Goal: Information Seeking & Learning: Learn about a topic

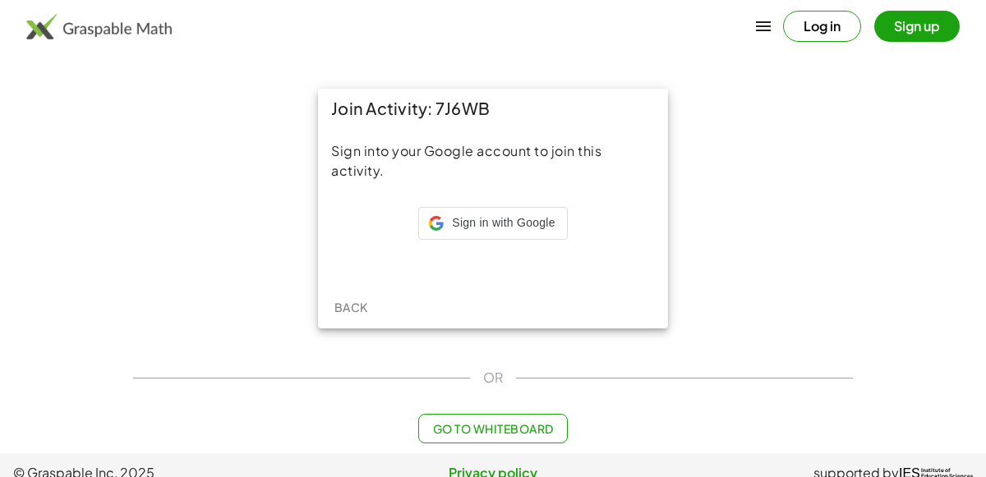
click at [373, 294] on div "Back" at bounding box center [493, 307] width 350 height 43
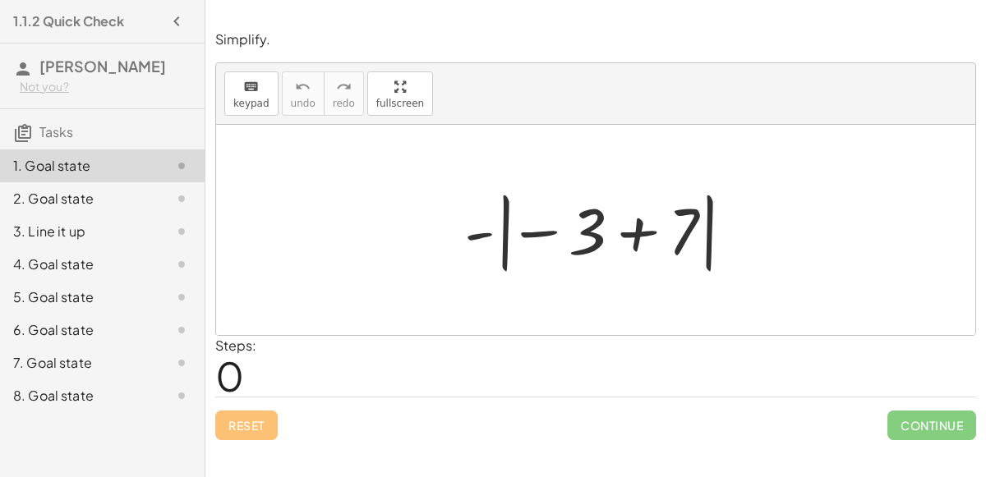
click at [542, 234] on div at bounding box center [602, 230] width 293 height 91
click at [484, 233] on div at bounding box center [602, 230] width 293 height 91
click at [652, 231] on div at bounding box center [602, 230] width 293 height 91
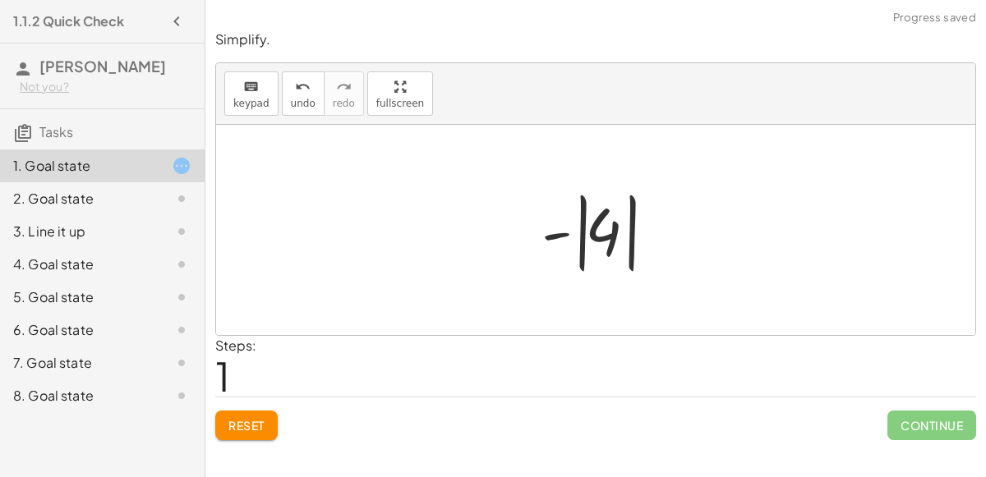
click at [544, 239] on div at bounding box center [602, 230] width 138 height 91
click at [592, 236] on div at bounding box center [602, 230] width 138 height 91
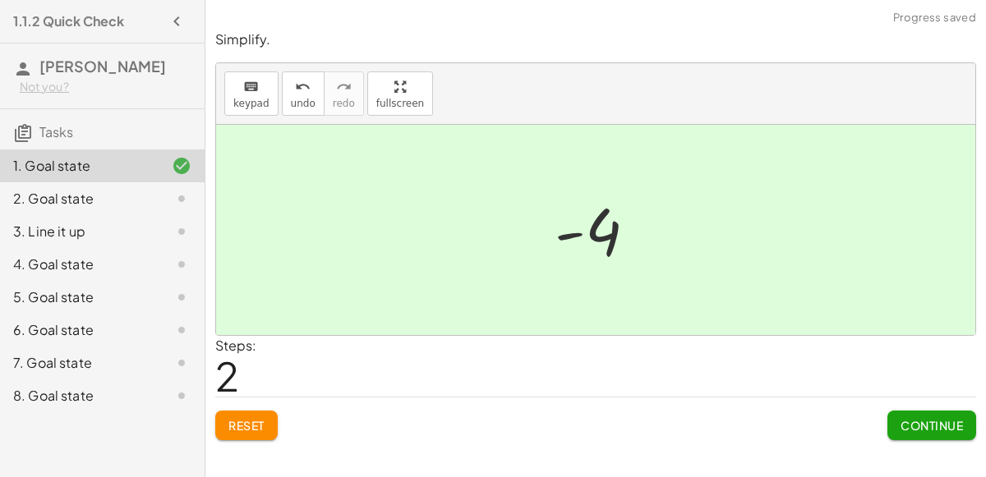
click at [956, 432] on button "Continue" at bounding box center [931, 426] width 89 height 30
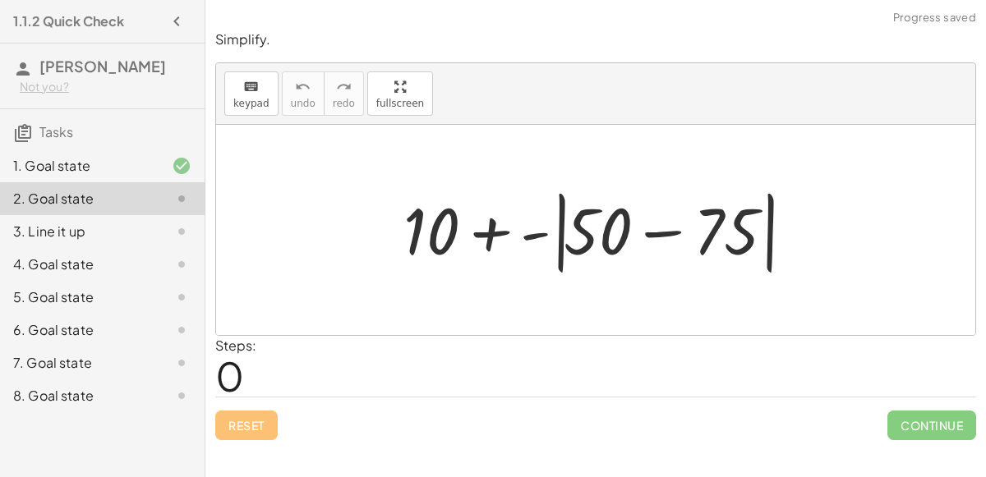
click at [495, 227] on div at bounding box center [602, 230] width 414 height 94
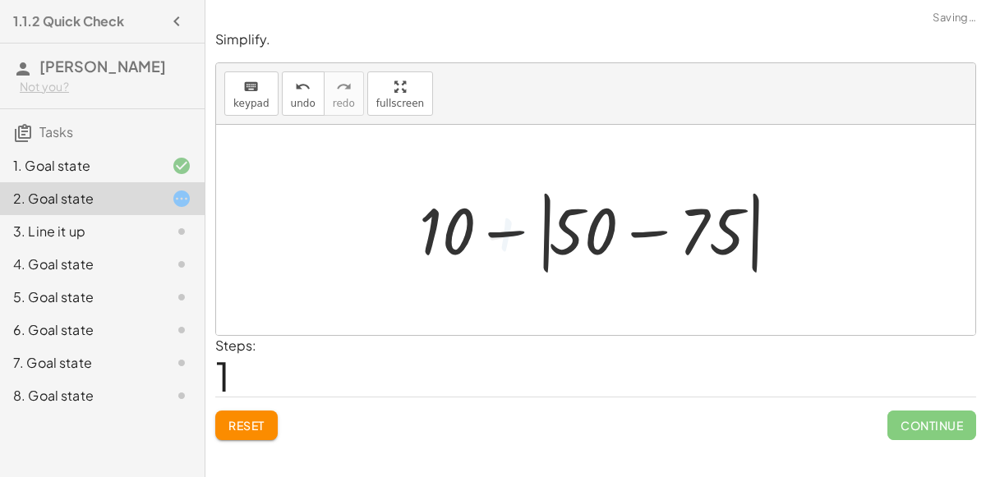
click at [634, 229] on div at bounding box center [603, 230] width 384 height 94
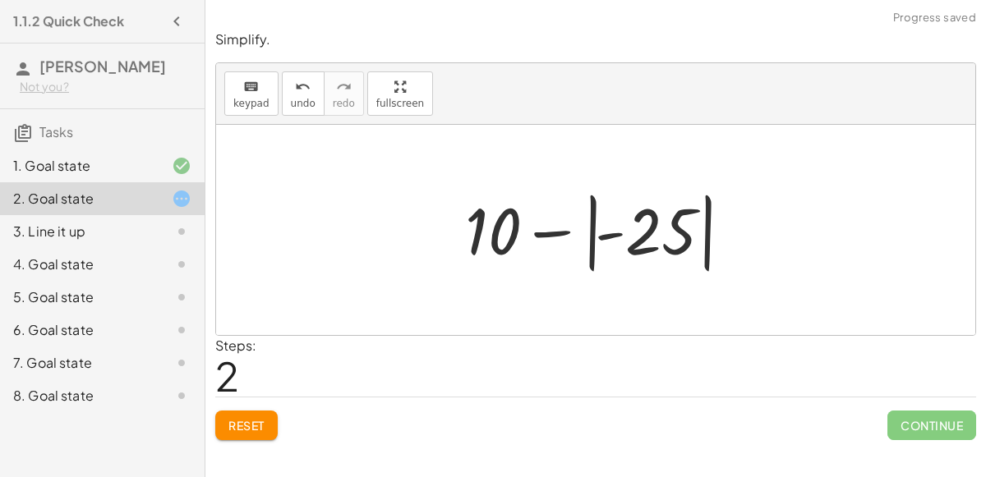
click at [555, 231] on div at bounding box center [602, 230] width 290 height 91
click at [606, 237] on div at bounding box center [602, 230] width 290 height 91
click at [607, 237] on div at bounding box center [602, 230] width 290 height 91
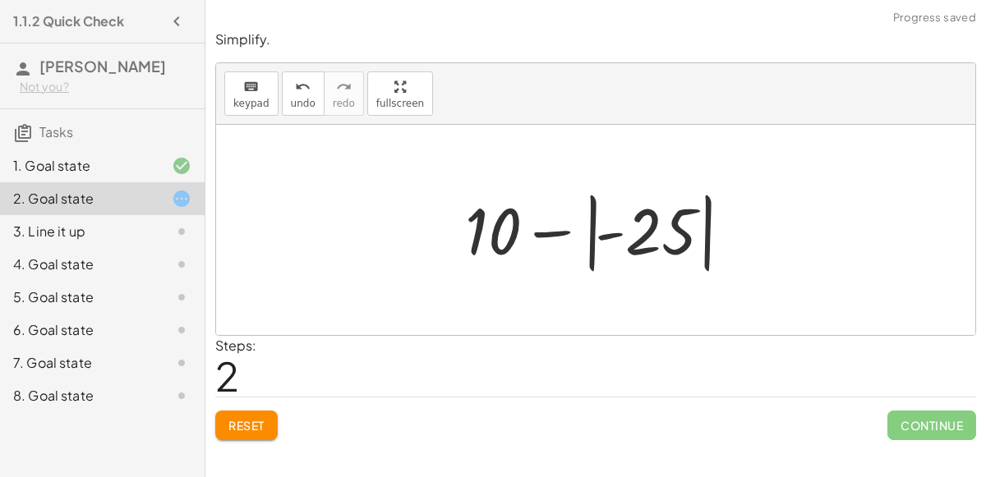
click at [607, 237] on div at bounding box center [602, 230] width 290 height 91
click at [649, 233] on div at bounding box center [602, 230] width 290 height 91
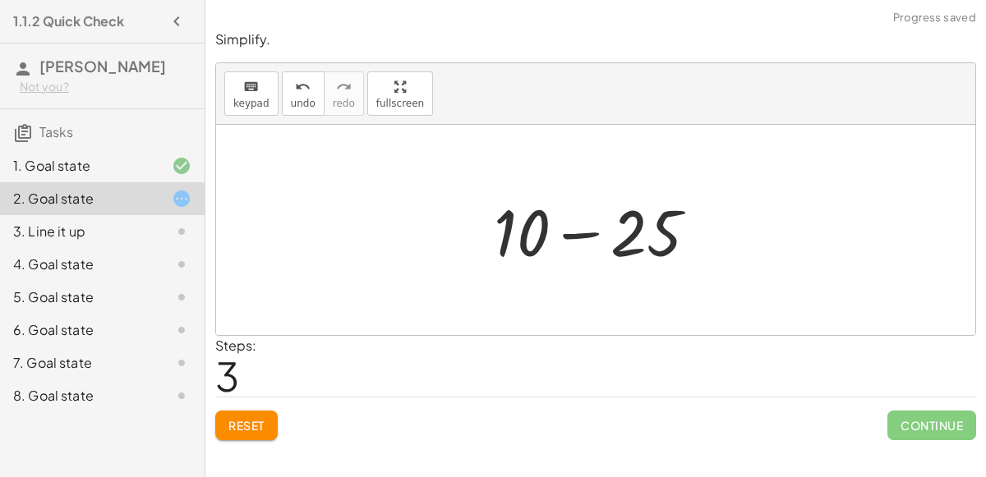
click at [578, 229] on div at bounding box center [602, 230] width 233 height 85
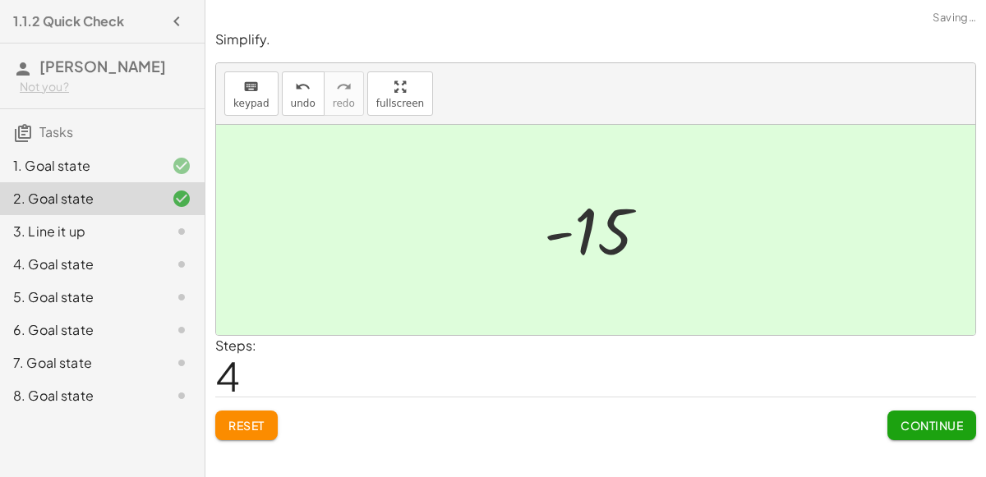
click at [909, 422] on span "Continue" at bounding box center [932, 425] width 62 height 15
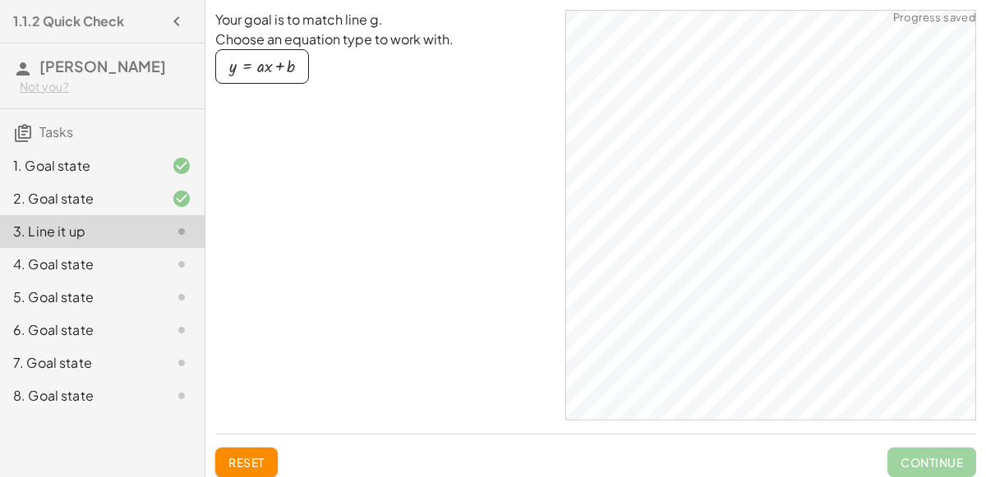
scroll to position [4, 0]
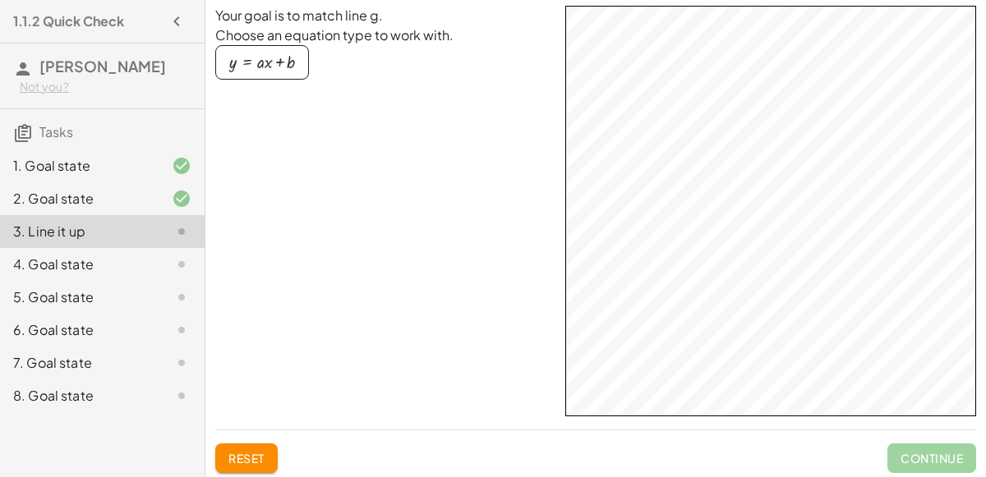
click at [81, 263] on div "4. Goal state" at bounding box center [79, 265] width 132 height 20
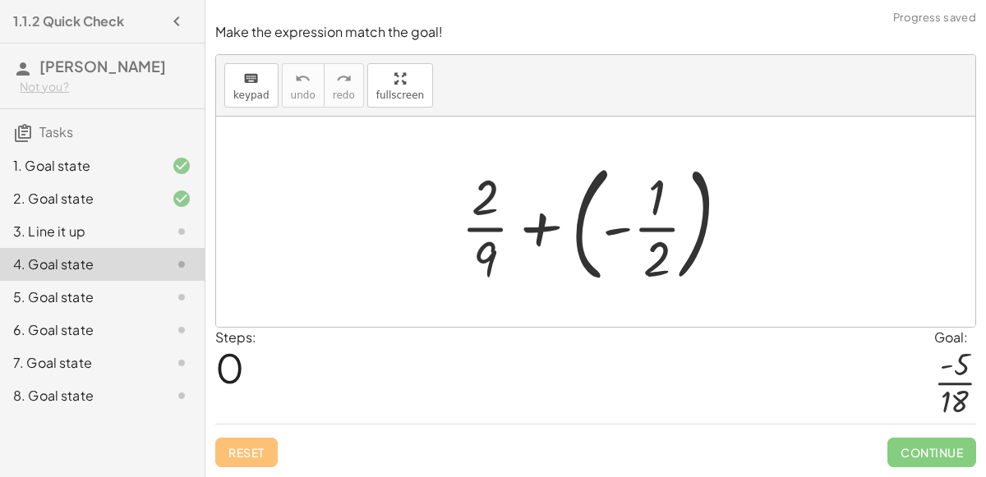
click at [540, 232] on div at bounding box center [602, 222] width 298 height 136
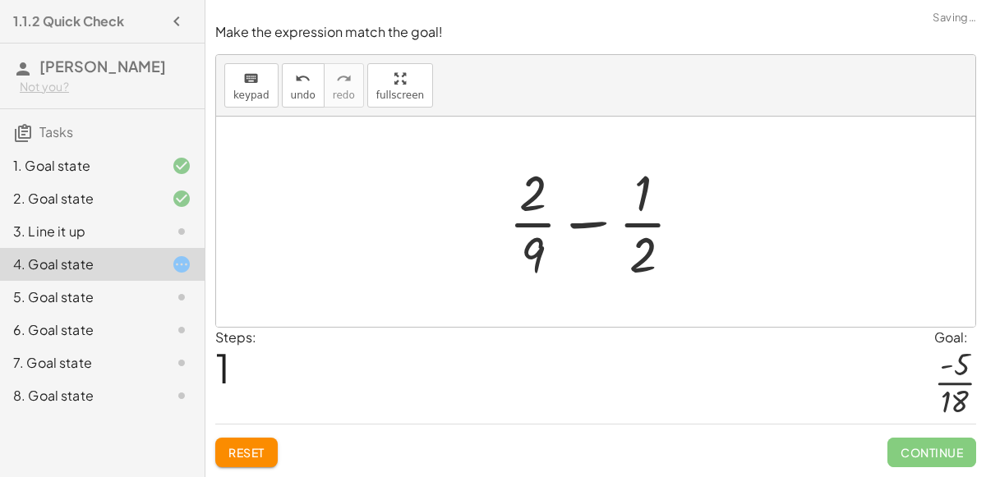
click at [582, 228] on div at bounding box center [602, 222] width 204 height 127
click at [645, 195] on div at bounding box center [602, 222] width 204 height 127
click at [646, 201] on div at bounding box center [602, 222] width 204 height 127
click at [643, 246] on div at bounding box center [602, 222] width 204 height 127
click at [542, 193] on div at bounding box center [602, 222] width 204 height 127
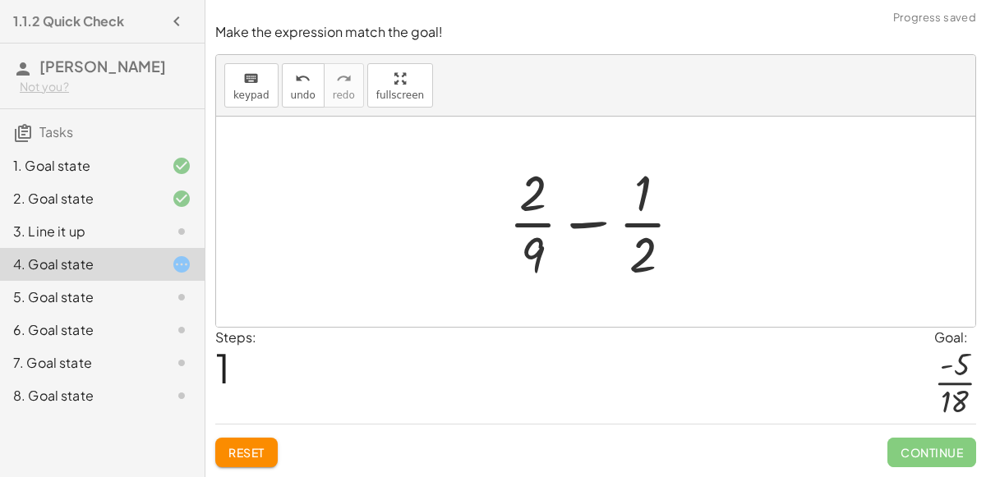
click at [538, 258] on div at bounding box center [602, 222] width 204 height 127
click at [568, 232] on div at bounding box center [602, 222] width 204 height 127
click at [577, 217] on div at bounding box center [602, 222] width 204 height 127
click at [538, 204] on div at bounding box center [602, 222] width 204 height 127
click at [540, 230] on div at bounding box center [602, 222] width 204 height 127
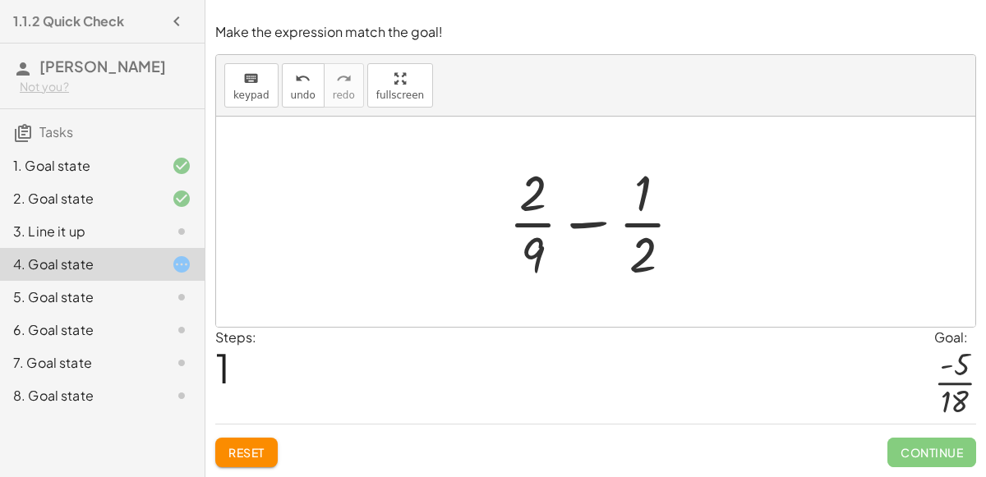
click at [594, 224] on div at bounding box center [602, 222] width 204 height 127
click at [605, 227] on div at bounding box center [602, 222] width 204 height 127
click at [638, 204] on div at bounding box center [602, 222] width 204 height 127
click at [530, 200] on div at bounding box center [602, 222] width 204 height 127
drag, startPoint x: 531, startPoint y: 257, endPoint x: 651, endPoint y: 251, distance: 120.1
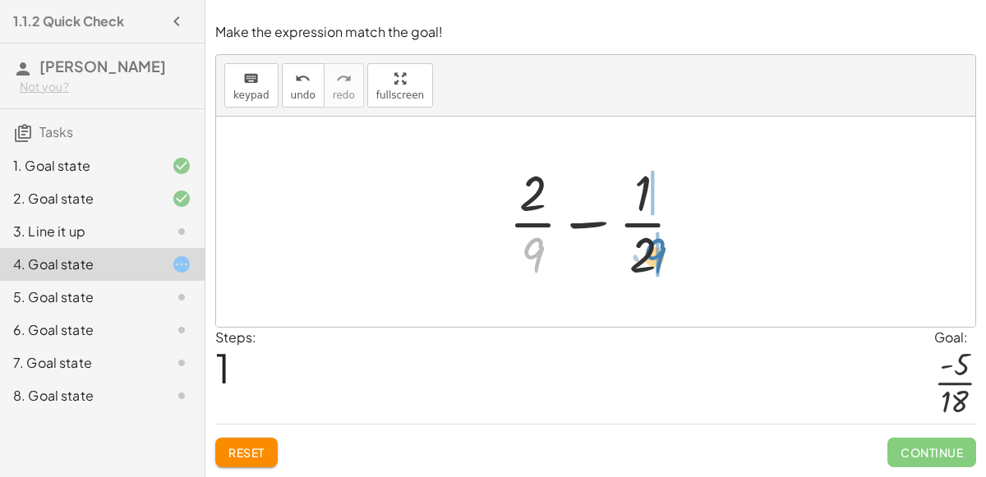
click at [651, 251] on div at bounding box center [602, 222] width 204 height 127
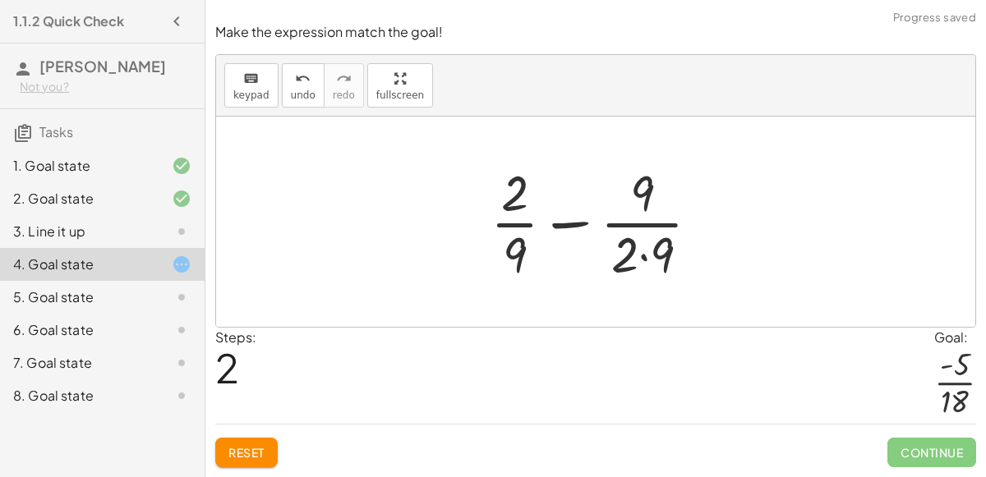
click at [578, 224] on div at bounding box center [601, 222] width 239 height 127
drag, startPoint x: 635, startPoint y: 245, endPoint x: 512, endPoint y: 186, distance: 136.7
click at [512, 186] on div at bounding box center [601, 222] width 239 height 127
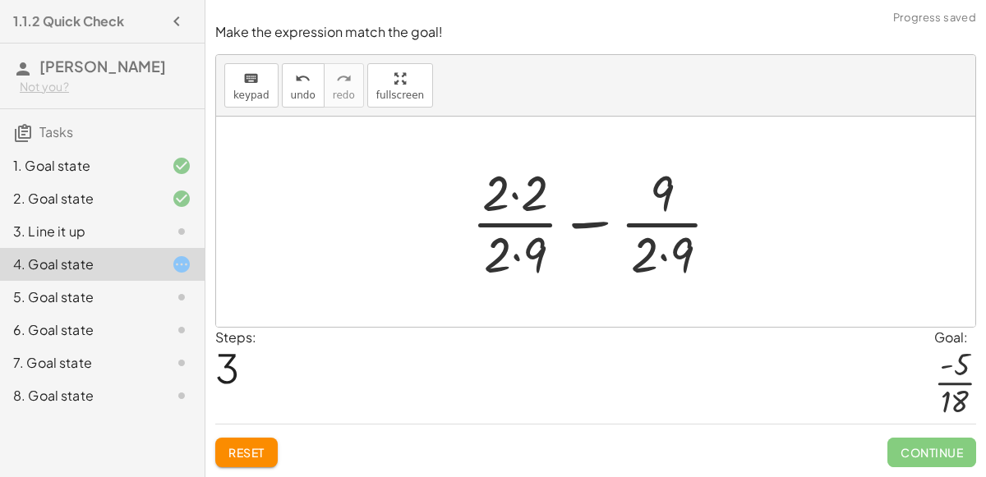
click at [580, 222] on div at bounding box center [602, 222] width 278 height 127
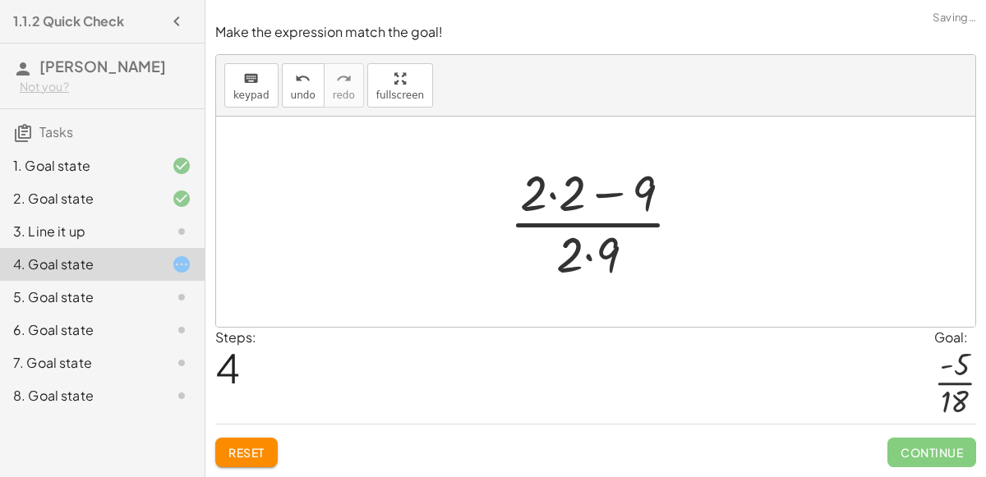
click at [615, 195] on div at bounding box center [602, 222] width 202 height 127
drag, startPoint x: 595, startPoint y: 250, endPoint x: 648, endPoint y: 187, distance: 82.8
click at [648, 187] on div at bounding box center [602, 222] width 202 height 127
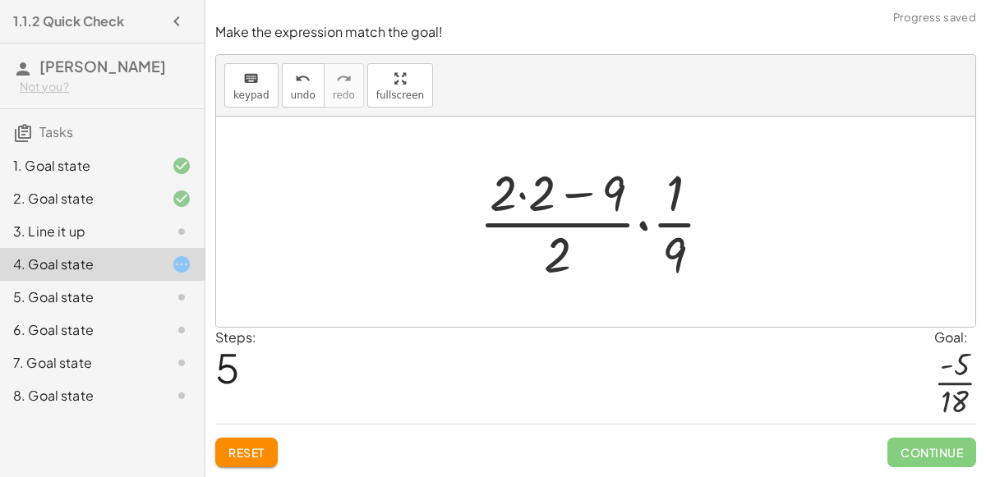
click at [642, 222] on div at bounding box center [603, 222] width 264 height 127
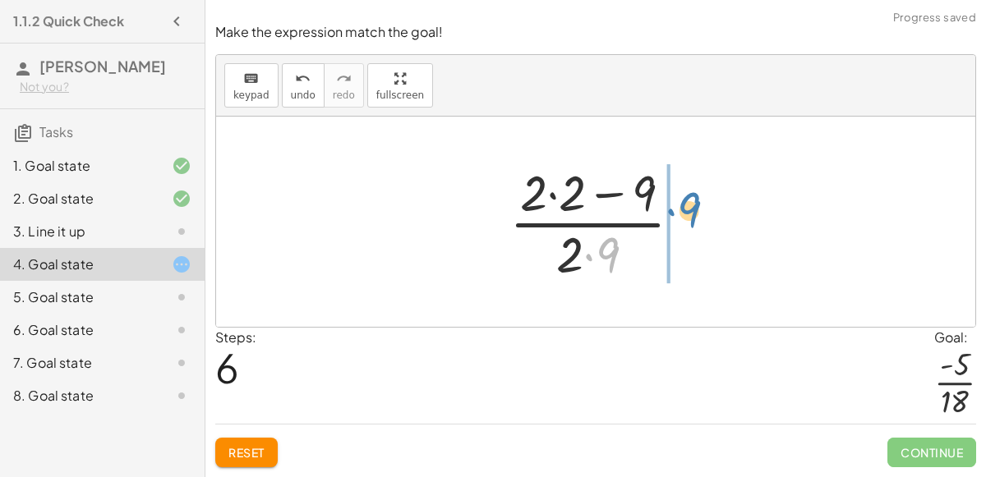
drag, startPoint x: 602, startPoint y: 246, endPoint x: 682, endPoint y: 200, distance: 92.4
click at [682, 200] on div at bounding box center [602, 222] width 202 height 127
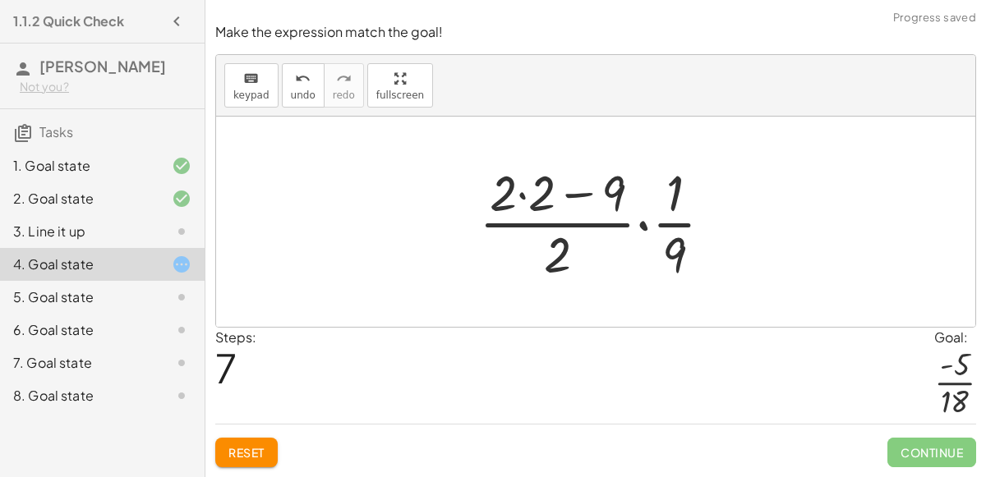
click at [642, 228] on div at bounding box center [603, 222] width 264 height 127
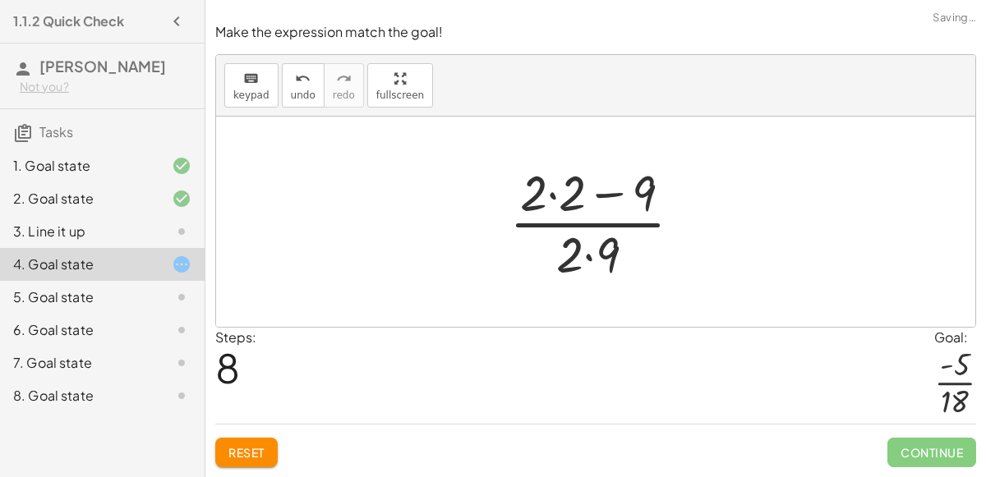
click at [642, 228] on div at bounding box center [602, 222] width 202 height 127
click at [608, 200] on div at bounding box center [602, 222] width 202 height 127
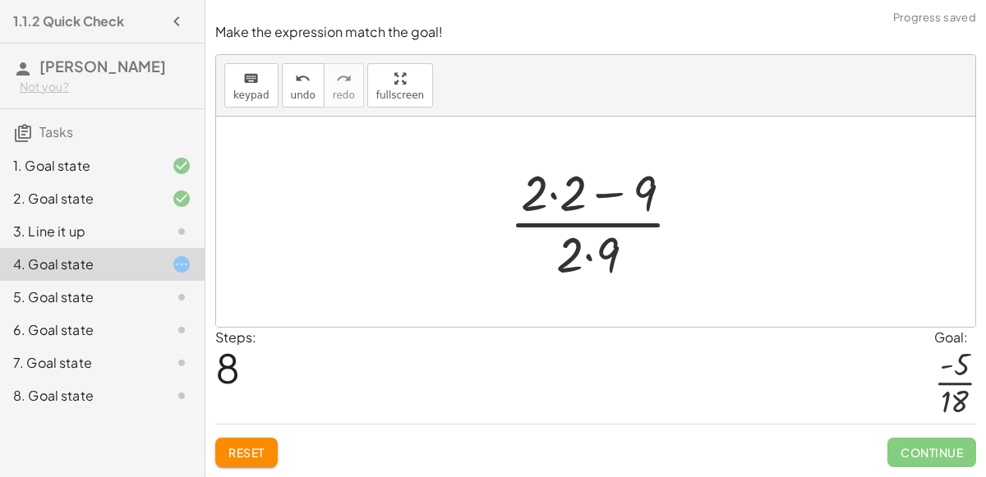
click at [608, 200] on div at bounding box center [602, 222] width 202 height 127
click at [237, 454] on span "Reset" at bounding box center [246, 452] width 36 height 15
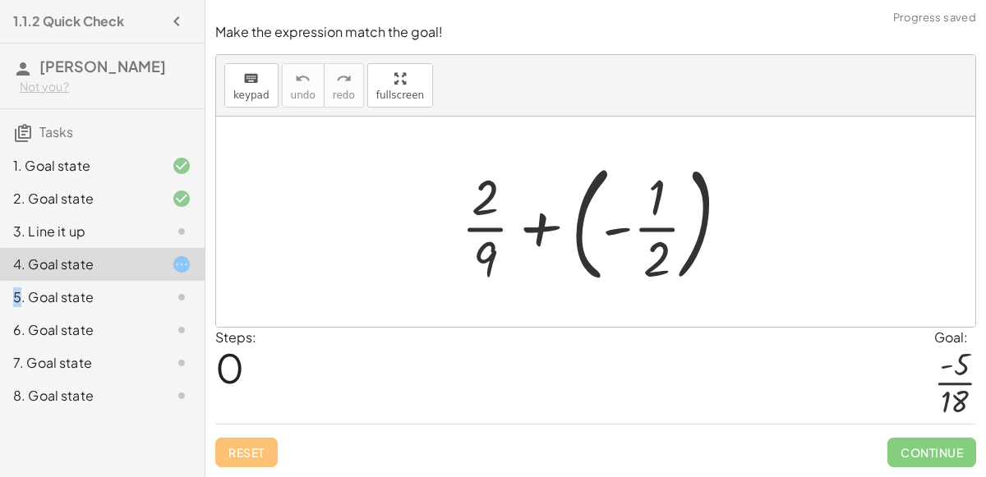
click at [544, 221] on div at bounding box center [602, 222] width 298 height 136
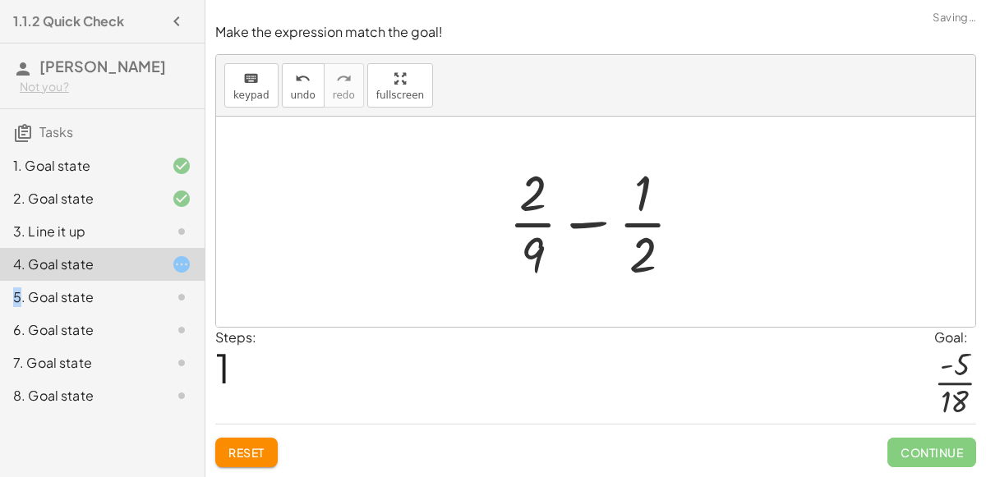
click at [590, 227] on div at bounding box center [602, 222] width 204 height 127
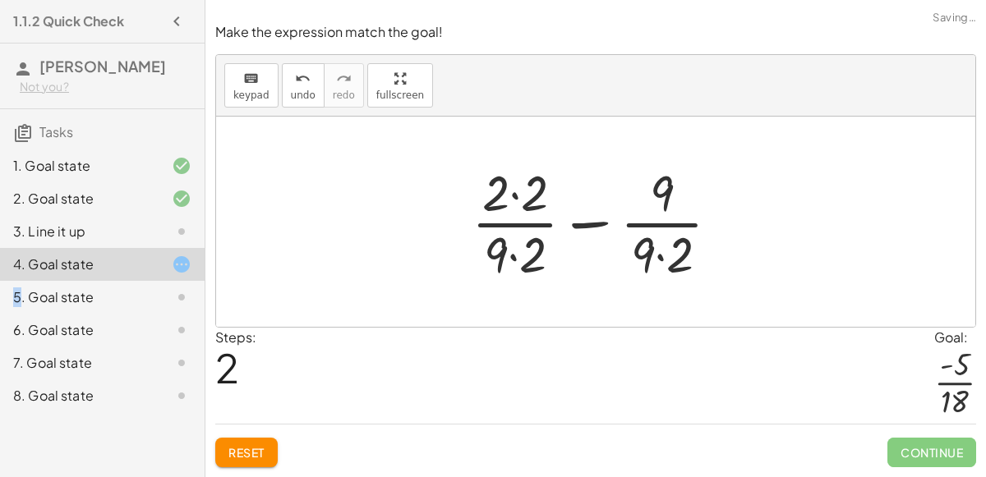
click at [571, 226] on div at bounding box center [602, 222] width 278 height 127
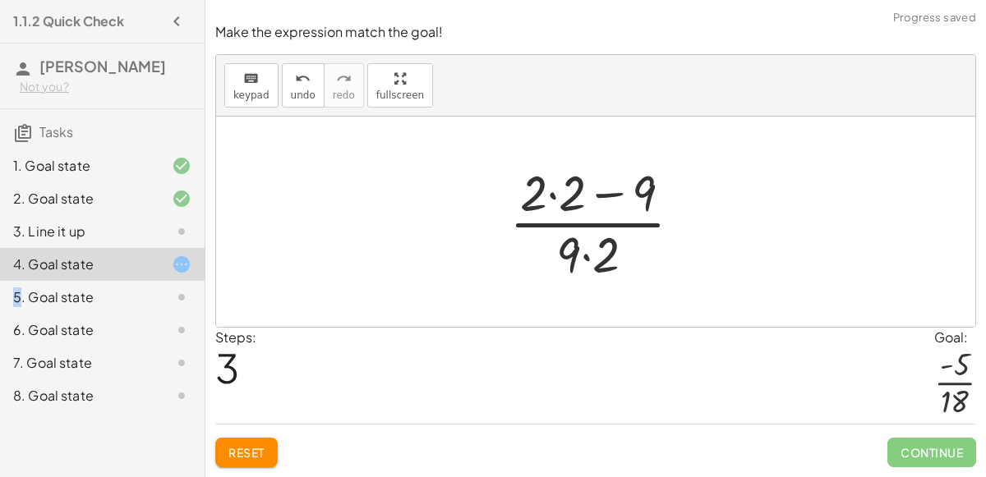
click at [603, 190] on div at bounding box center [602, 222] width 202 height 127
click at [584, 257] on div at bounding box center [602, 222] width 202 height 127
click at [576, 256] on div at bounding box center [602, 222] width 202 height 127
click at [601, 201] on div at bounding box center [602, 222] width 202 height 127
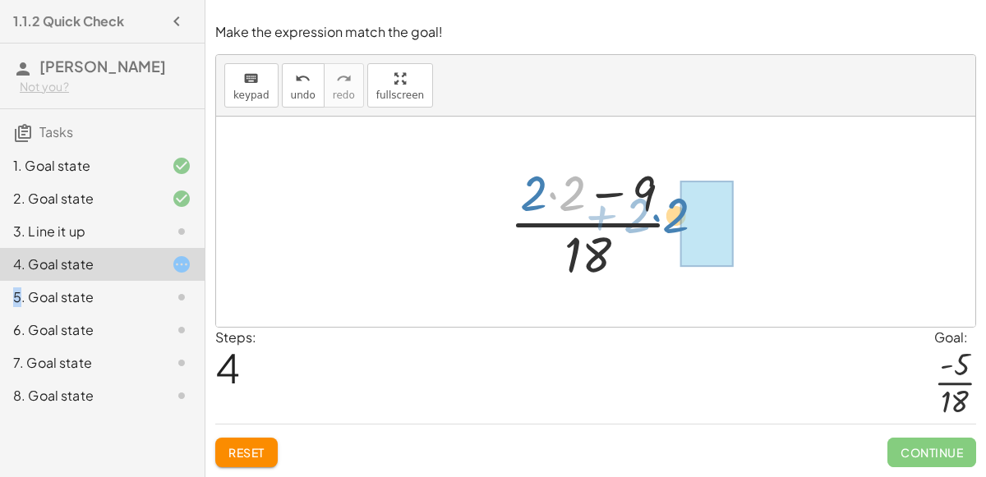
drag, startPoint x: 552, startPoint y: 189, endPoint x: 664, endPoint y: 218, distance: 115.4
click at [664, 218] on div at bounding box center [602, 222] width 202 height 127
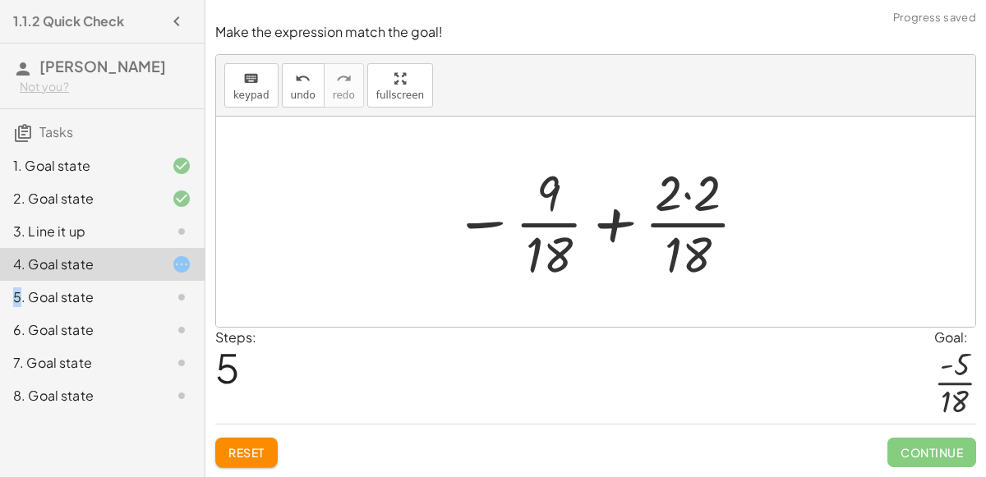
click at [597, 227] on div at bounding box center [601, 222] width 312 height 127
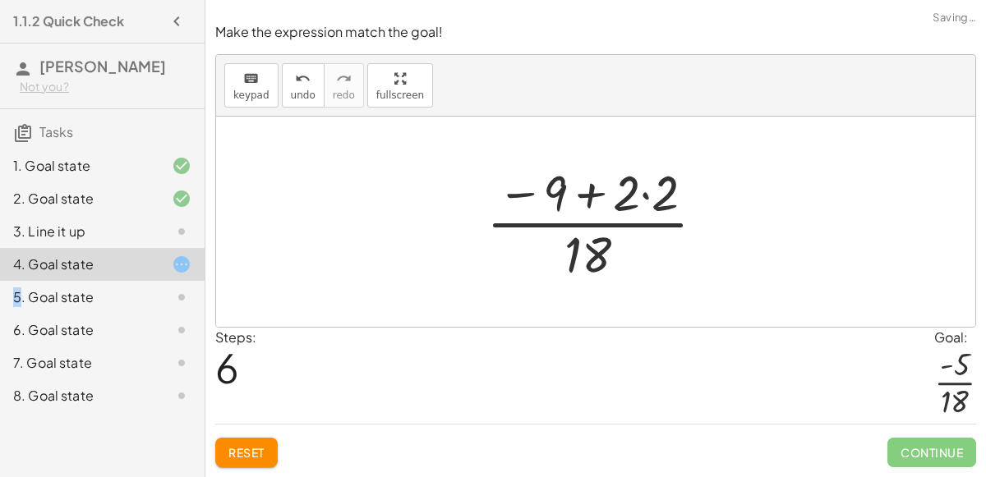
click at [525, 192] on div at bounding box center [602, 222] width 248 height 127
click at [582, 200] on div at bounding box center [602, 222] width 248 height 127
click at [241, 434] on div "Reset Continue" at bounding box center [595, 446] width 761 height 44
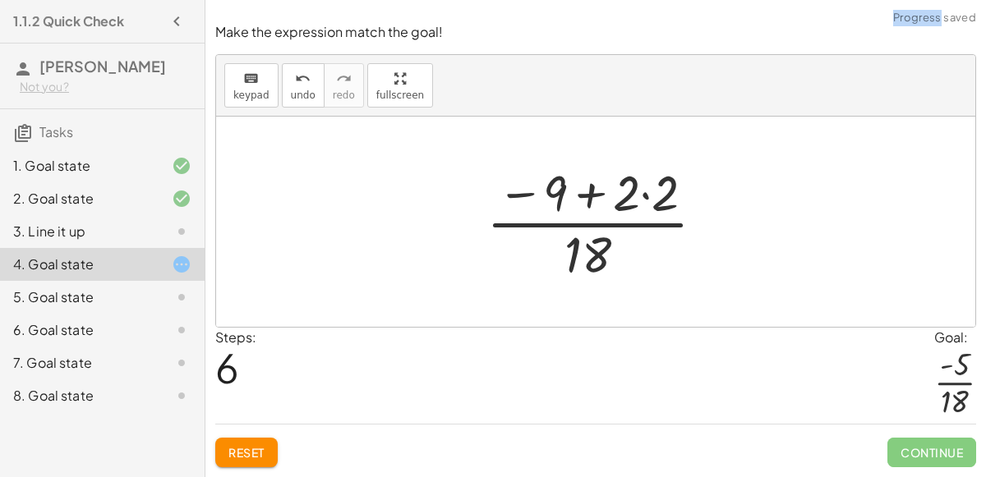
click at [243, 440] on button "Reset" at bounding box center [246, 453] width 62 height 30
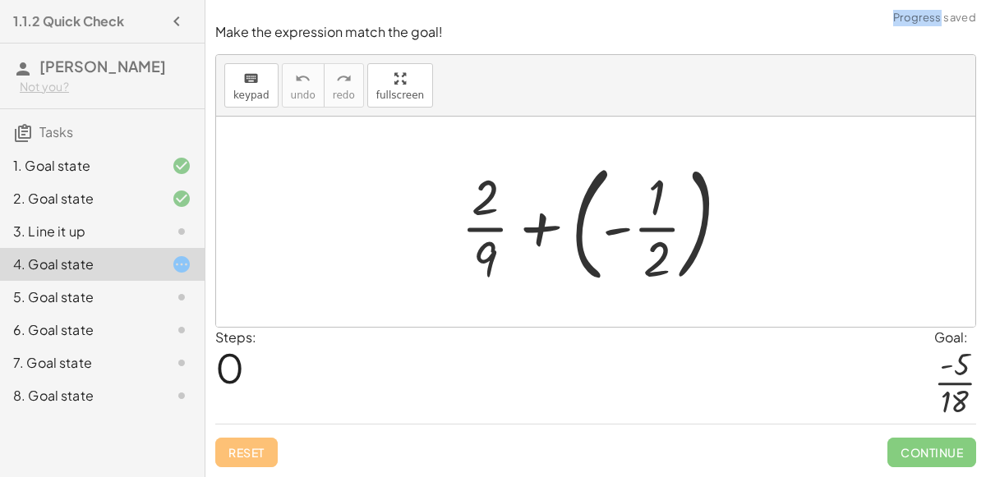
click at [552, 217] on div at bounding box center [602, 222] width 298 height 136
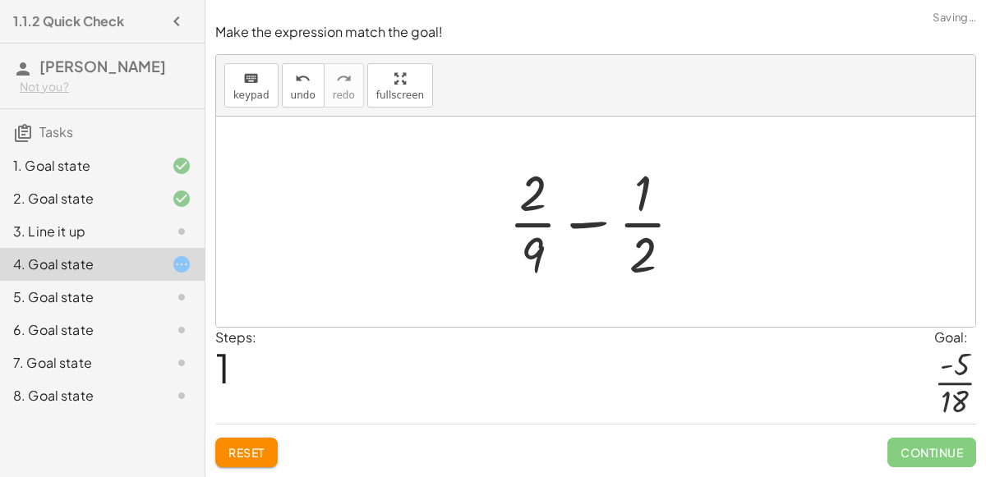
click at [585, 225] on div at bounding box center [602, 222] width 204 height 127
click at [537, 187] on div at bounding box center [602, 222] width 204 height 127
click at [533, 251] on div at bounding box center [602, 222] width 204 height 127
click at [639, 261] on div at bounding box center [602, 222] width 204 height 127
click at [636, 191] on div at bounding box center [602, 222] width 204 height 127
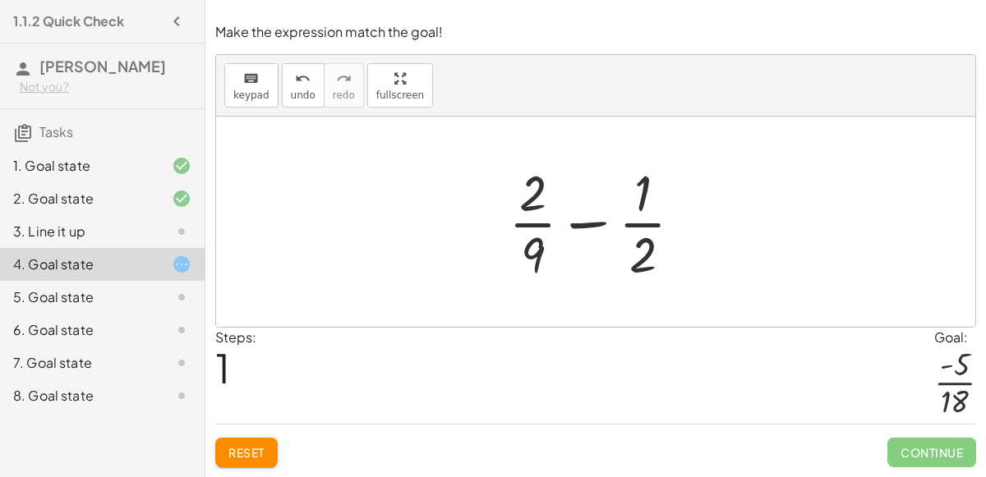
click at [585, 223] on div at bounding box center [602, 222] width 204 height 127
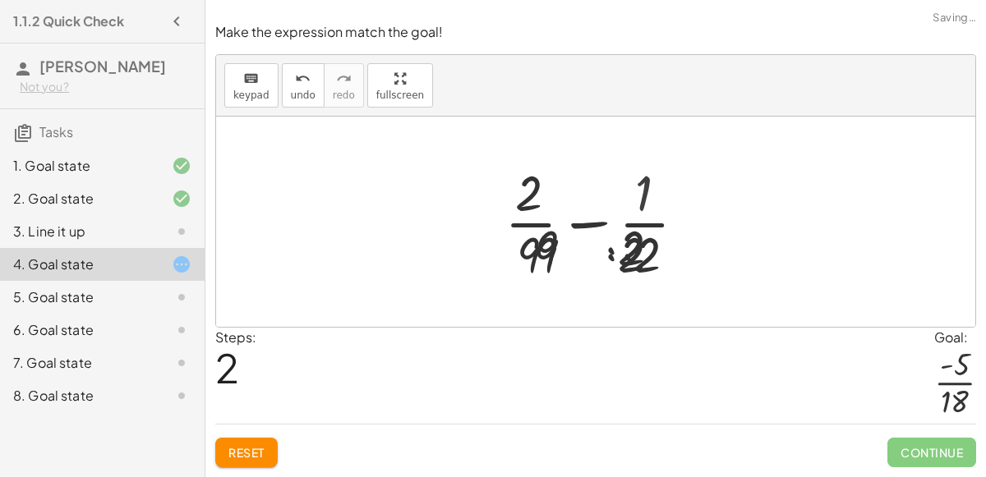
click at [585, 223] on div at bounding box center [602, 222] width 278 height 127
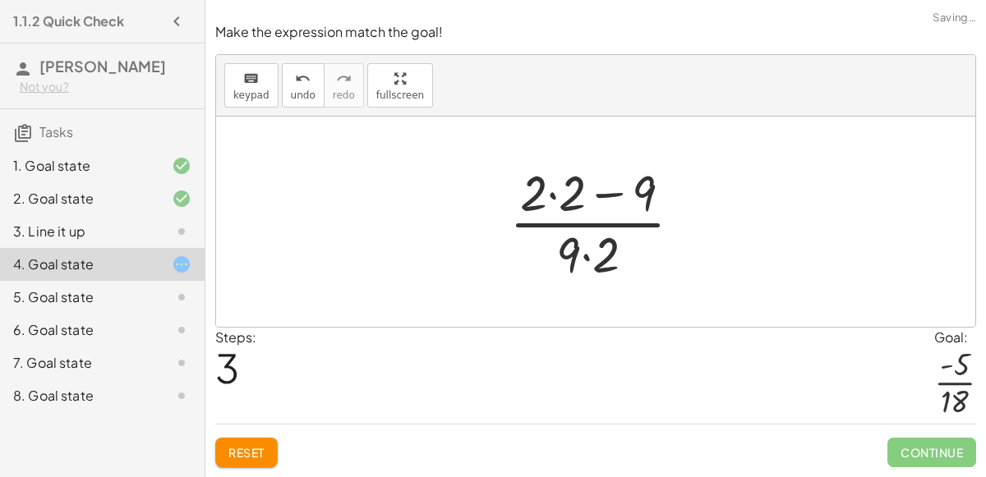
click at [252, 454] on span "Reset" at bounding box center [246, 452] width 36 height 15
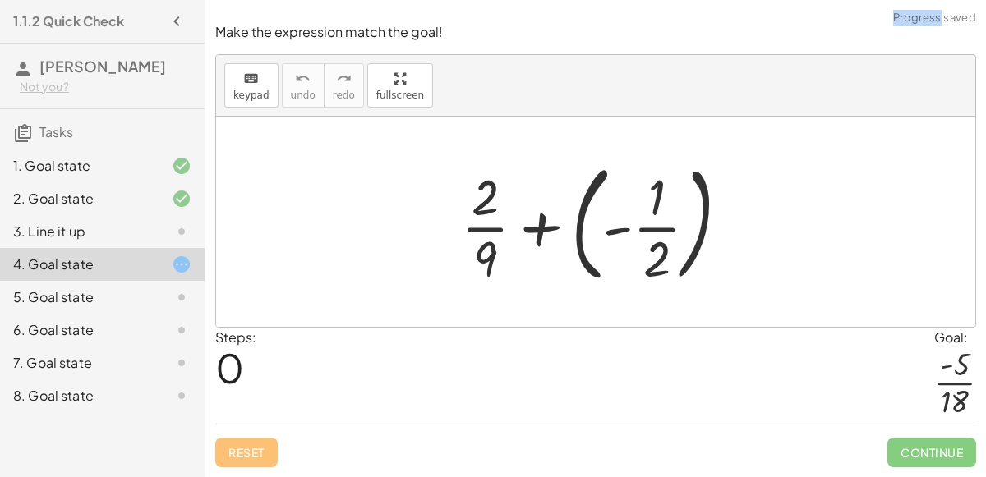
click at [526, 232] on div at bounding box center [602, 222] width 298 height 136
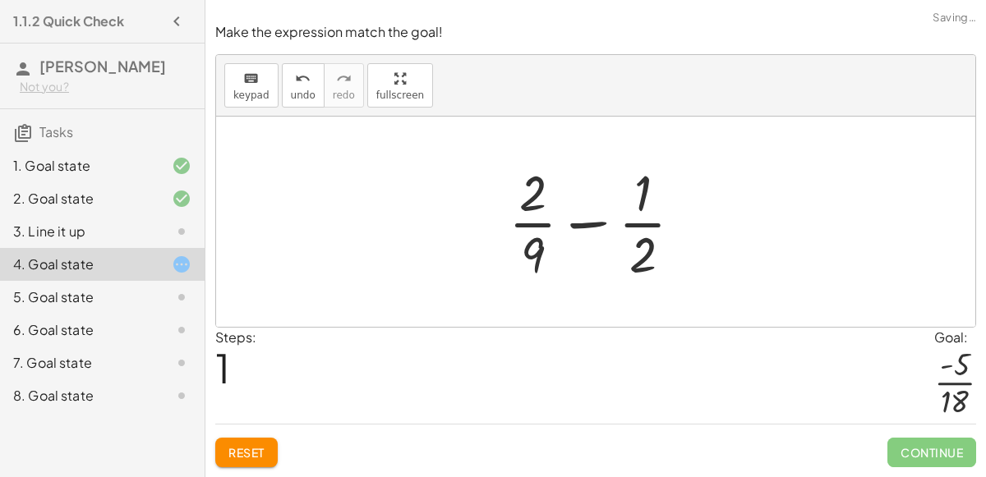
click at [584, 226] on div at bounding box center [602, 222] width 204 height 127
click at [584, 226] on div at bounding box center [602, 222] width 278 height 127
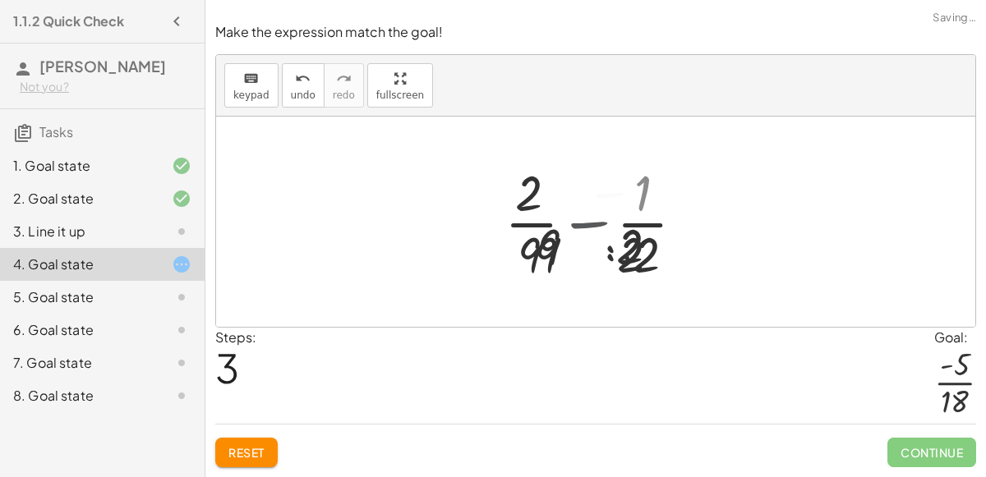
click at [584, 226] on div at bounding box center [602, 222] width 202 height 127
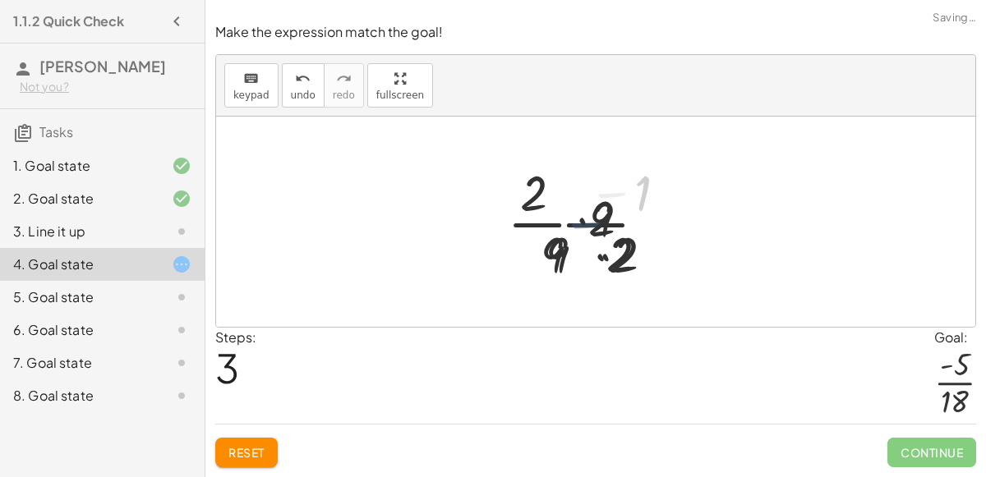
click at [584, 226] on div at bounding box center [602, 222] width 202 height 127
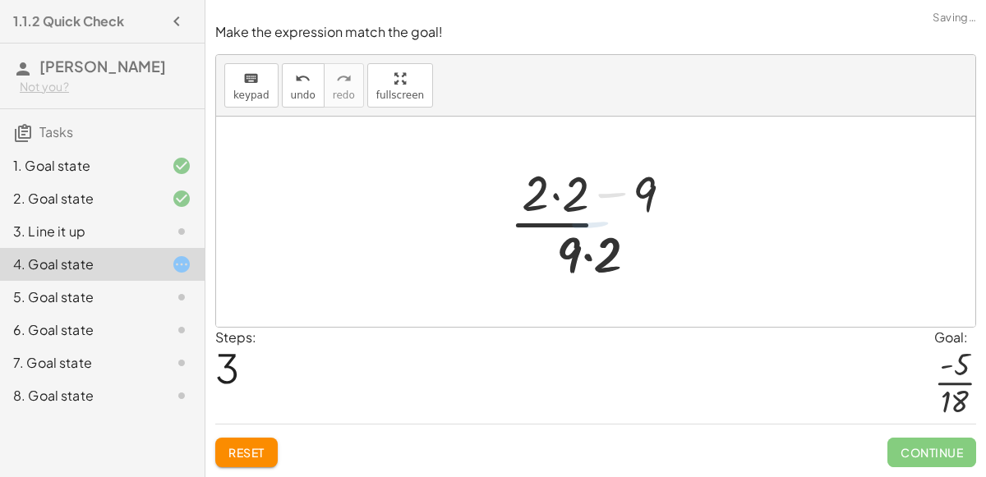
click at [584, 226] on div at bounding box center [602, 222] width 202 height 127
click at [610, 200] on div at bounding box center [602, 222] width 202 height 127
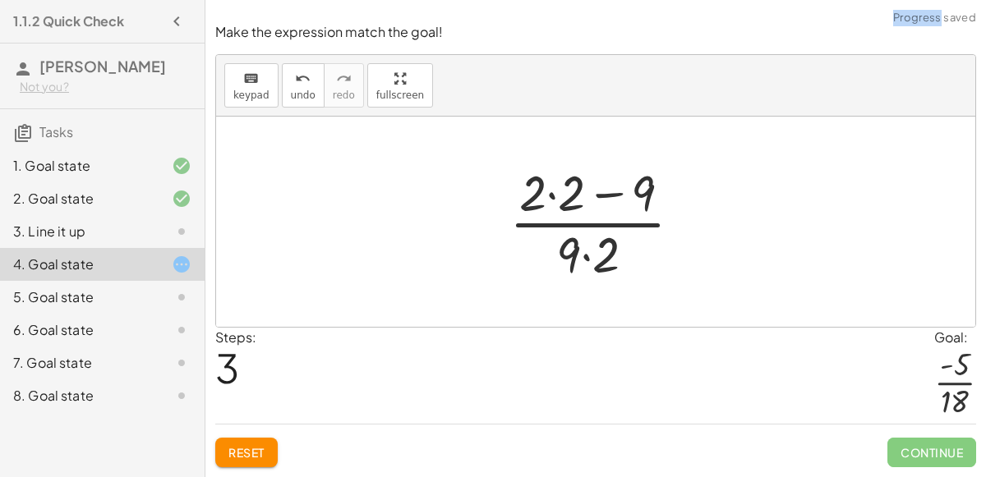
click at [610, 200] on div at bounding box center [602, 222] width 202 height 127
click at [589, 259] on div at bounding box center [602, 222] width 202 height 127
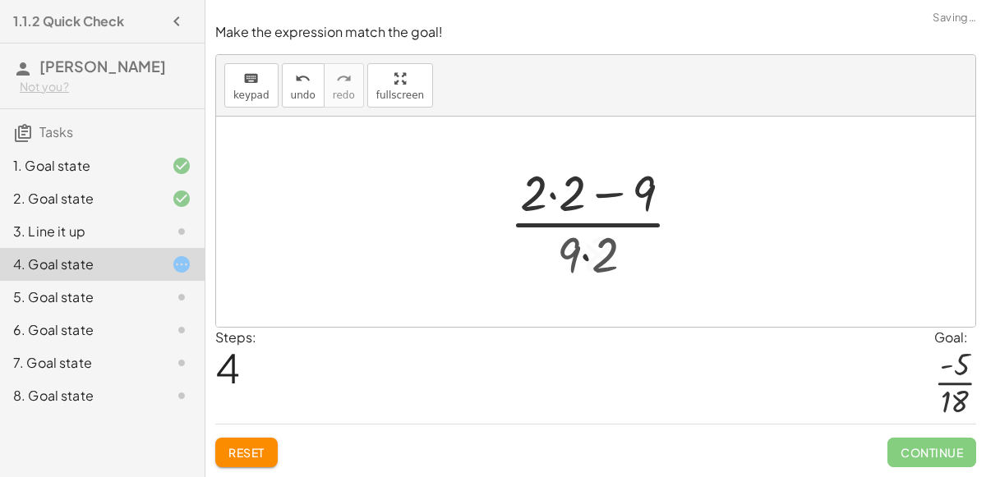
click at [589, 259] on div at bounding box center [602, 222] width 202 height 127
click at [619, 196] on div at bounding box center [602, 222] width 202 height 127
click at [244, 449] on span "Reset" at bounding box center [246, 452] width 36 height 15
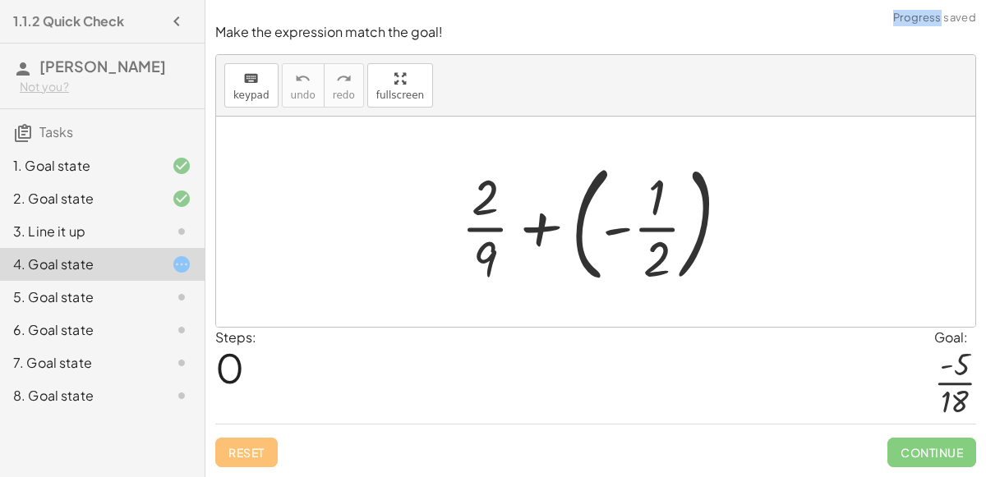
click at [536, 228] on div at bounding box center [602, 222] width 298 height 136
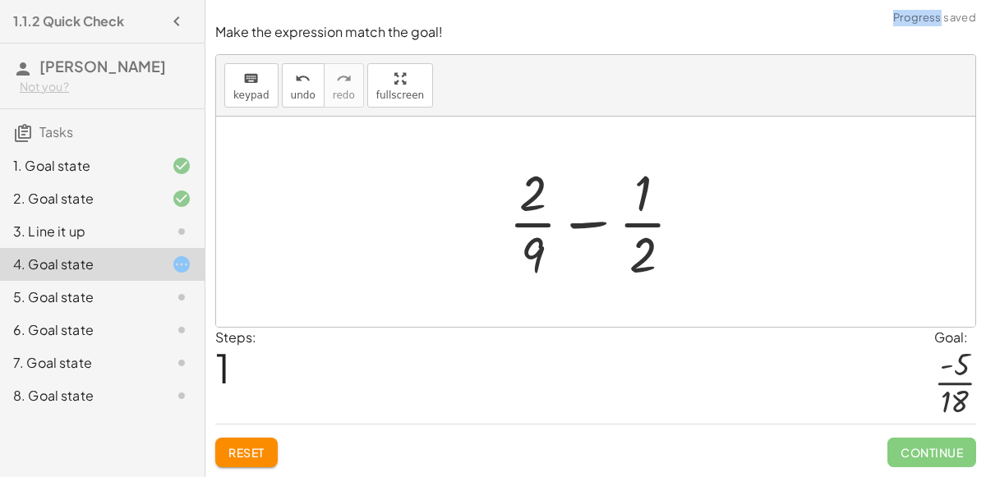
click at [587, 231] on div at bounding box center [602, 222] width 204 height 127
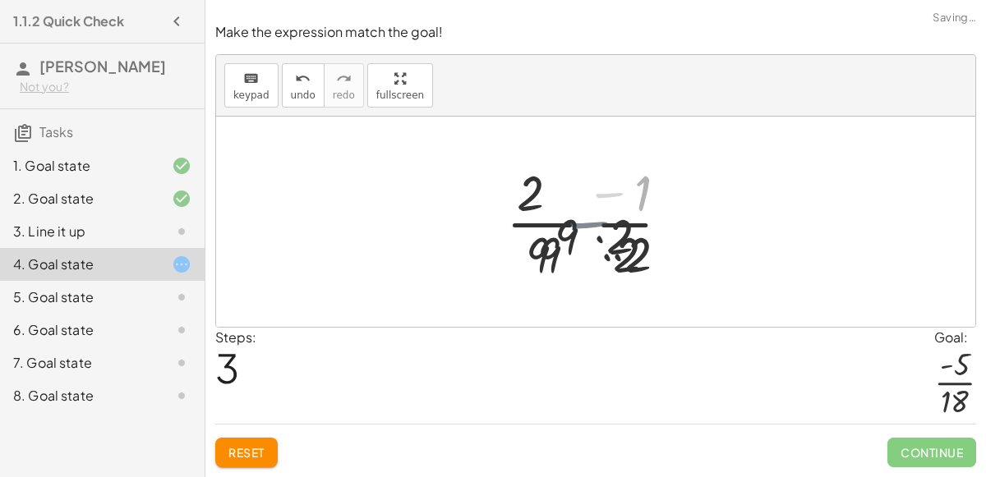
click at [587, 231] on div at bounding box center [602, 222] width 202 height 127
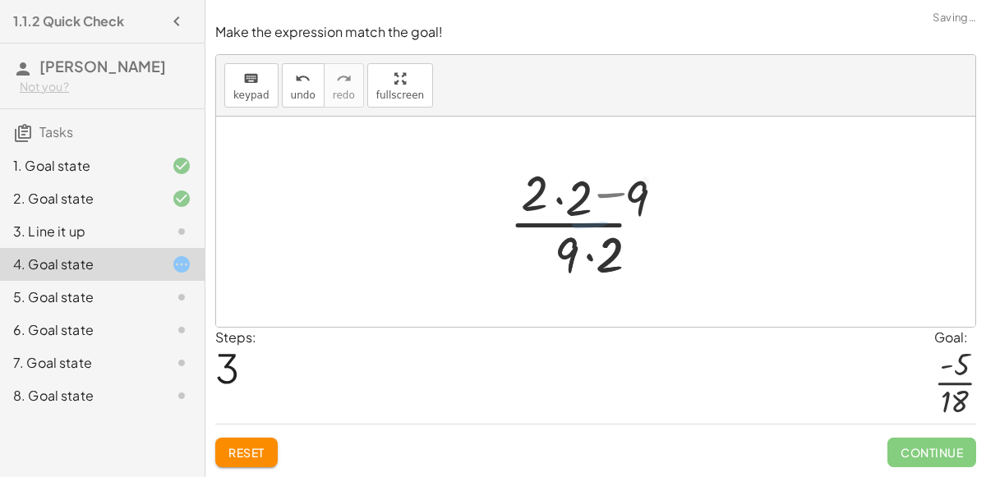
click at [587, 231] on div at bounding box center [602, 222] width 202 height 127
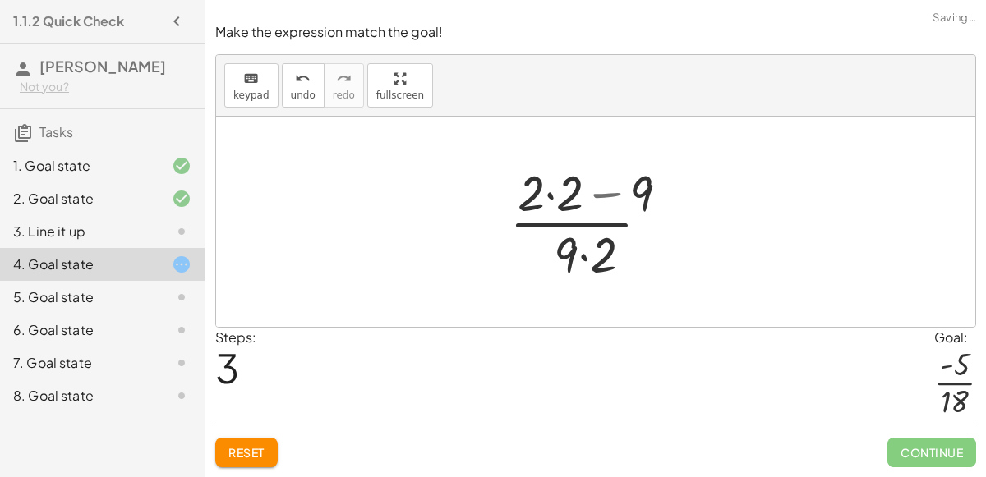
click at [587, 231] on div at bounding box center [602, 222] width 202 height 127
click at [605, 187] on div at bounding box center [602, 222] width 202 height 127
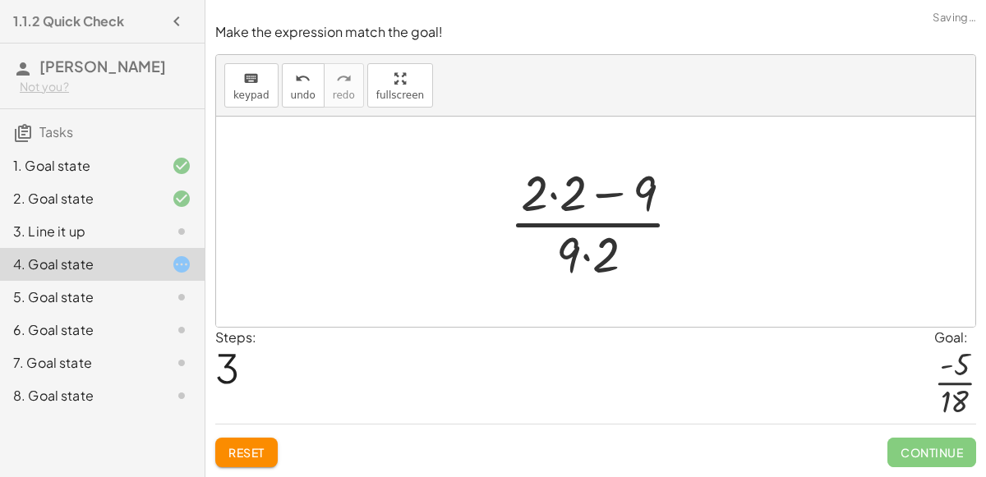
click at [605, 187] on div at bounding box center [602, 222] width 202 height 127
click at [587, 258] on div at bounding box center [602, 222] width 202 height 127
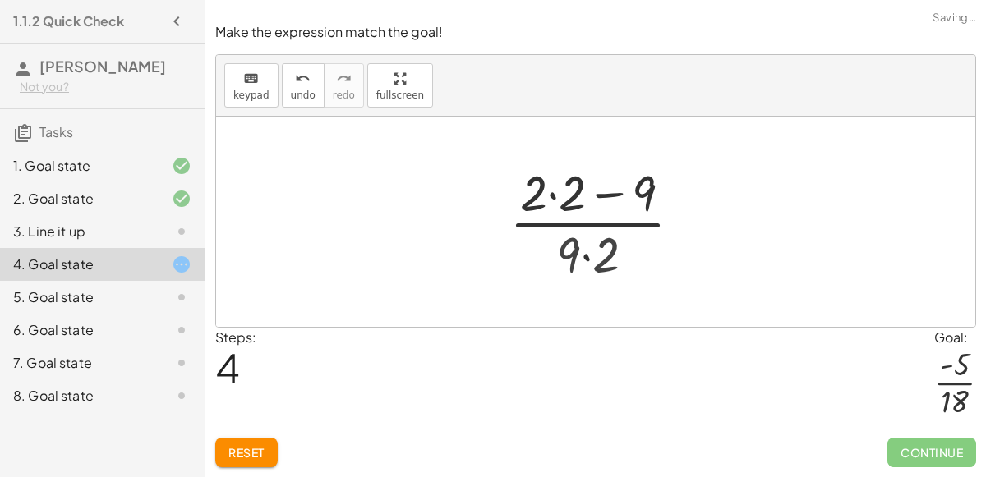
click at [587, 258] on div at bounding box center [602, 222] width 202 height 127
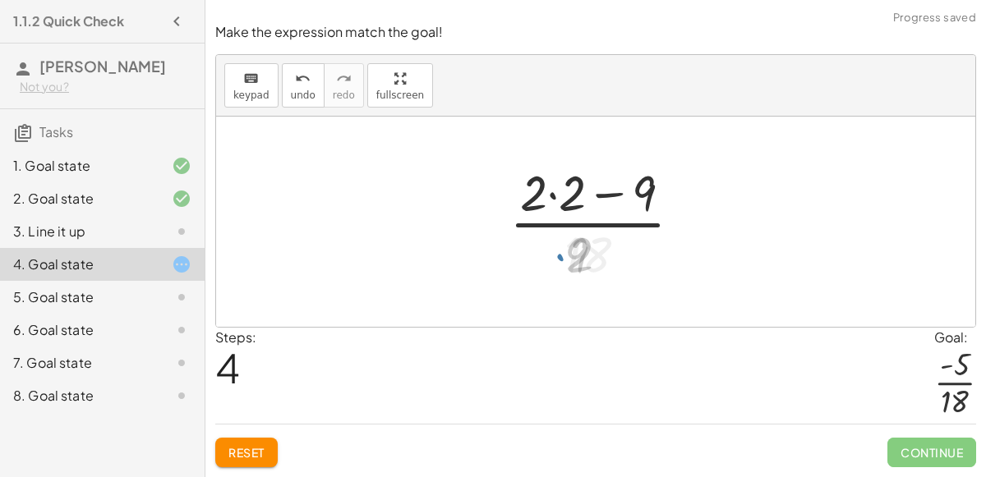
click at [587, 258] on div at bounding box center [602, 222] width 202 height 127
click at [610, 182] on div at bounding box center [602, 222] width 202 height 127
click at [254, 461] on button "Reset" at bounding box center [246, 453] width 62 height 30
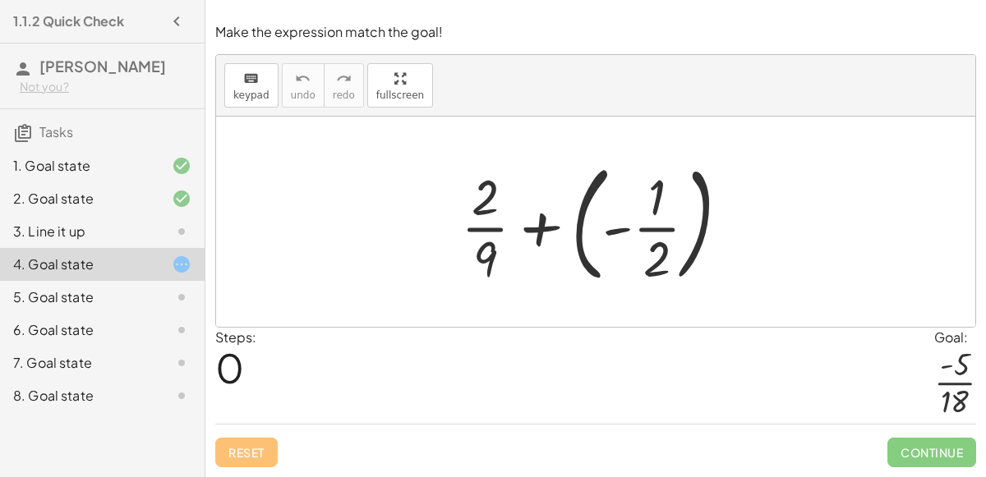
click at [606, 233] on div at bounding box center [602, 222] width 298 height 136
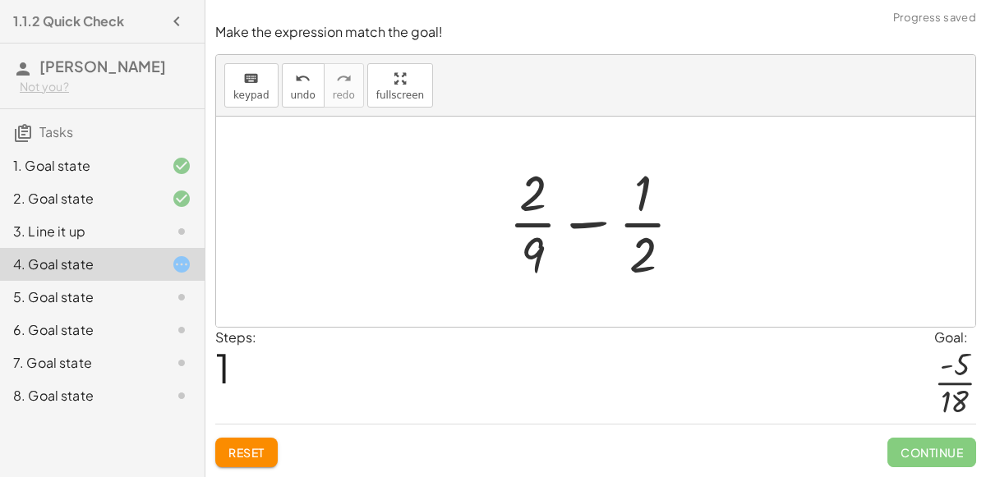
click at [605, 219] on div at bounding box center [602, 222] width 204 height 127
click at [591, 228] on div at bounding box center [602, 222] width 204 height 127
click at [591, 228] on div at bounding box center [602, 222] width 278 height 127
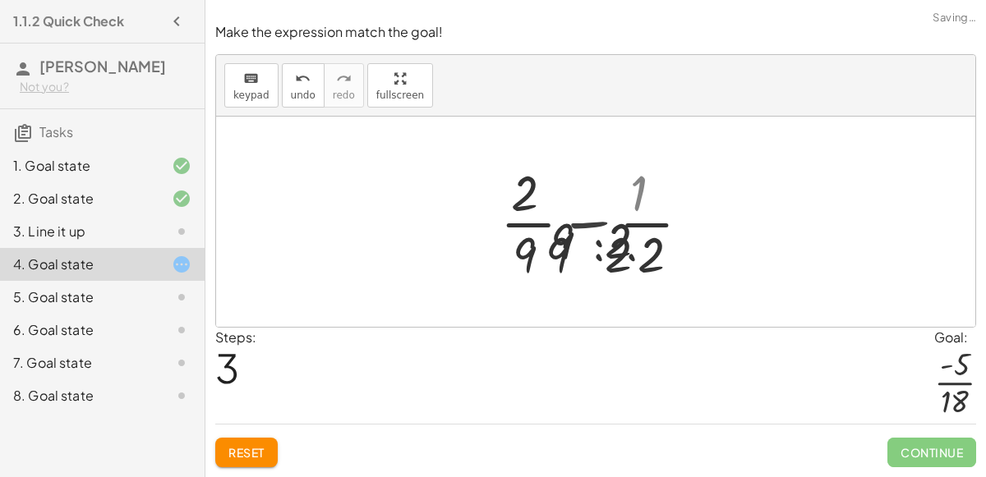
click at [591, 228] on div at bounding box center [602, 222] width 202 height 127
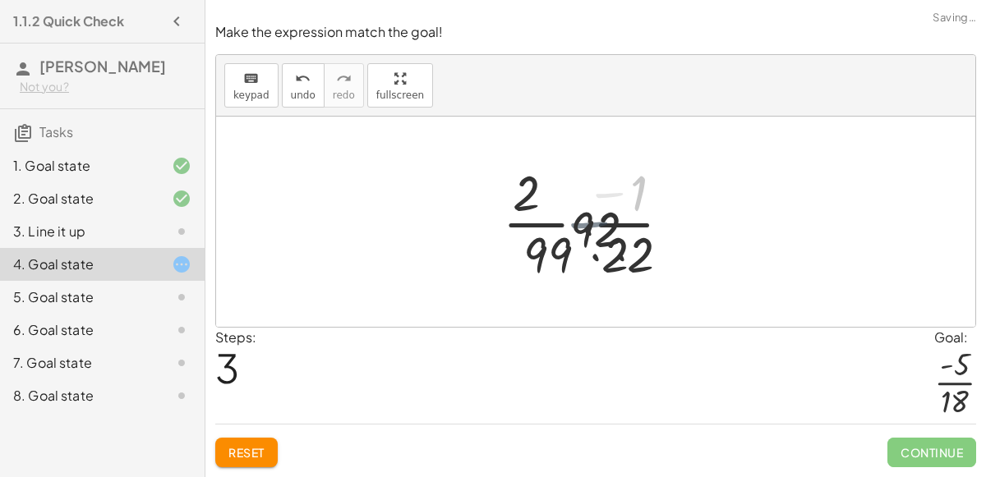
click at [591, 228] on div at bounding box center [602, 222] width 202 height 127
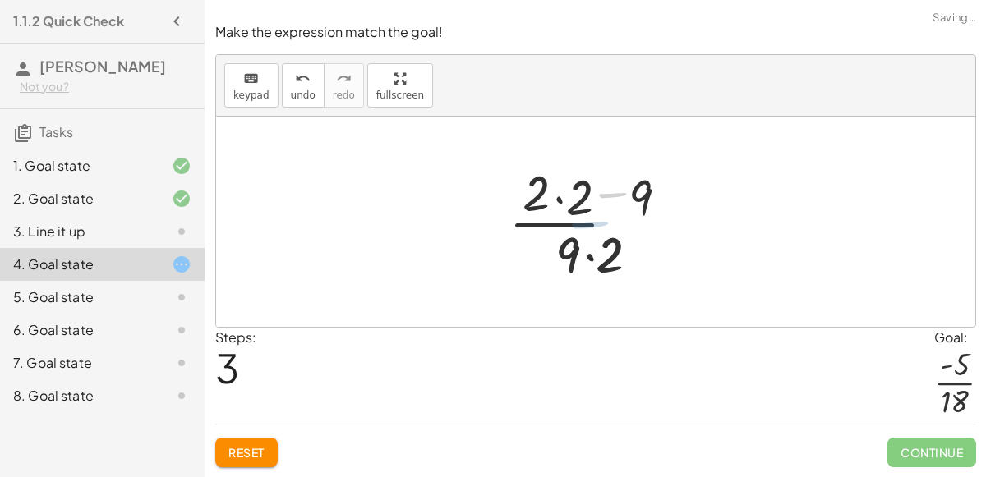
click at [591, 228] on div at bounding box center [602, 222] width 202 height 127
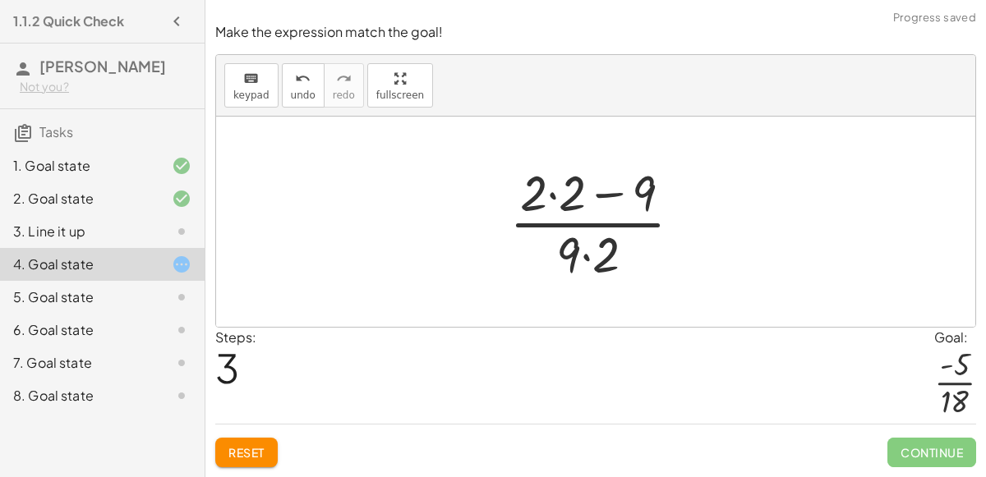
click at [264, 438] on button "Reset" at bounding box center [246, 453] width 62 height 30
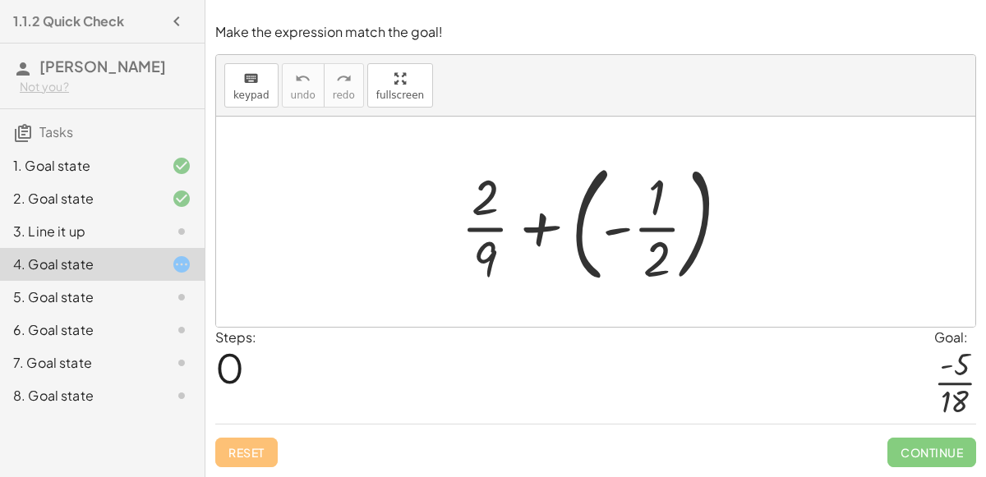
click at [544, 219] on div at bounding box center [602, 222] width 298 height 136
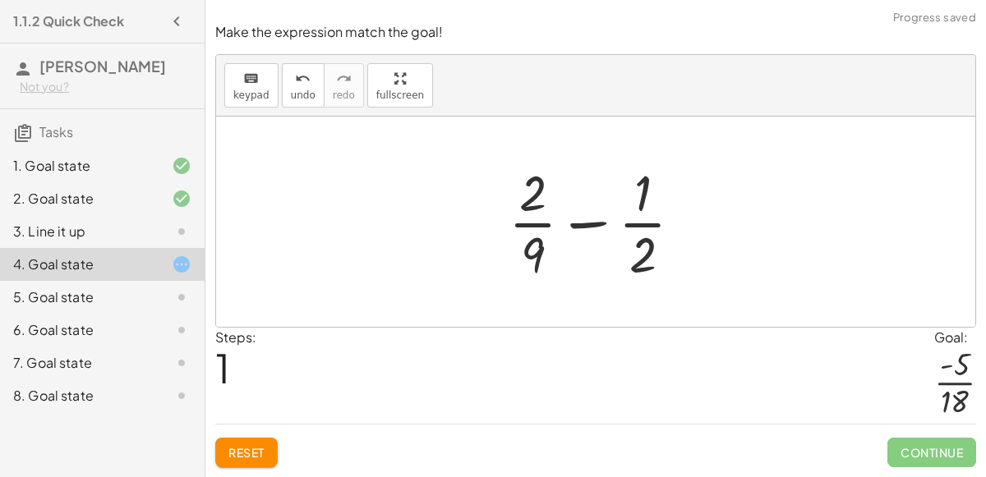
click at [592, 223] on div at bounding box center [602, 222] width 204 height 127
click at [592, 223] on div at bounding box center [602, 222] width 202 height 127
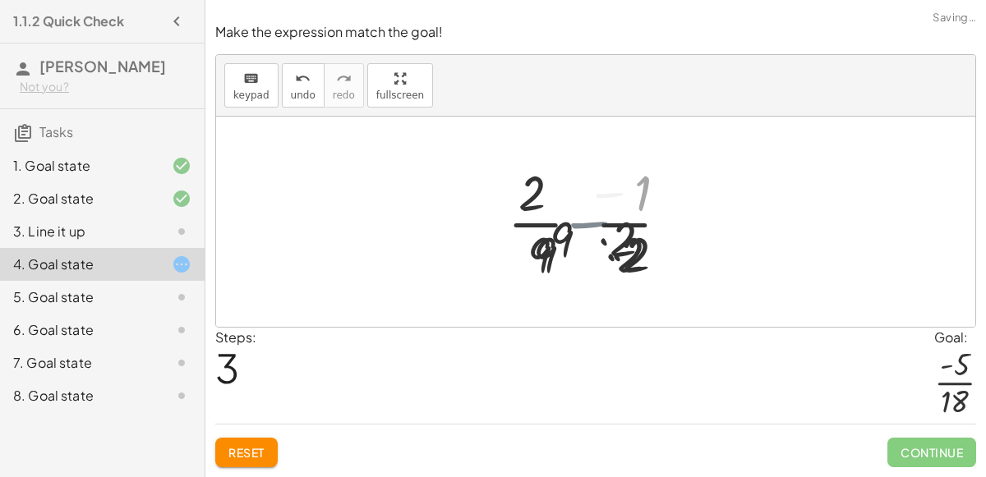
click at [592, 223] on div at bounding box center [602, 222] width 202 height 127
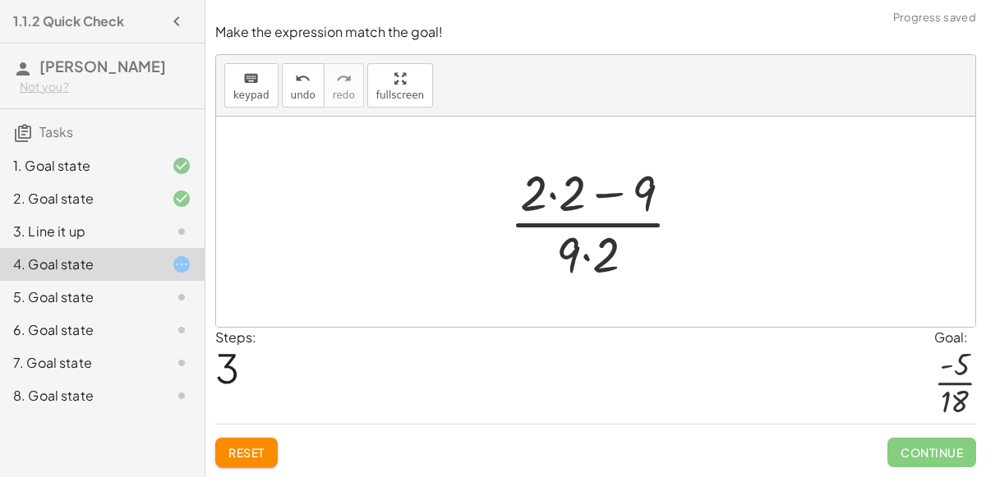
click at [243, 451] on span "Reset" at bounding box center [246, 452] width 36 height 15
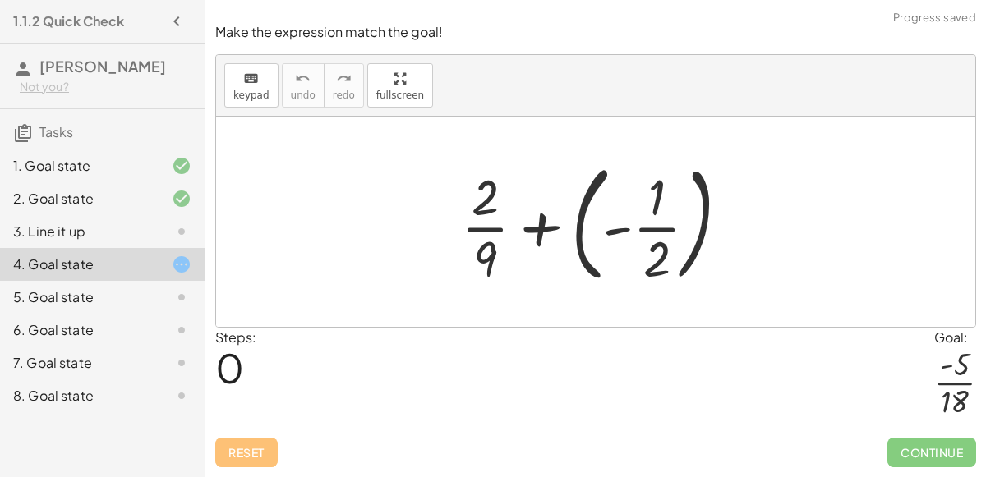
click at [587, 218] on div at bounding box center [602, 222] width 298 height 136
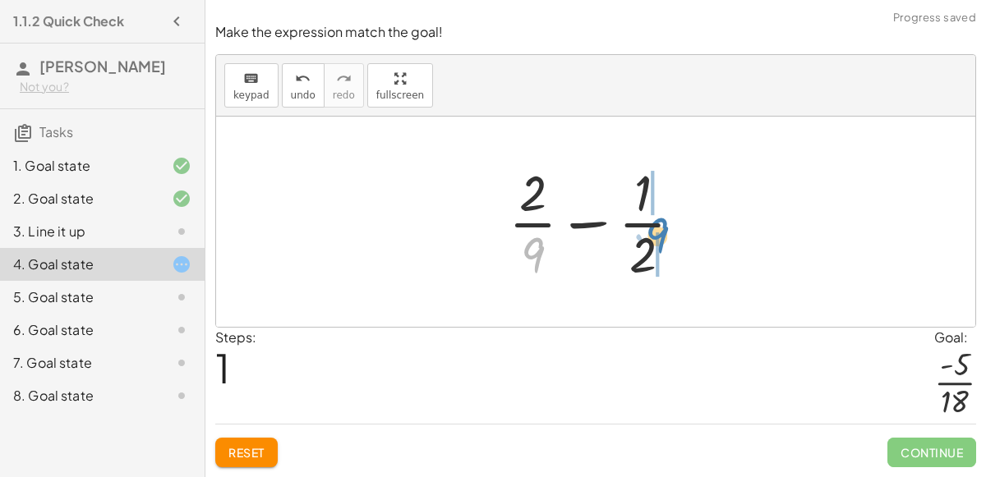
drag, startPoint x: 537, startPoint y: 242, endPoint x: 671, endPoint y: 221, distance: 136.4
click at [671, 221] on div at bounding box center [602, 222] width 204 height 127
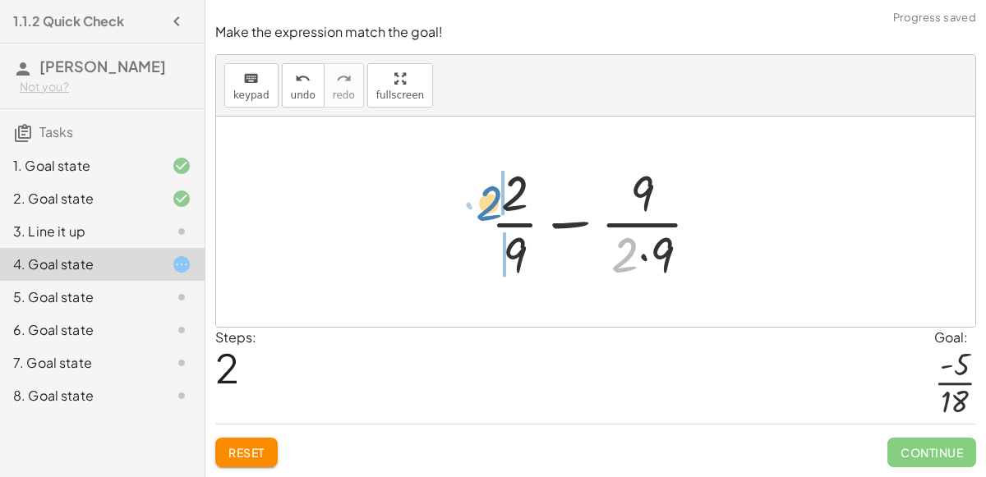
drag, startPoint x: 623, startPoint y: 246, endPoint x: 489, endPoint y: 207, distance: 139.6
click at [489, 207] on div at bounding box center [601, 222] width 239 height 127
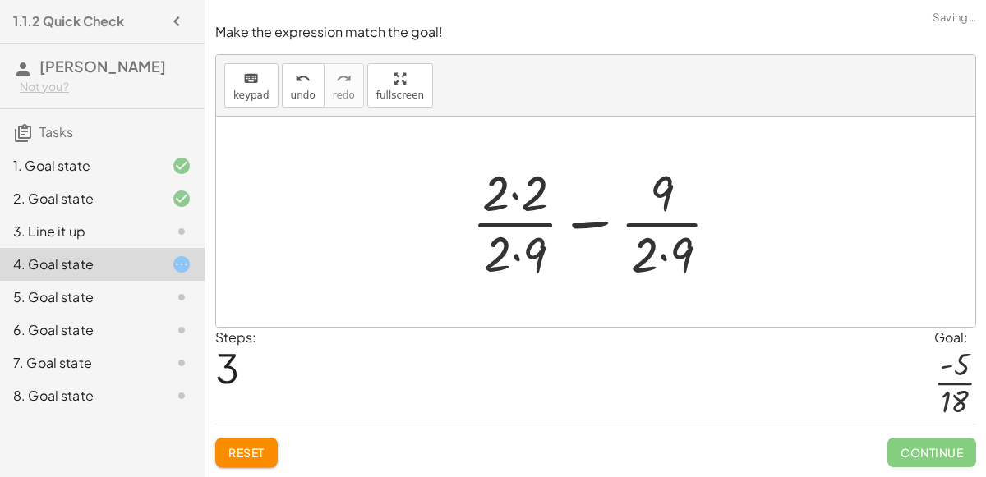
click at [509, 247] on div at bounding box center [602, 222] width 278 height 127
click at [517, 205] on div at bounding box center [602, 222] width 278 height 127
click at [510, 252] on div at bounding box center [602, 222] width 275 height 127
click at [652, 260] on div at bounding box center [602, 222] width 275 height 127
click at [666, 254] on div at bounding box center [602, 222] width 275 height 127
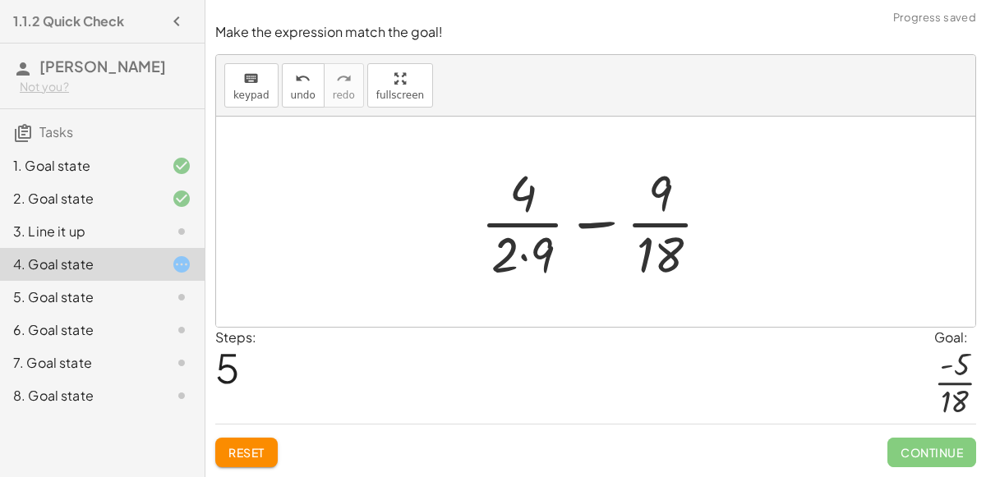
click at [526, 256] on div at bounding box center [601, 222] width 259 height 127
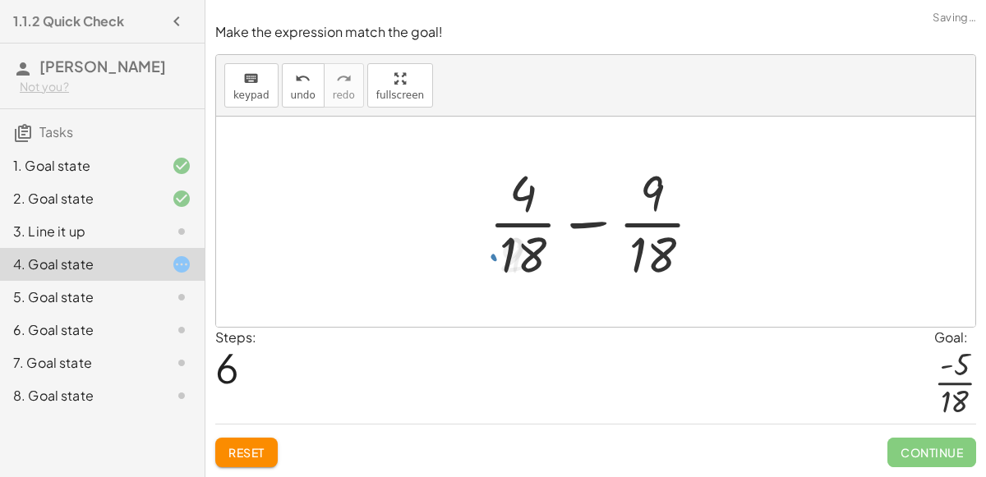
click at [576, 219] on div at bounding box center [602, 222] width 242 height 127
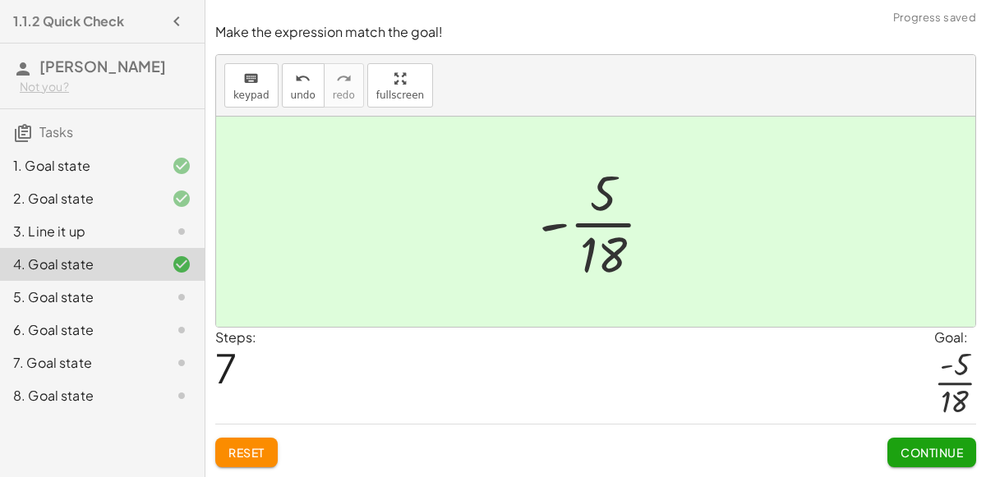
click at [908, 447] on span "Continue" at bounding box center [932, 452] width 62 height 15
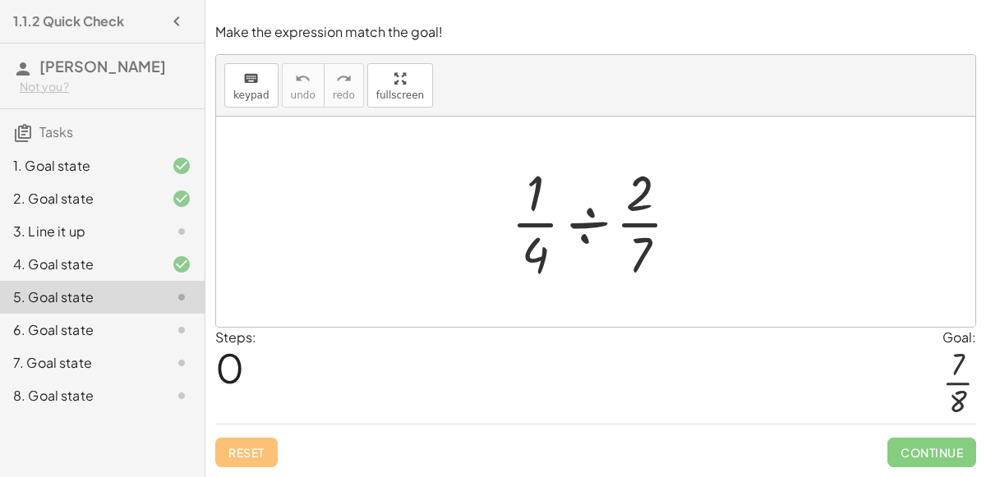
click at [595, 214] on div at bounding box center [602, 222] width 198 height 127
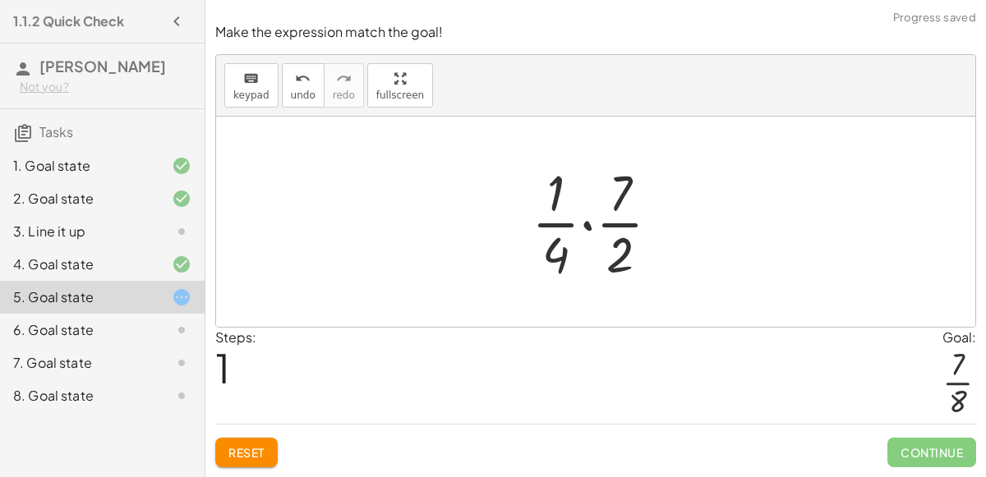
click at [586, 228] on div at bounding box center [602, 222] width 158 height 127
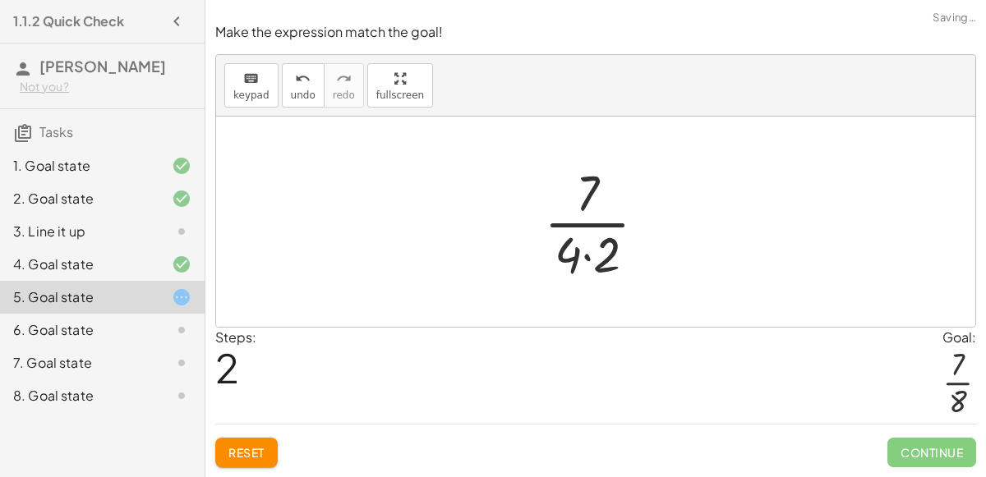
click at [587, 256] on div at bounding box center [602, 222] width 132 height 127
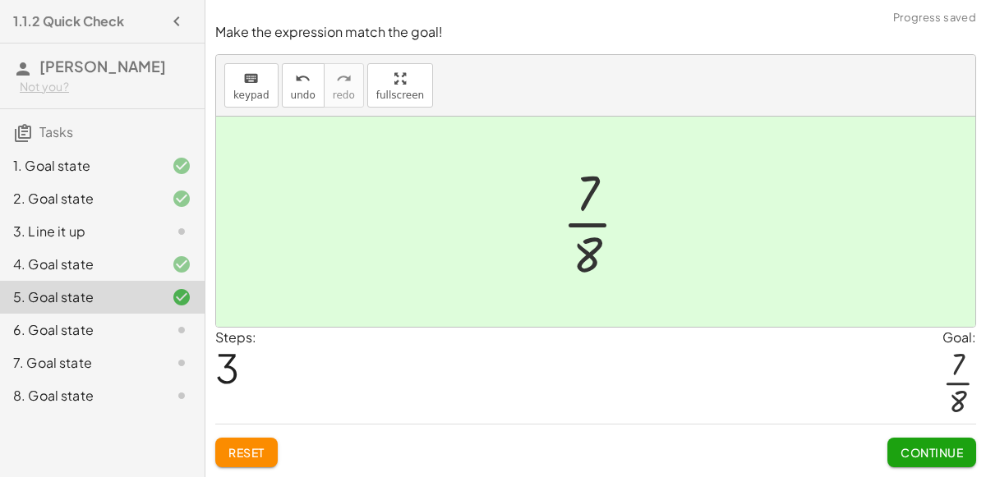
click at [907, 442] on button "Continue" at bounding box center [931, 453] width 89 height 30
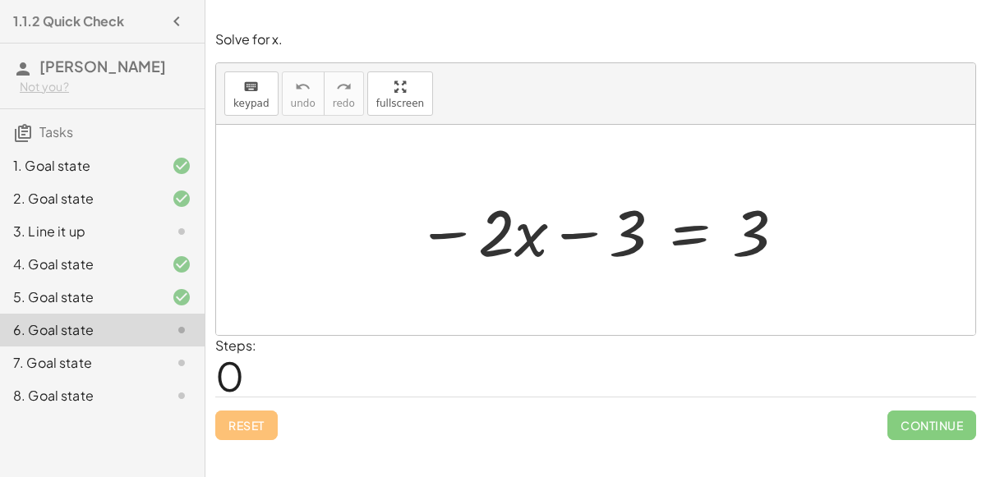
click at [587, 223] on div at bounding box center [601, 230] width 387 height 85
click at [433, 233] on div at bounding box center [601, 230] width 387 height 85
click at [694, 236] on div at bounding box center [601, 230] width 387 height 85
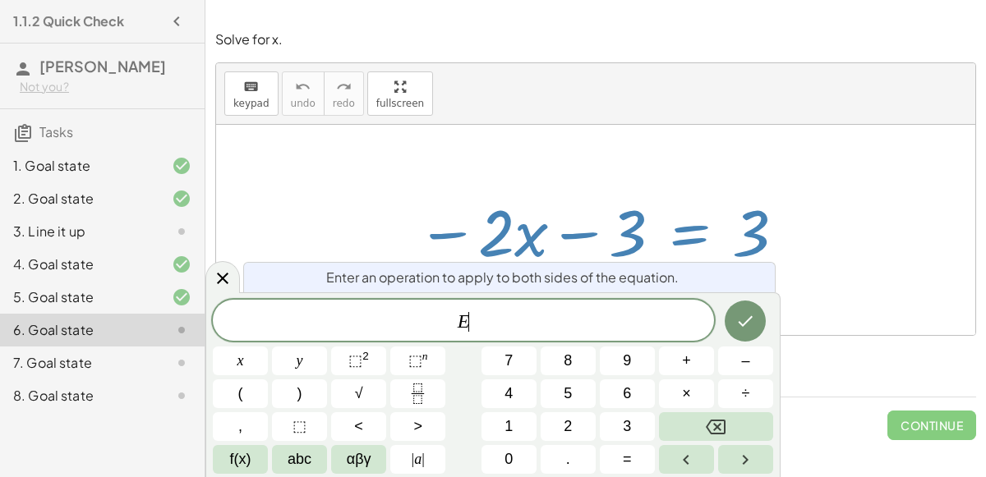
click at [674, 166] on div at bounding box center [595, 230] width 759 height 210
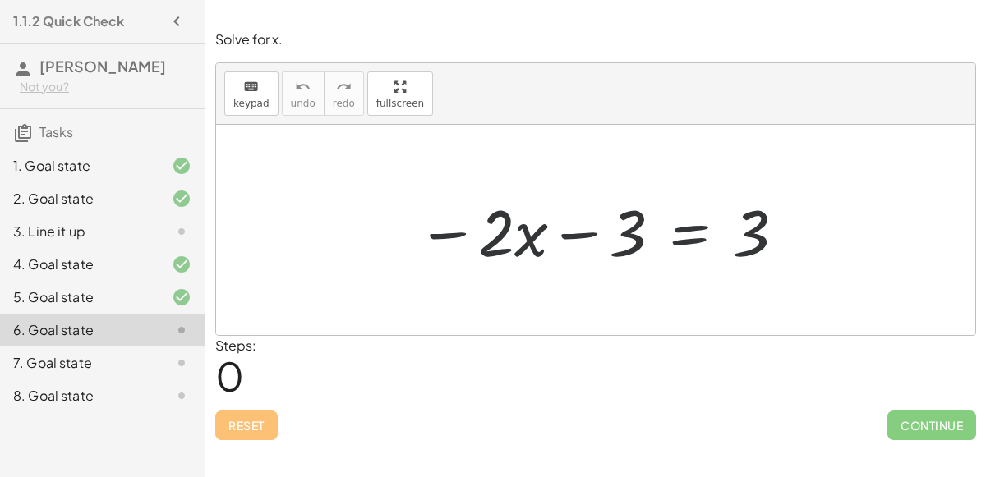
click at [586, 230] on div at bounding box center [601, 230] width 387 height 85
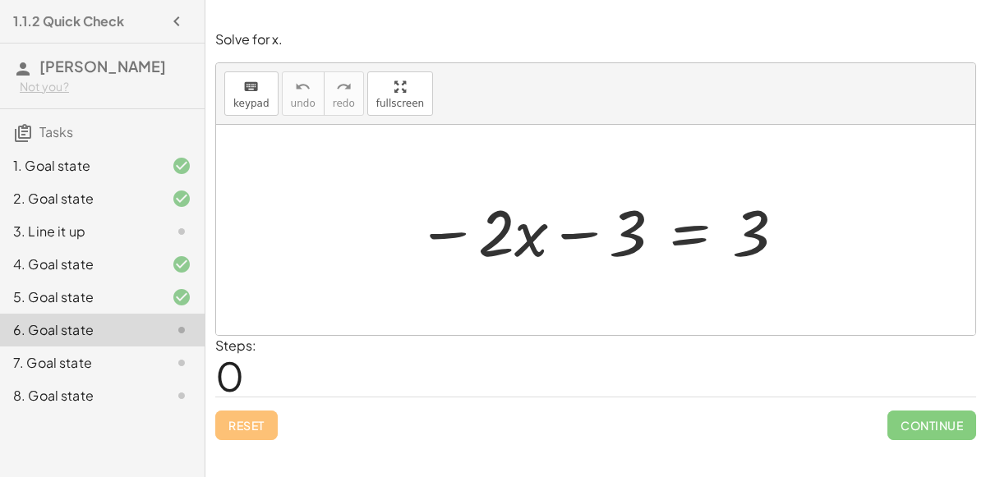
click at [586, 230] on div at bounding box center [601, 230] width 387 height 85
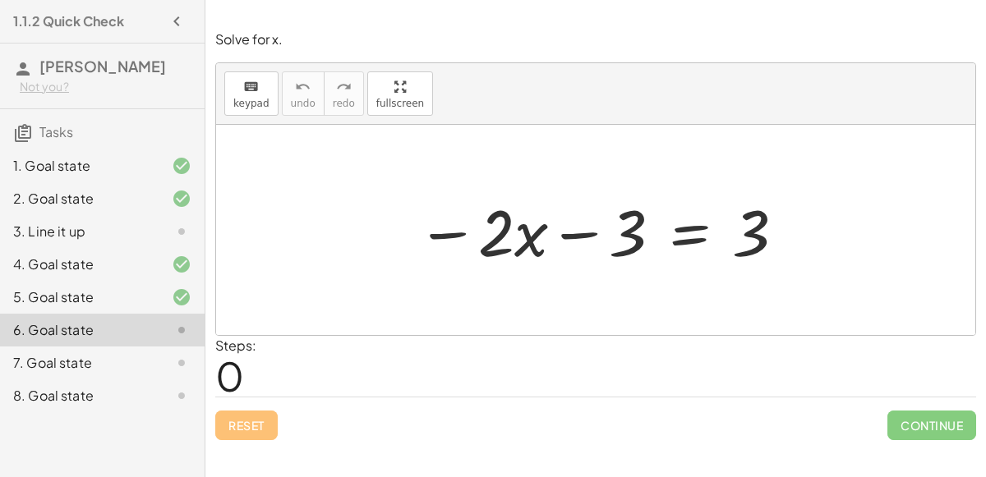
click at [586, 230] on div at bounding box center [601, 230] width 387 height 85
click at [445, 224] on div at bounding box center [601, 230] width 387 height 85
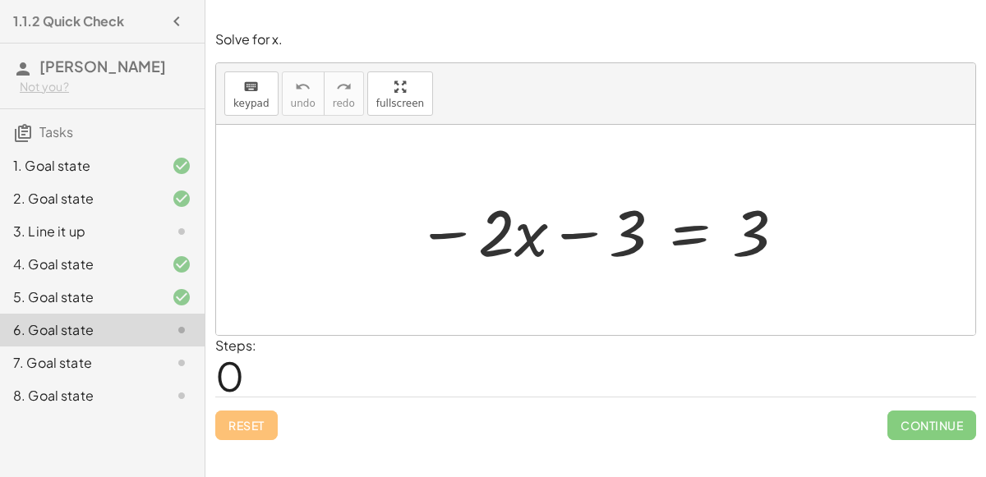
click at [445, 224] on div at bounding box center [601, 230] width 387 height 85
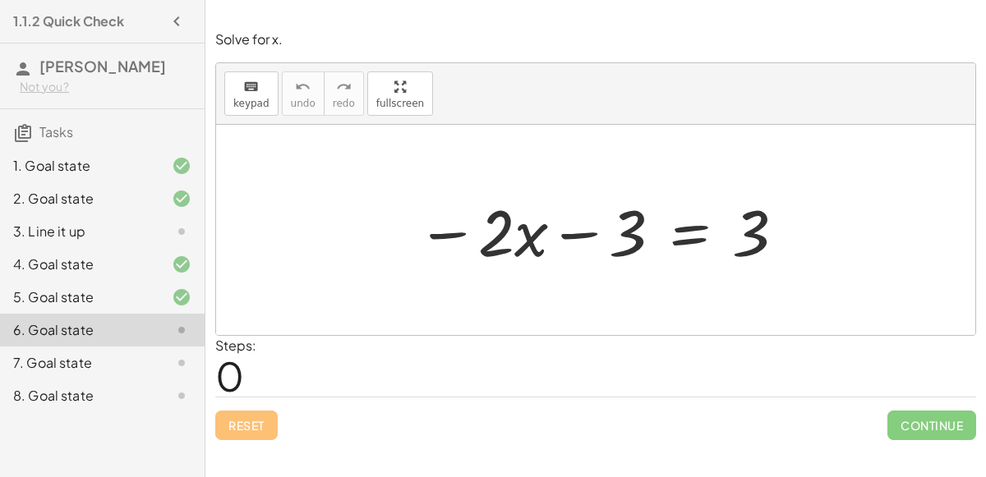
click at [445, 224] on div at bounding box center [601, 230] width 387 height 85
click at [452, 234] on div at bounding box center [601, 230] width 387 height 85
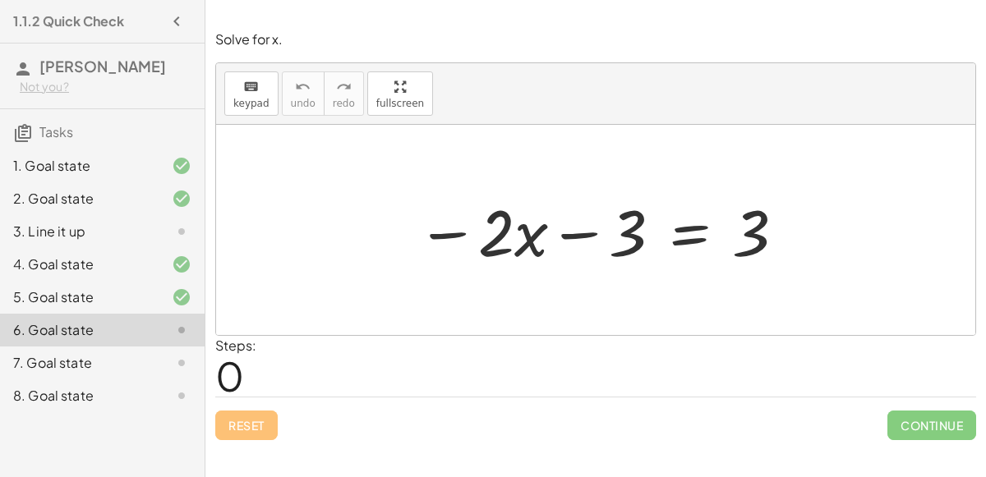
click at [452, 234] on div at bounding box center [601, 230] width 387 height 85
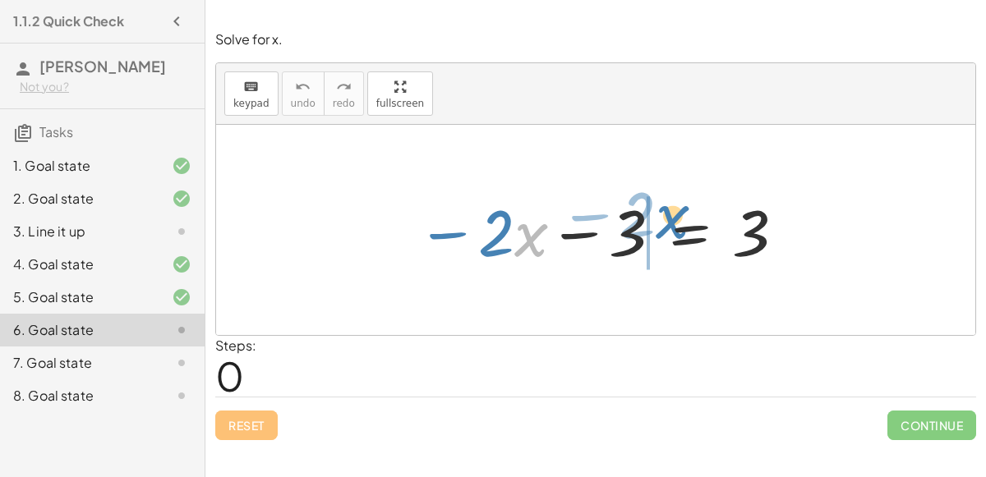
drag, startPoint x: 523, startPoint y: 242, endPoint x: 664, endPoint y: 223, distance: 142.6
click at [664, 223] on div at bounding box center [601, 230] width 387 height 85
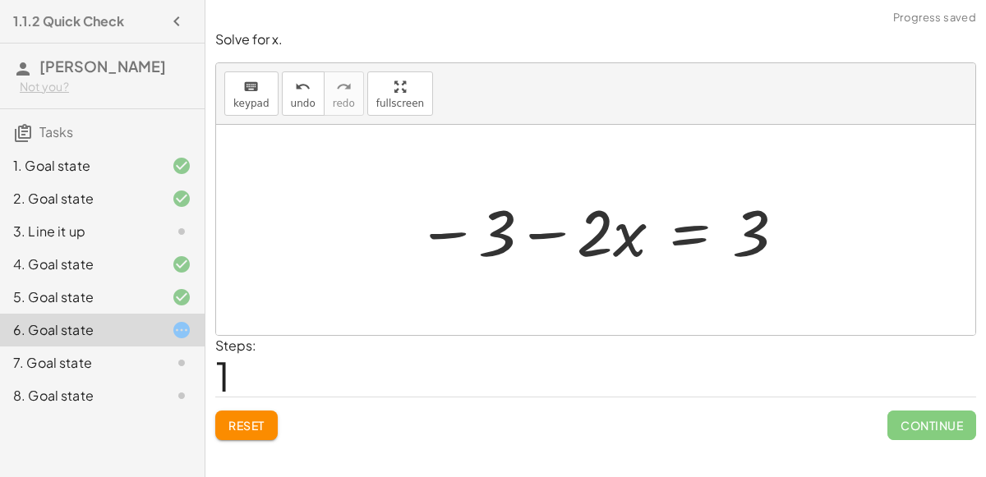
click at [530, 240] on div at bounding box center [601, 230] width 387 height 85
click at [441, 245] on div at bounding box center [601, 230] width 387 height 85
drag, startPoint x: 445, startPoint y: 236, endPoint x: 734, endPoint y: 232, distance: 289.3
click at [734, 232] on div at bounding box center [601, 230] width 387 height 85
click at [792, 228] on div at bounding box center [602, 230] width 585 height 85
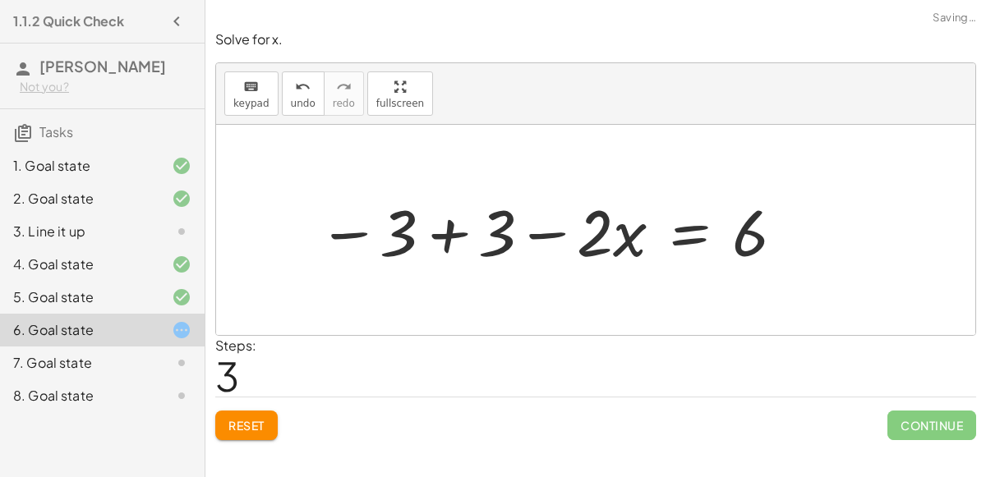
click at [440, 223] on div at bounding box center [552, 230] width 485 height 85
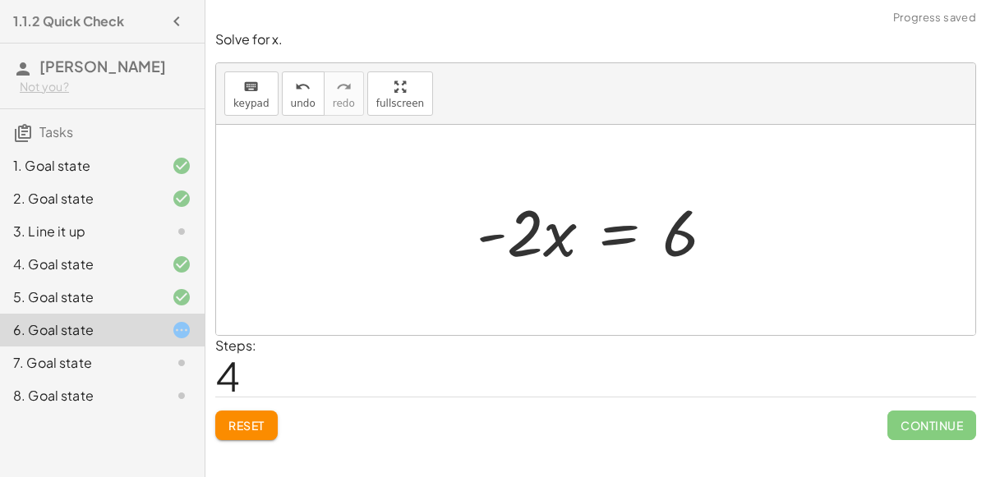
click at [487, 235] on div at bounding box center [601, 230] width 267 height 85
click at [605, 231] on div at bounding box center [601, 230] width 267 height 85
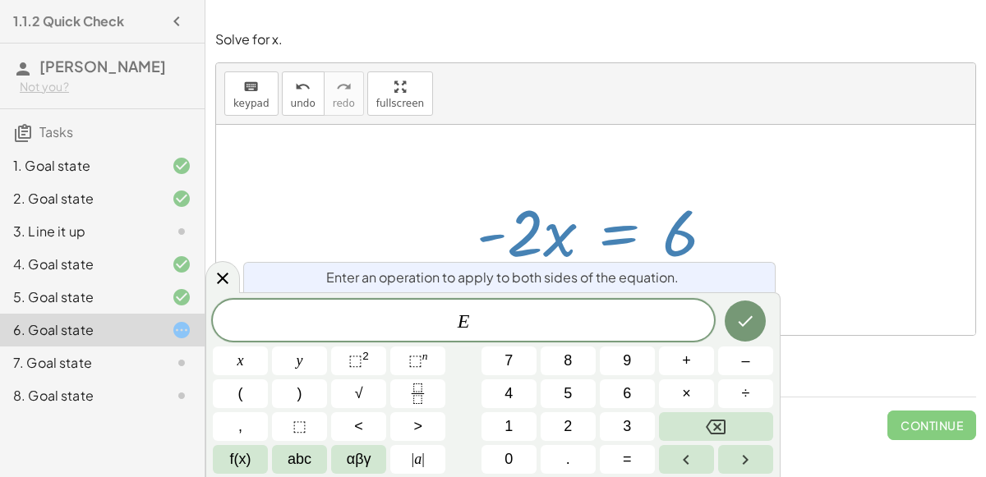
click at [669, 141] on div at bounding box center [595, 230] width 759 height 210
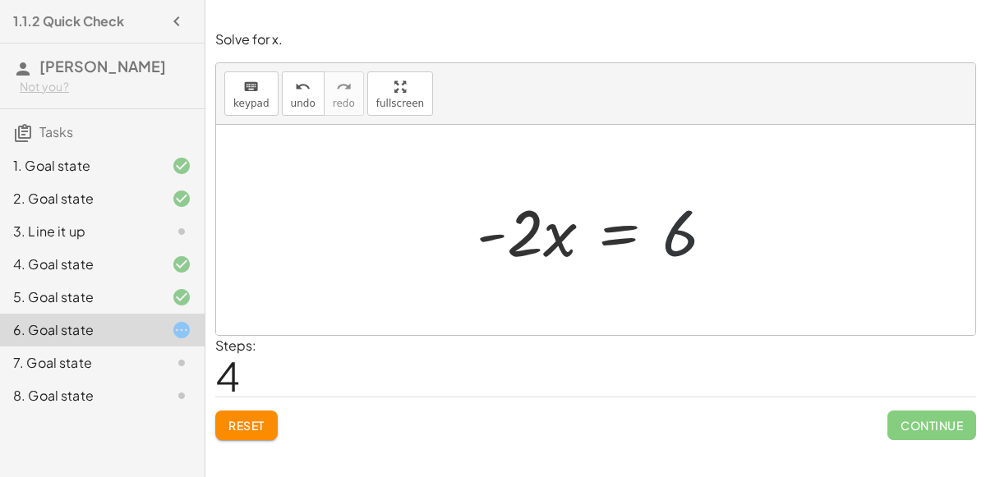
click at [664, 224] on div at bounding box center [601, 230] width 267 height 85
click at [638, 232] on div at bounding box center [601, 230] width 267 height 85
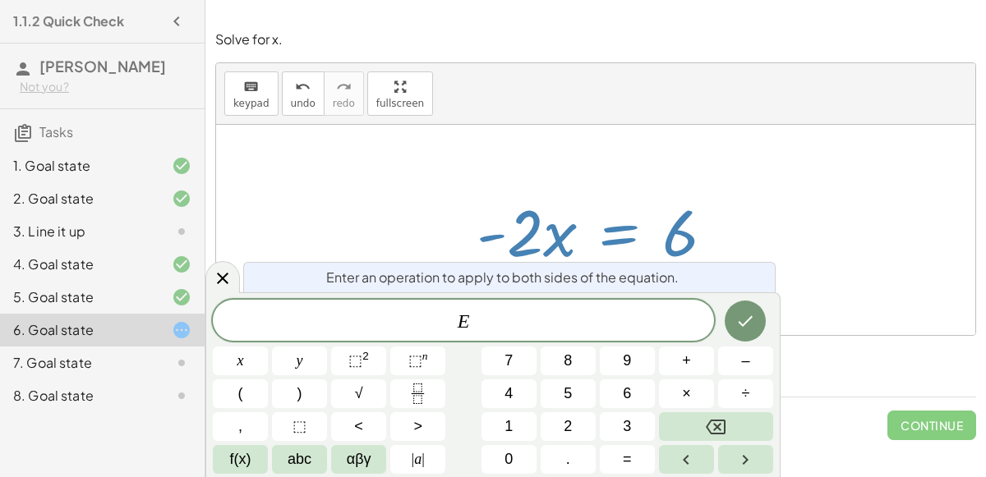
click at [675, 136] on div at bounding box center [595, 230] width 759 height 210
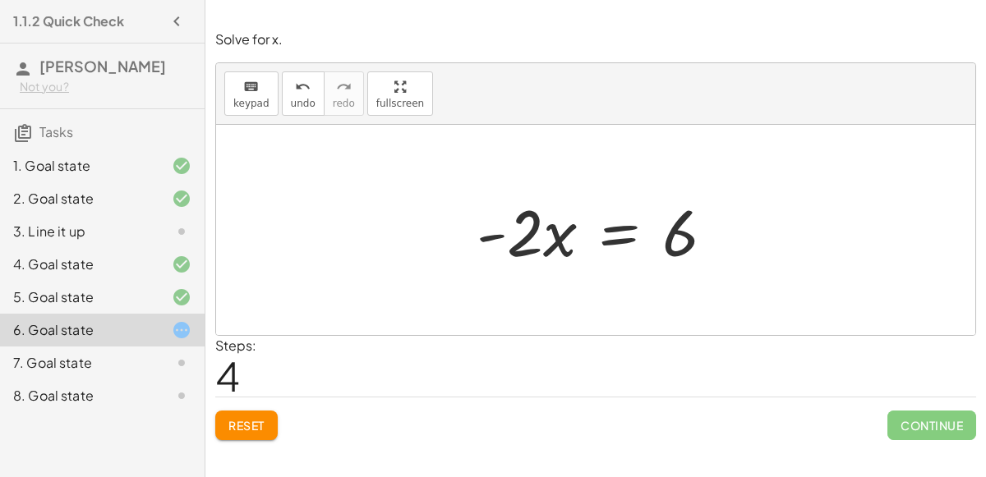
click at [614, 219] on div at bounding box center [601, 230] width 267 height 85
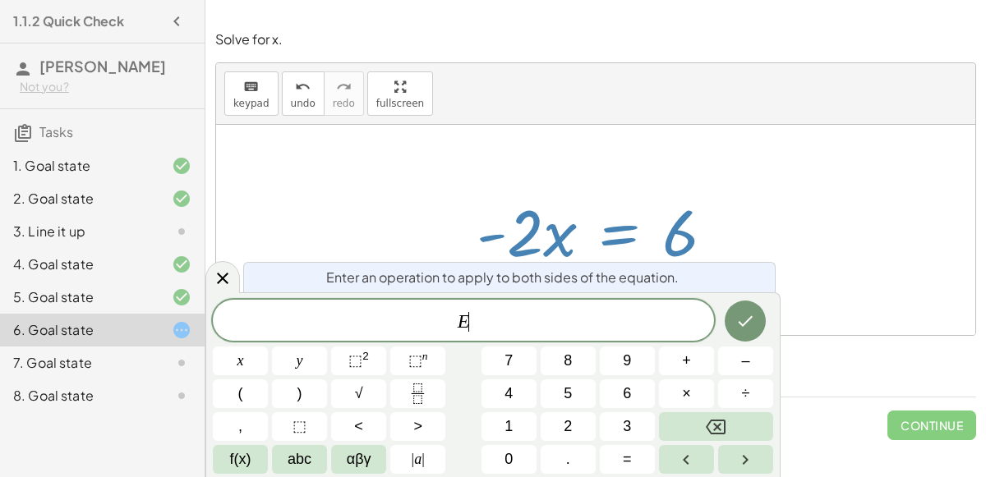
click at [628, 120] on div "keyboard keypad undo [PERSON_NAME] redo fullscreen" at bounding box center [595, 94] width 759 height 62
click at [750, 252] on div at bounding box center [595, 230] width 759 height 210
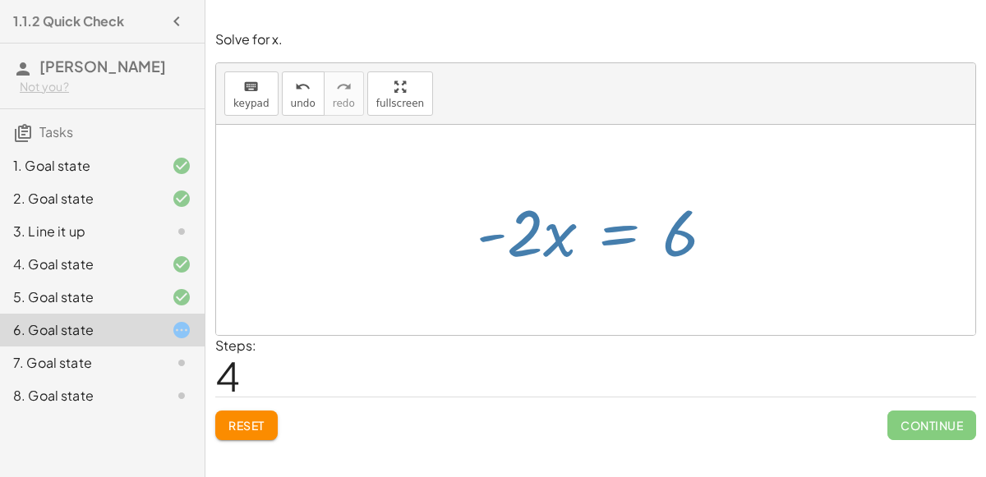
click at [750, 252] on div at bounding box center [595, 230] width 759 height 210
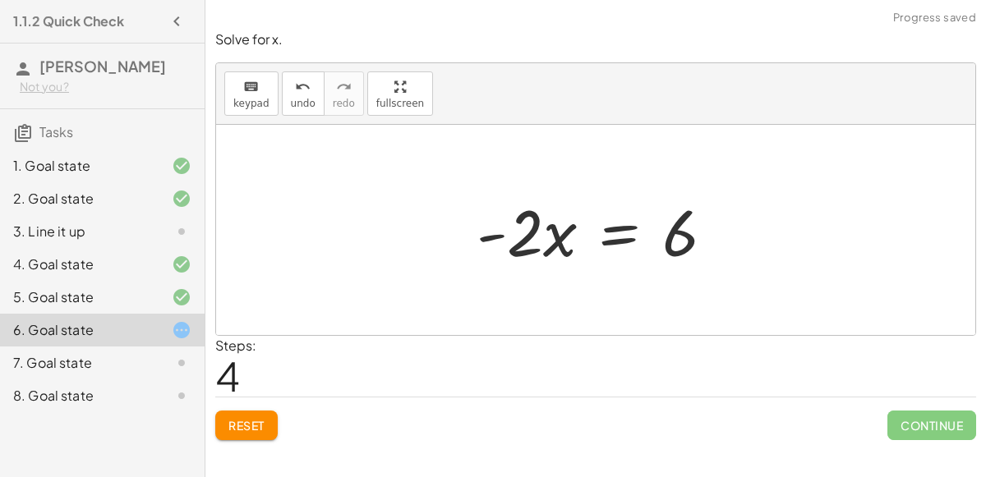
click at [750, 252] on div at bounding box center [595, 230] width 759 height 210
click at [0, 0] on div "Solve for x. keyboard keypad undo undo redo redo fullscreen − · 2 · x − 3 = 3 −…" at bounding box center [0, 0] width 0 height 0
click at [223, 422] on button "Reset" at bounding box center [246, 426] width 62 height 30
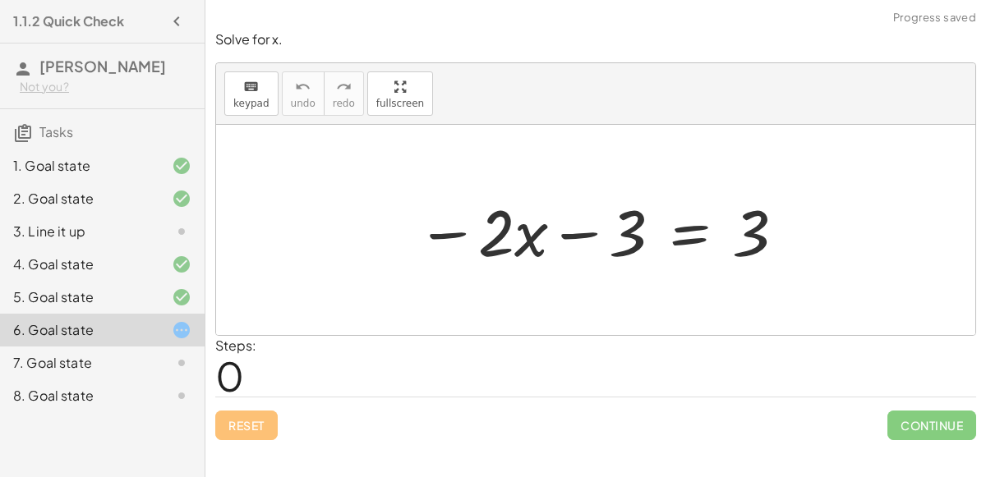
click at [585, 234] on div at bounding box center [601, 230] width 387 height 85
click at [450, 233] on div at bounding box center [601, 230] width 387 height 85
click at [573, 232] on div at bounding box center [601, 230] width 387 height 85
click at [442, 229] on div at bounding box center [601, 230] width 387 height 85
click at [452, 234] on div at bounding box center [601, 230] width 387 height 85
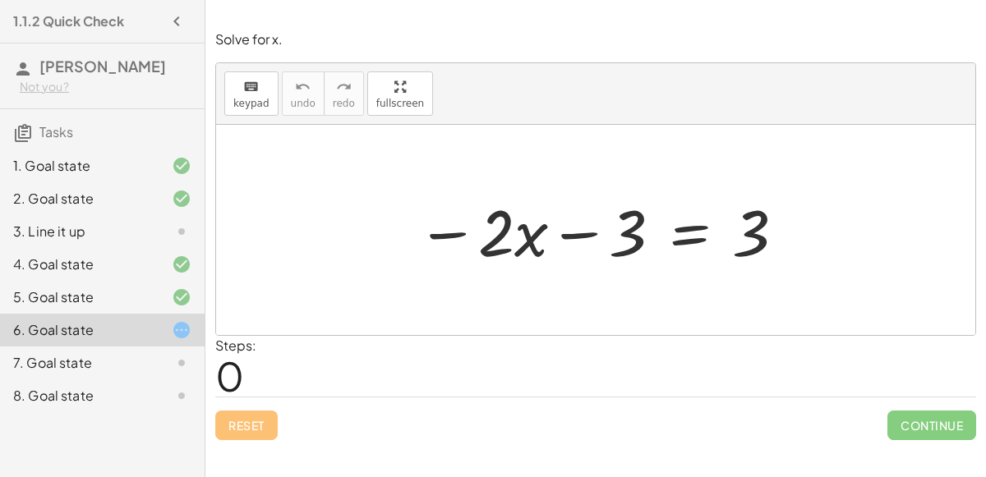
click at [587, 228] on div at bounding box center [601, 230] width 387 height 85
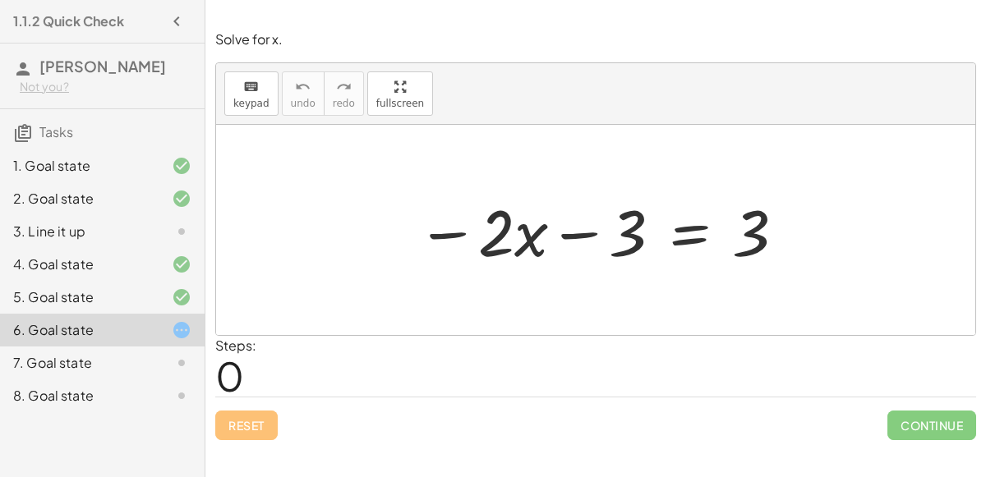
click at [587, 228] on div at bounding box center [601, 230] width 387 height 85
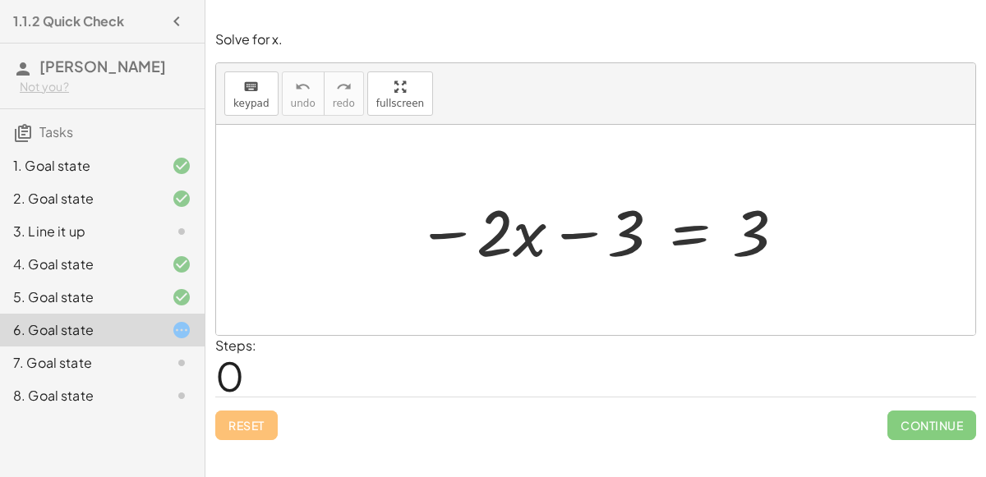
click at [587, 228] on div at bounding box center [601, 230] width 387 height 85
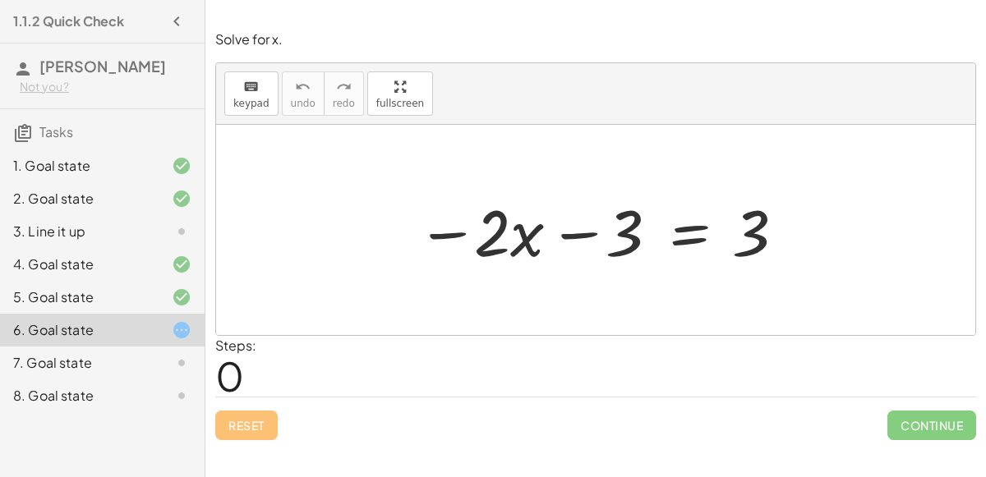
click at [587, 228] on div at bounding box center [601, 230] width 387 height 85
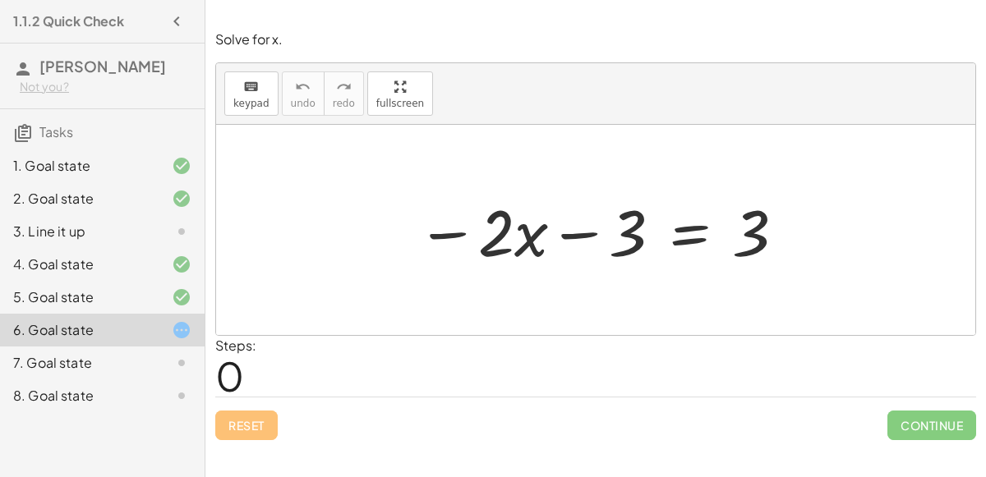
click at [587, 228] on div at bounding box center [601, 230] width 387 height 85
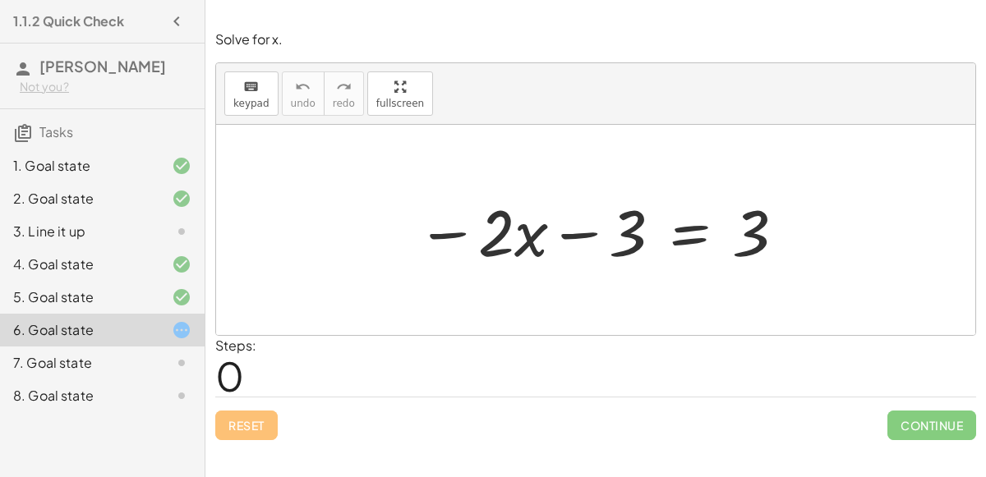
click at [587, 228] on div at bounding box center [601, 230] width 387 height 85
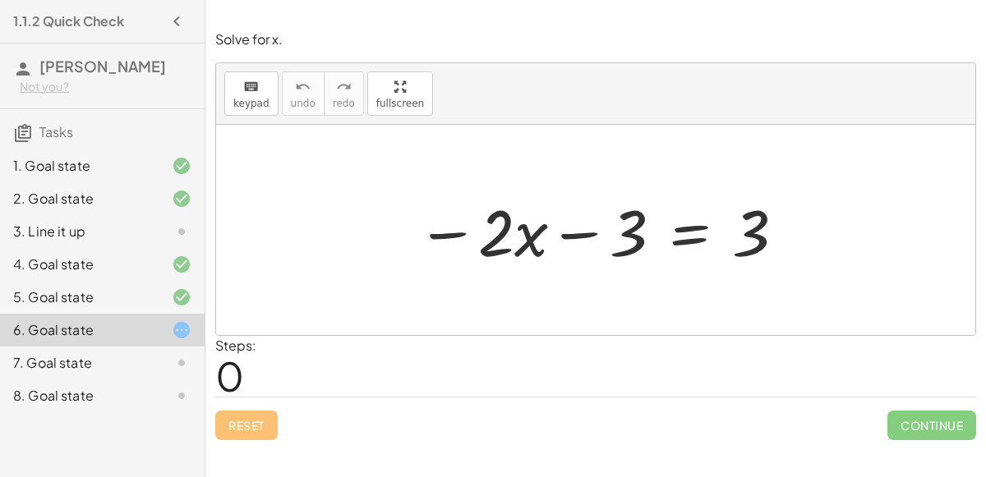
click at [587, 228] on div at bounding box center [601, 230] width 387 height 85
click at [579, 239] on div at bounding box center [601, 230] width 387 height 85
click at [670, 229] on div at bounding box center [601, 230] width 387 height 85
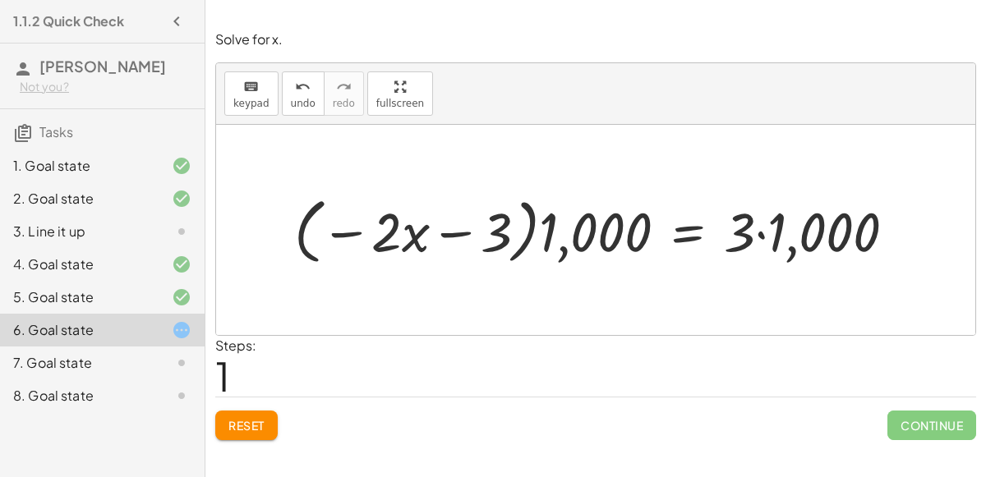
click at [240, 424] on span "Reset" at bounding box center [246, 425] width 36 height 15
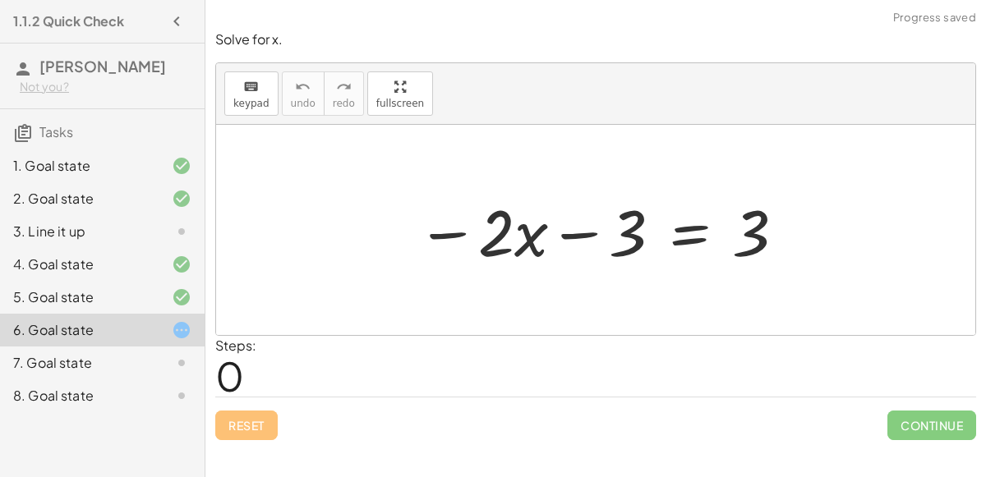
click at [691, 227] on div at bounding box center [601, 230] width 387 height 85
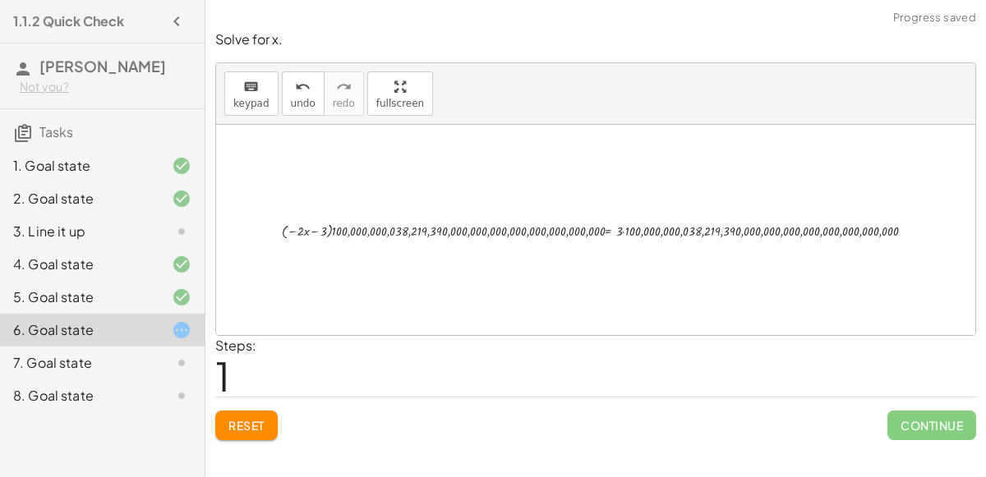
click at [29, 340] on div "6. Goal state" at bounding box center [102, 330] width 205 height 33
click at [329, 225] on div at bounding box center [602, 230] width 657 height 23
click at [312, 232] on div at bounding box center [602, 230] width 657 height 23
click at [311, 230] on div at bounding box center [602, 230] width 657 height 23
click at [606, 230] on div at bounding box center [602, 230] width 657 height 23
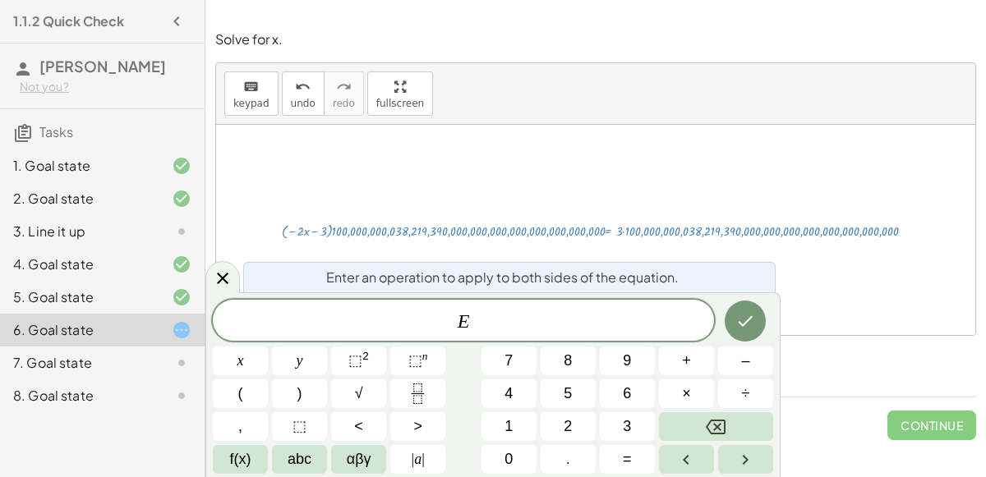
click at [472, 136] on div at bounding box center [595, 230] width 759 height 210
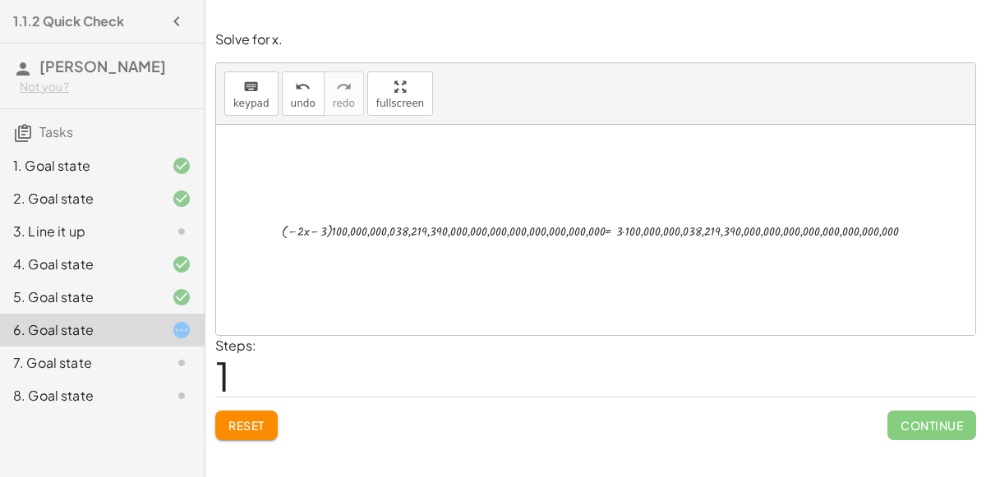
click at [272, 376] on div "Steps: 1" at bounding box center [595, 366] width 761 height 61
click at [254, 411] on button "Reset" at bounding box center [246, 426] width 62 height 30
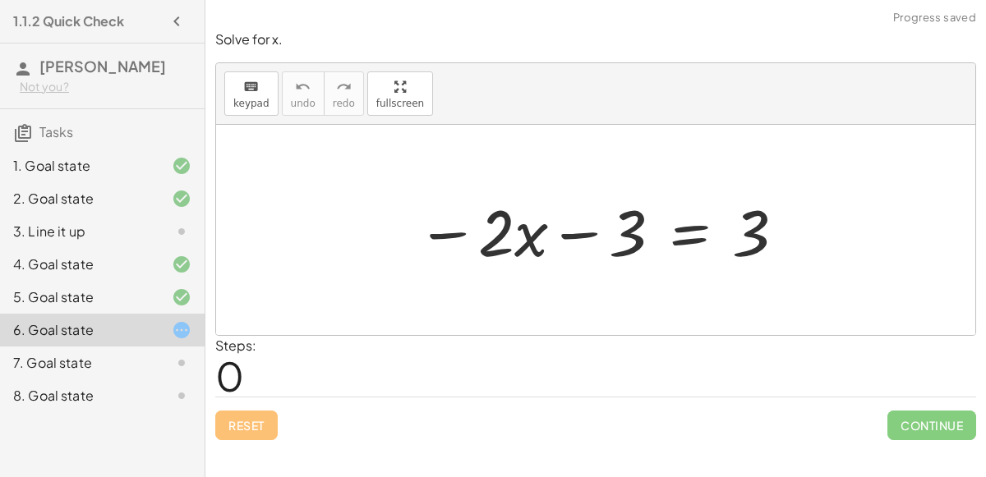
click at [254, 409] on div "Reset Continue" at bounding box center [595, 419] width 761 height 44
click at [440, 222] on div at bounding box center [601, 230] width 387 height 85
click at [574, 239] on div at bounding box center [601, 230] width 387 height 85
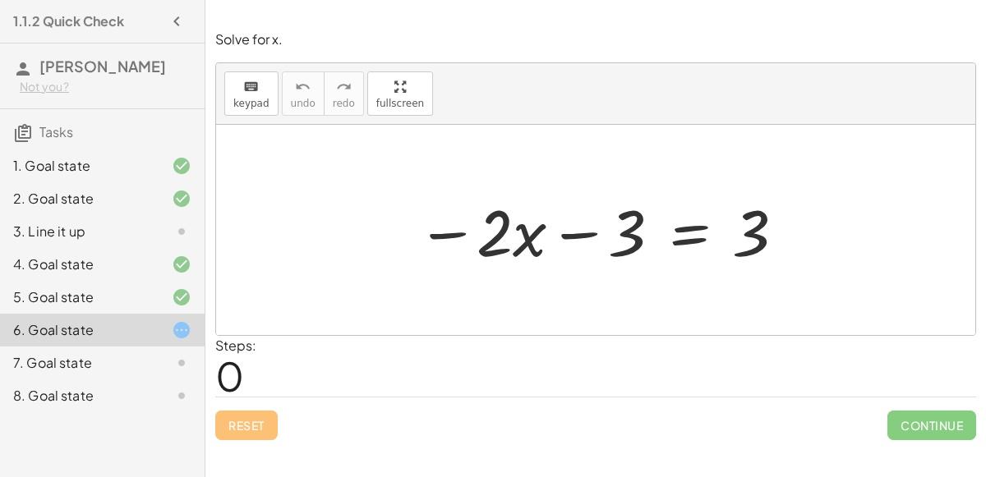
click at [574, 239] on div at bounding box center [601, 230] width 387 height 85
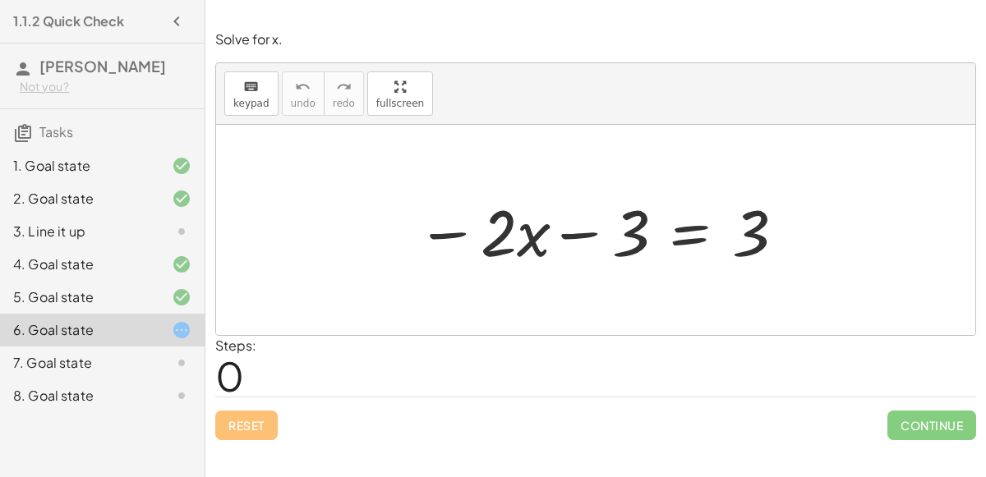
click at [574, 239] on div at bounding box center [601, 230] width 387 height 85
drag, startPoint x: 500, startPoint y: 240, endPoint x: 624, endPoint y: 200, distance: 130.4
click at [624, 200] on div at bounding box center [601, 230] width 387 height 85
drag, startPoint x: 492, startPoint y: 233, endPoint x: 509, endPoint y: 237, distance: 17.9
click at [509, 237] on div at bounding box center [601, 230] width 387 height 85
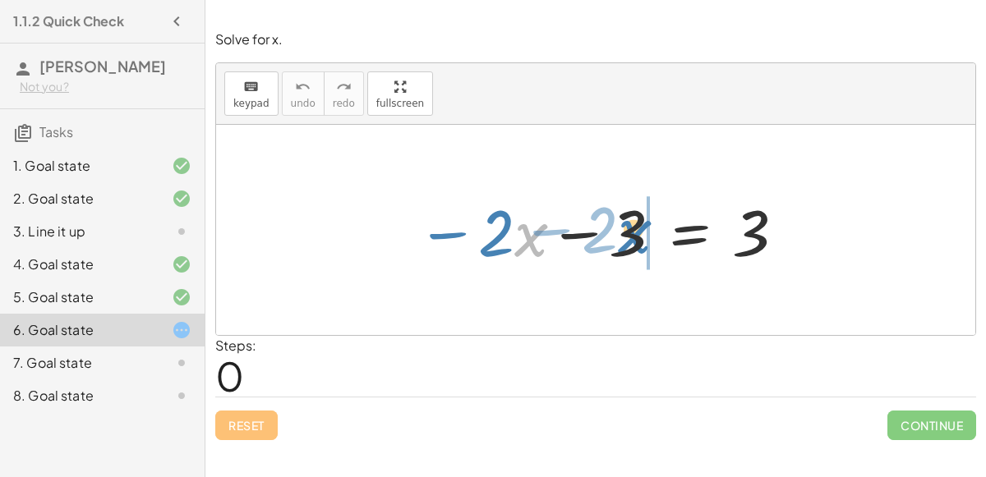
drag, startPoint x: 523, startPoint y: 240, endPoint x: 638, endPoint y: 238, distance: 114.2
click at [638, 238] on div at bounding box center [601, 230] width 387 height 85
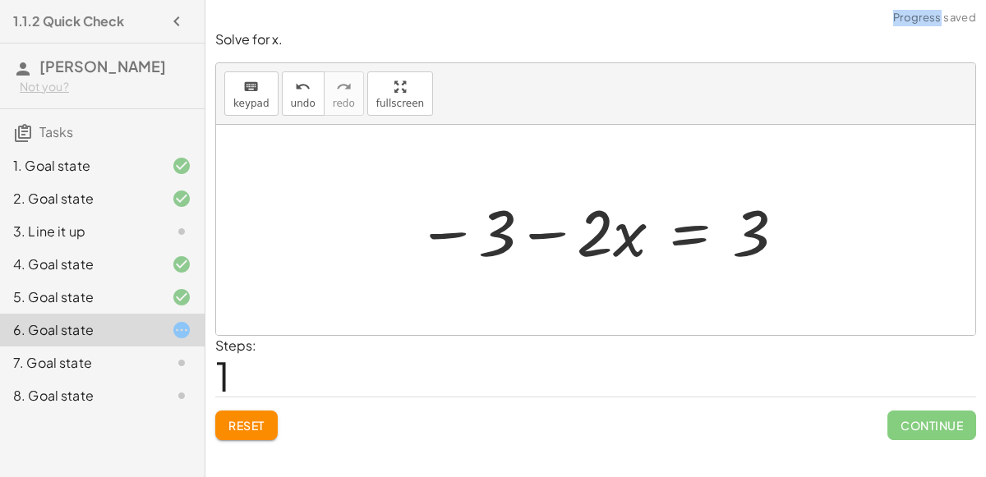
click at [534, 240] on div at bounding box center [601, 230] width 387 height 85
drag, startPoint x: 449, startPoint y: 231, endPoint x: 412, endPoint y: 222, distance: 37.3
click at [412, 222] on div at bounding box center [601, 230] width 387 height 85
click at [555, 228] on div at bounding box center [601, 230] width 387 height 85
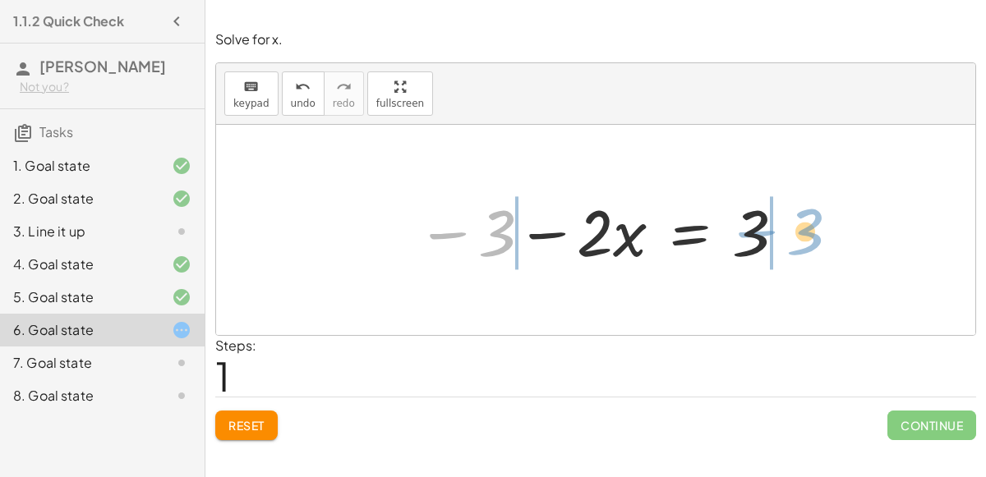
drag, startPoint x: 438, startPoint y: 228, endPoint x: 748, endPoint y: 226, distance: 309.8
click at [748, 226] on div at bounding box center [601, 230] width 387 height 85
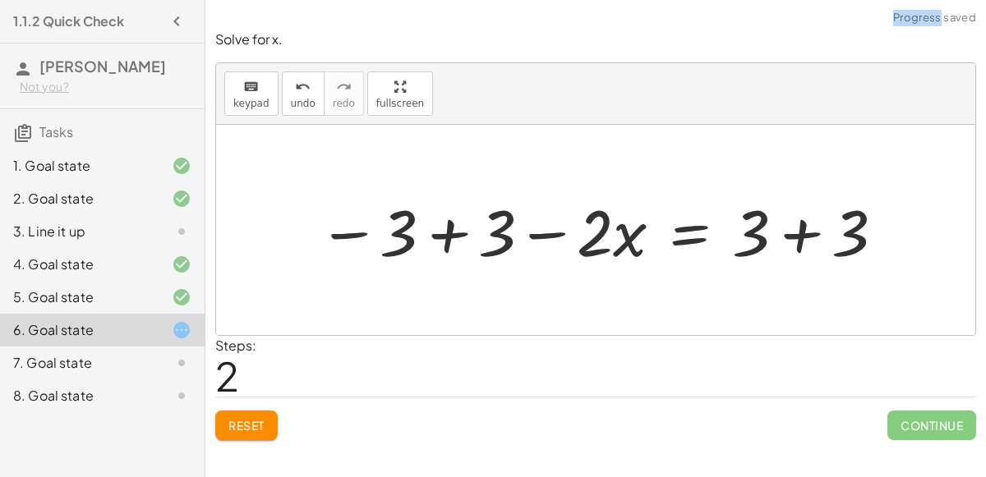
click at [804, 237] on div at bounding box center [602, 230] width 585 height 85
click at [454, 222] on div at bounding box center [552, 230] width 485 height 85
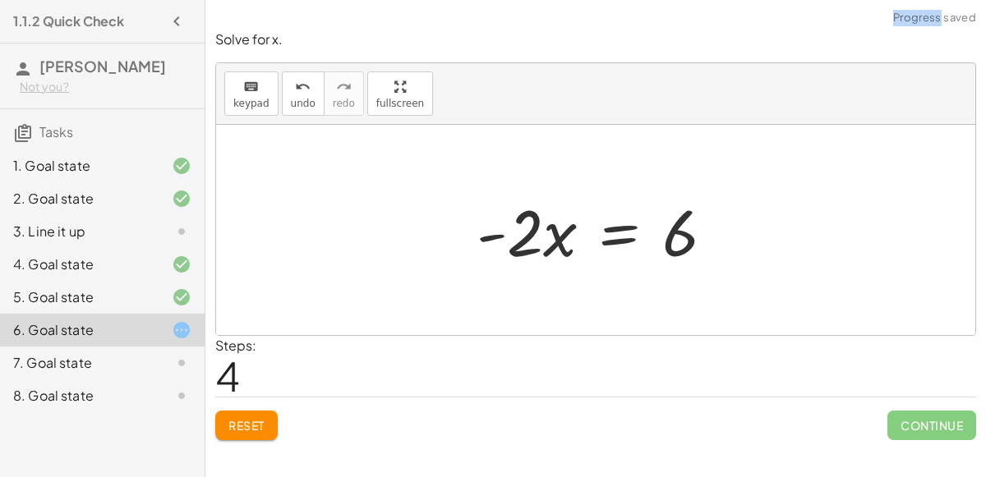
click at [487, 233] on div at bounding box center [601, 230] width 267 height 85
drag, startPoint x: 490, startPoint y: 234, endPoint x: 546, endPoint y: 237, distance: 56.0
click at [546, 237] on div at bounding box center [601, 230] width 267 height 85
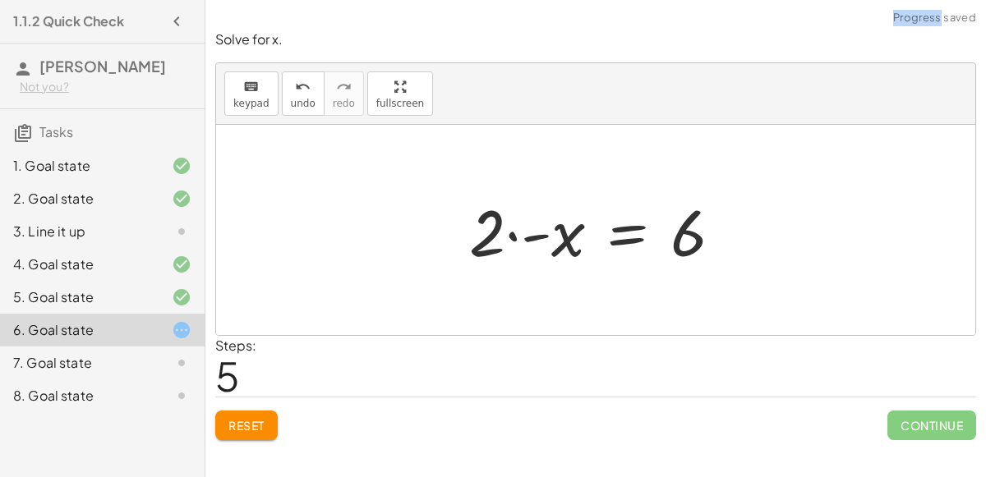
click at [512, 233] on div at bounding box center [602, 230] width 283 height 85
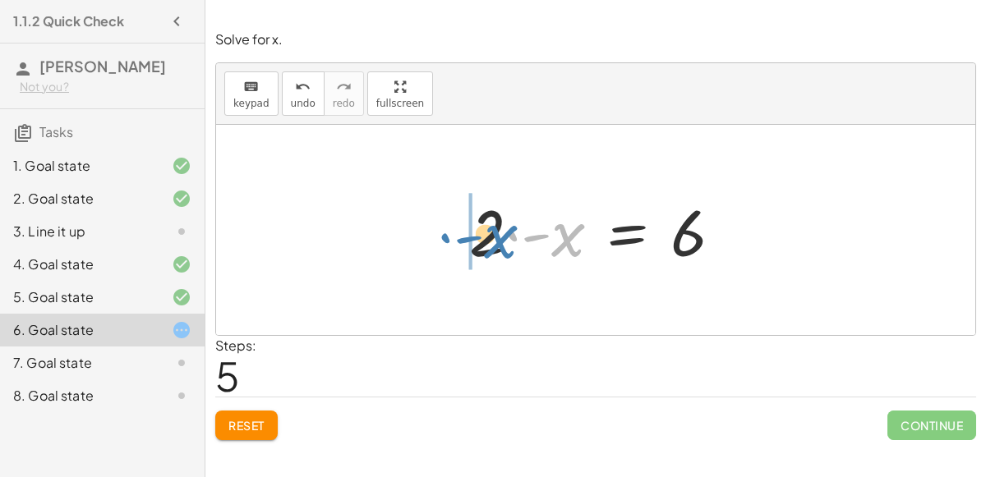
drag, startPoint x: 514, startPoint y: 234, endPoint x: 433, endPoint y: 233, distance: 81.4
click at [433, 233] on div "− · 2 · x − 3 = 3 − 3 − · 2 · x = 3 − 3 + 3 − · 2 · x = + 3 + 3 − 3 + 3 − · 2 ·…" at bounding box center [595, 230] width 759 height 210
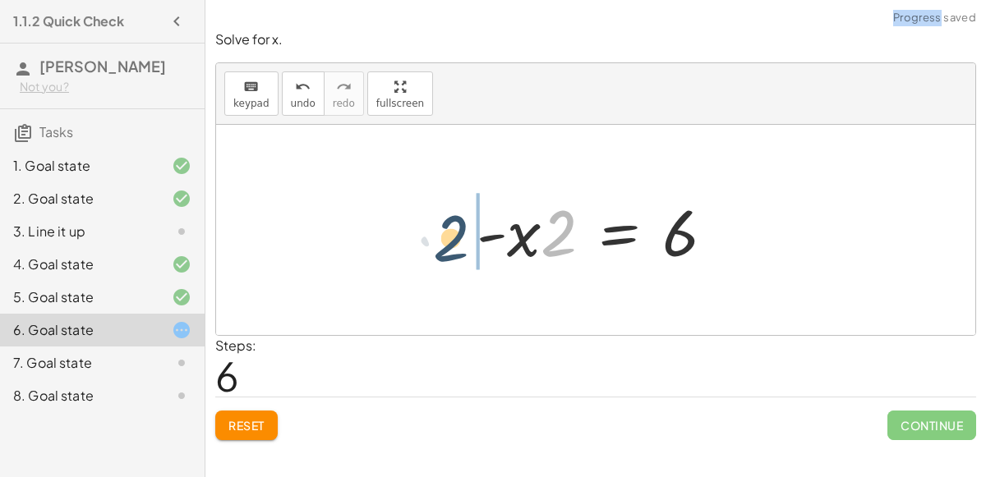
drag, startPoint x: 567, startPoint y: 229, endPoint x: 453, endPoint y: 234, distance: 114.3
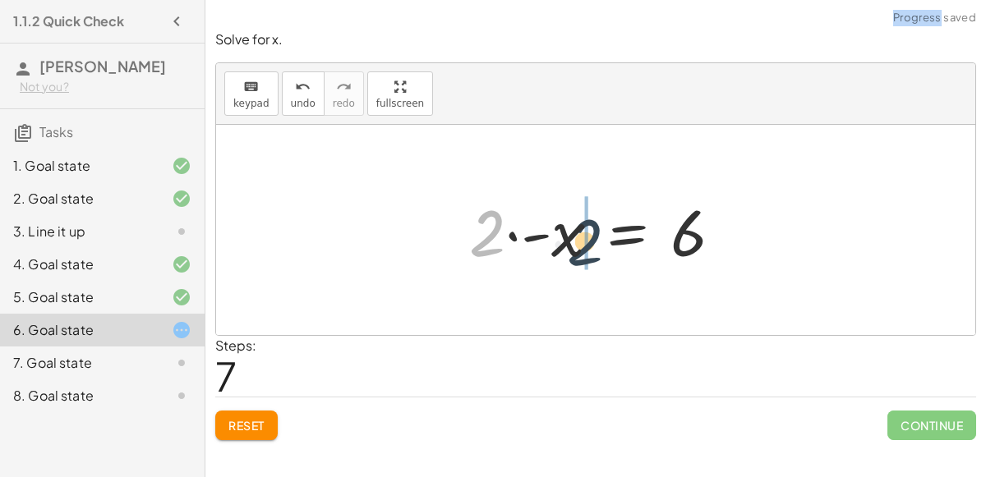
drag, startPoint x: 484, startPoint y: 229, endPoint x: 601, endPoint y: 237, distance: 116.9
click at [601, 237] on div at bounding box center [602, 230] width 283 height 85
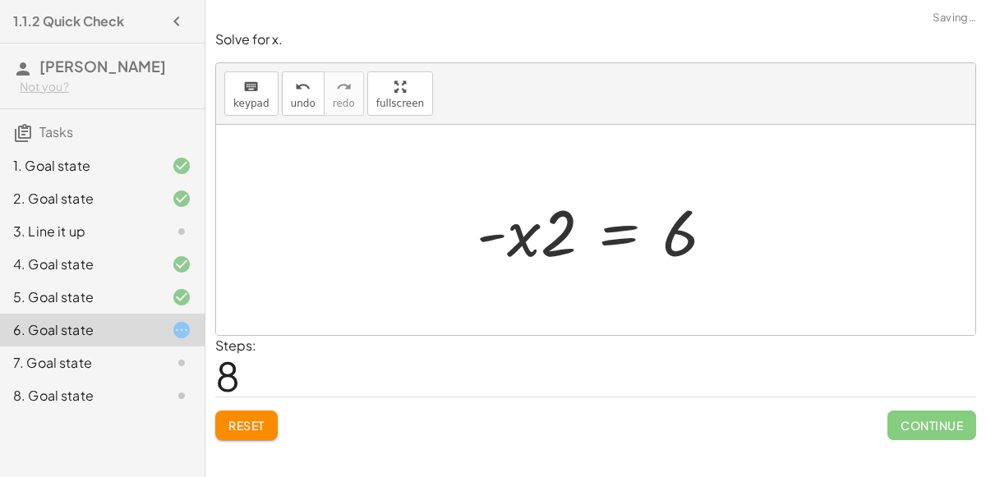
click at [489, 238] on div at bounding box center [601, 230] width 267 height 85
drag, startPoint x: 525, startPoint y: 231, endPoint x: 603, endPoint y: 225, distance: 78.3
click at [603, 225] on div at bounding box center [601, 230] width 267 height 85
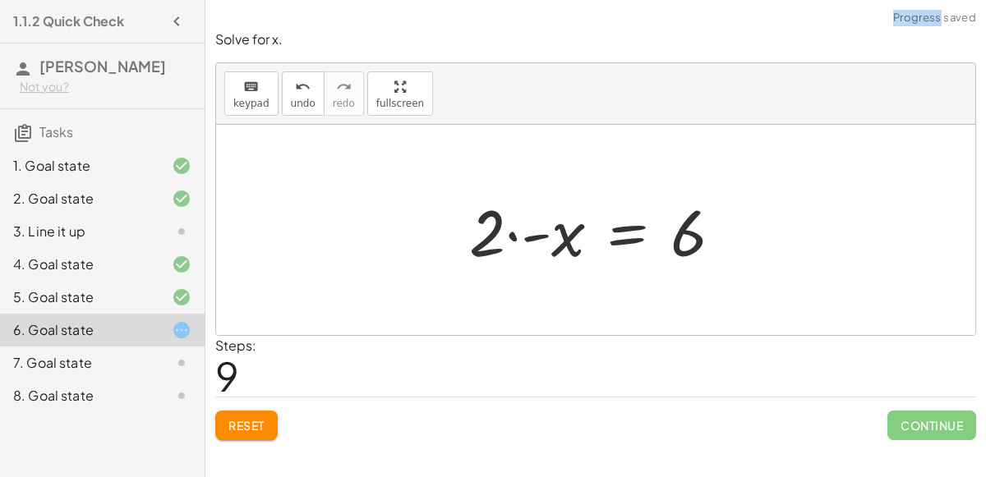
click at [512, 233] on div at bounding box center [602, 230] width 283 height 85
click at [530, 242] on div at bounding box center [602, 230] width 283 height 85
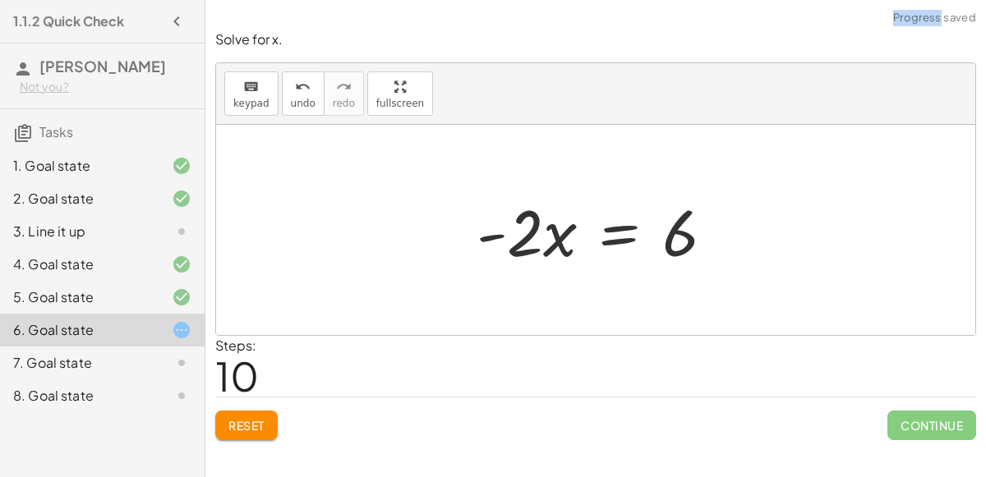
click at [500, 235] on div at bounding box center [601, 230] width 267 height 85
click at [620, 234] on div at bounding box center [601, 230] width 267 height 85
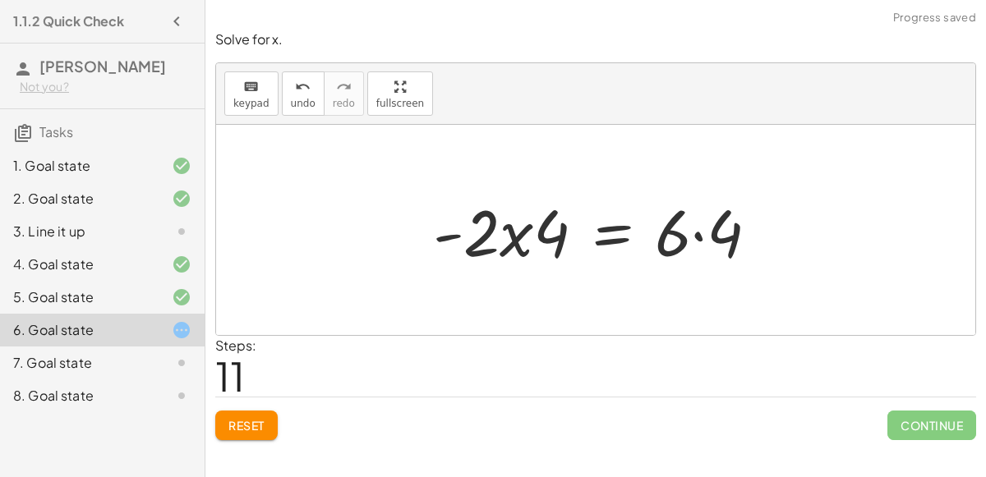
click at [698, 229] on div at bounding box center [602, 230] width 355 height 85
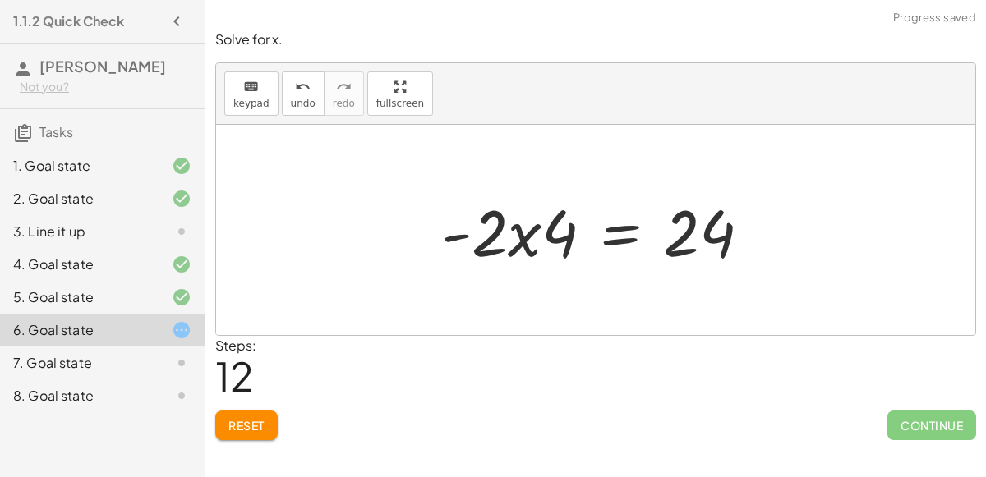
click at [523, 238] on div at bounding box center [602, 230] width 339 height 85
click at [462, 237] on div at bounding box center [602, 230] width 339 height 85
click at [531, 233] on div at bounding box center [602, 230] width 339 height 85
drag, startPoint x: 454, startPoint y: 237, endPoint x: 588, endPoint y: 242, distance: 134.8
click at [588, 242] on div at bounding box center [602, 230] width 339 height 85
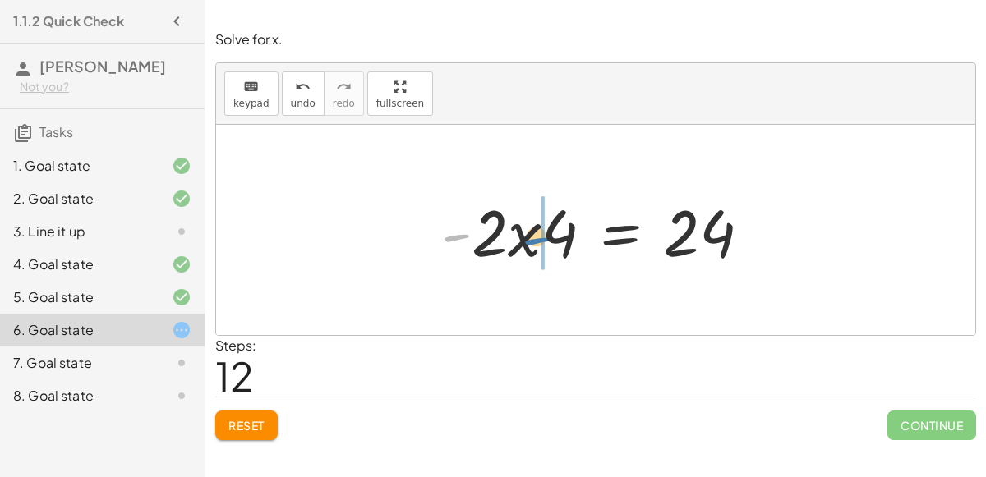
drag, startPoint x: 456, startPoint y: 232, endPoint x: 542, endPoint y: 234, distance: 86.3
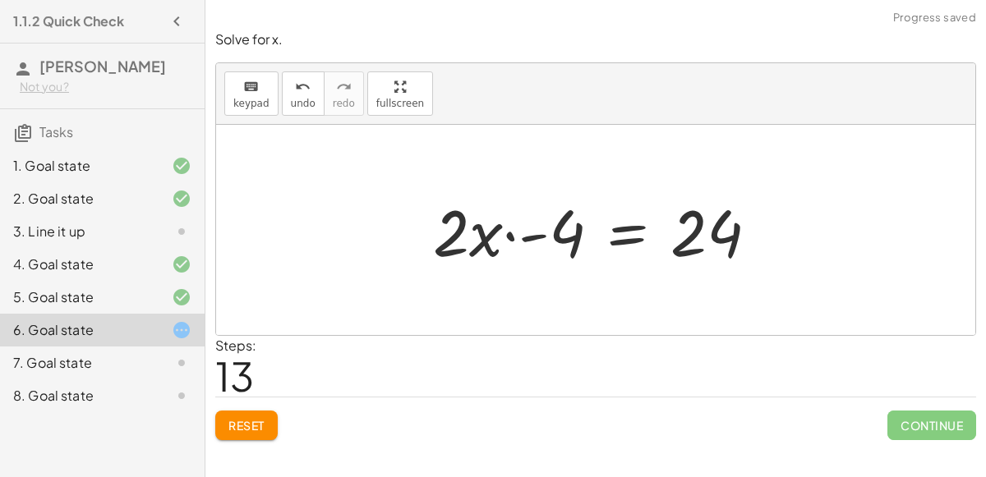
click at [505, 228] on div at bounding box center [602, 230] width 355 height 85
click at [504, 233] on div at bounding box center [602, 230] width 355 height 85
click at [523, 235] on div at bounding box center [602, 230] width 355 height 85
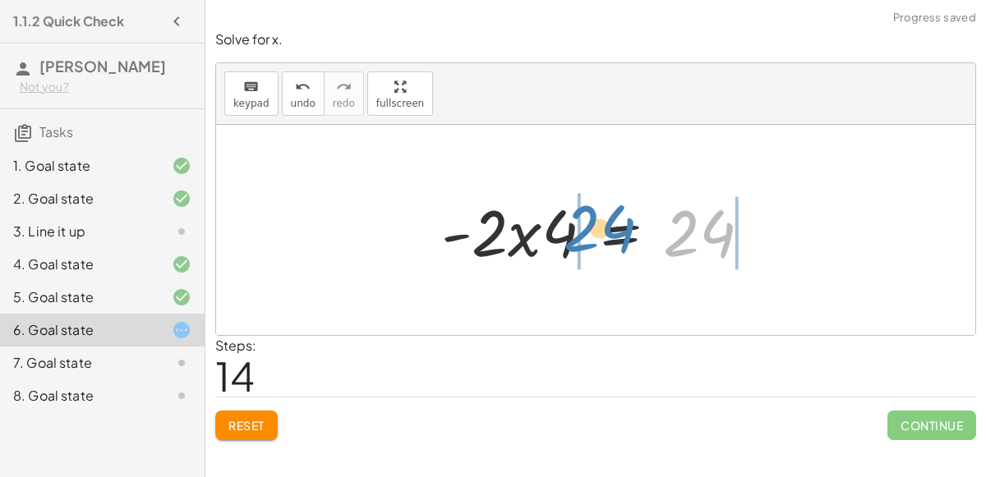
drag, startPoint x: 709, startPoint y: 230, endPoint x: 611, endPoint y: 228, distance: 97.8
click at [611, 228] on div at bounding box center [602, 230] width 339 height 85
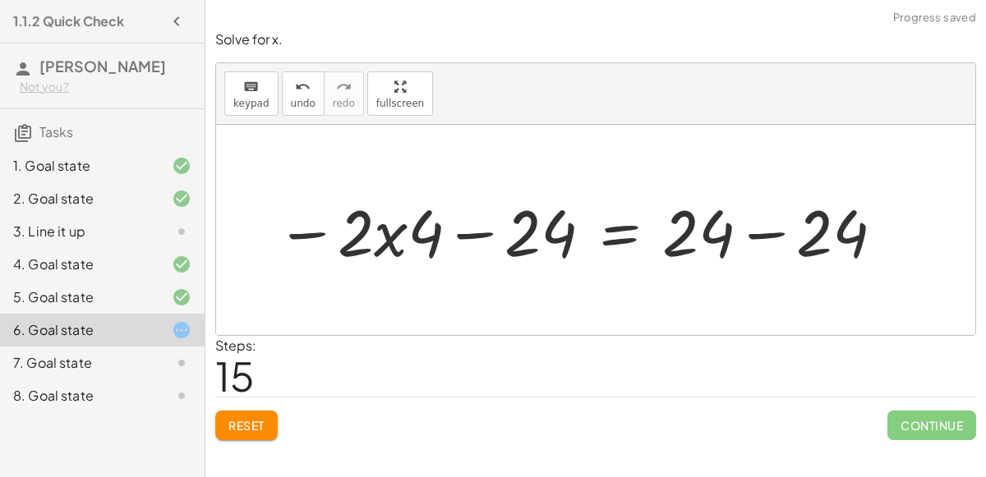
click at [377, 234] on div at bounding box center [581, 230] width 627 height 85
click at [462, 238] on div at bounding box center [581, 230] width 627 height 85
click at [629, 221] on div at bounding box center [581, 230] width 627 height 85
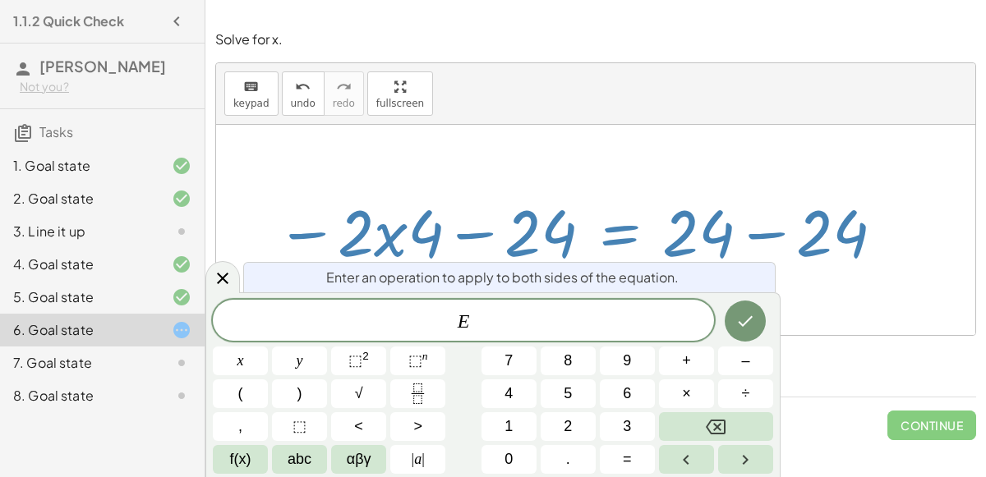
click at [761, 242] on div at bounding box center [581, 230] width 627 height 85
click at [816, 316] on div at bounding box center [595, 230] width 759 height 210
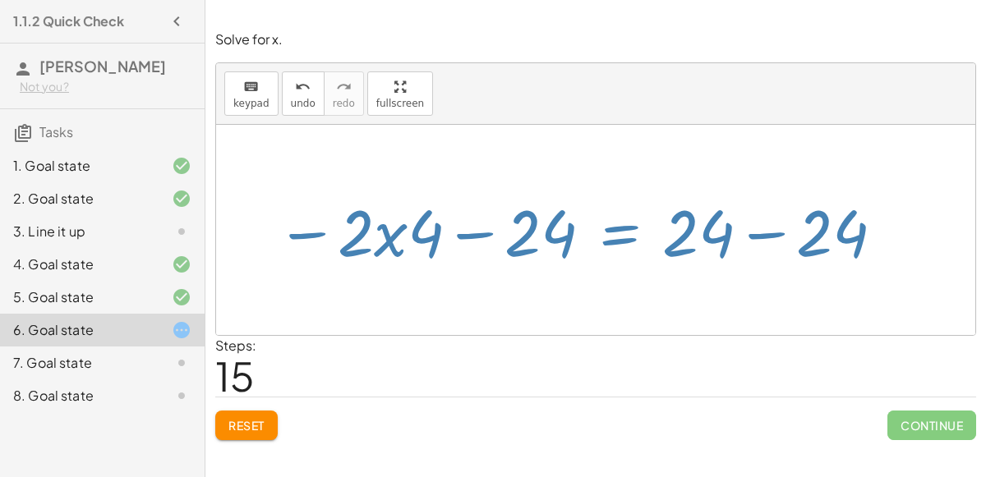
click at [816, 316] on div at bounding box center [595, 230] width 759 height 210
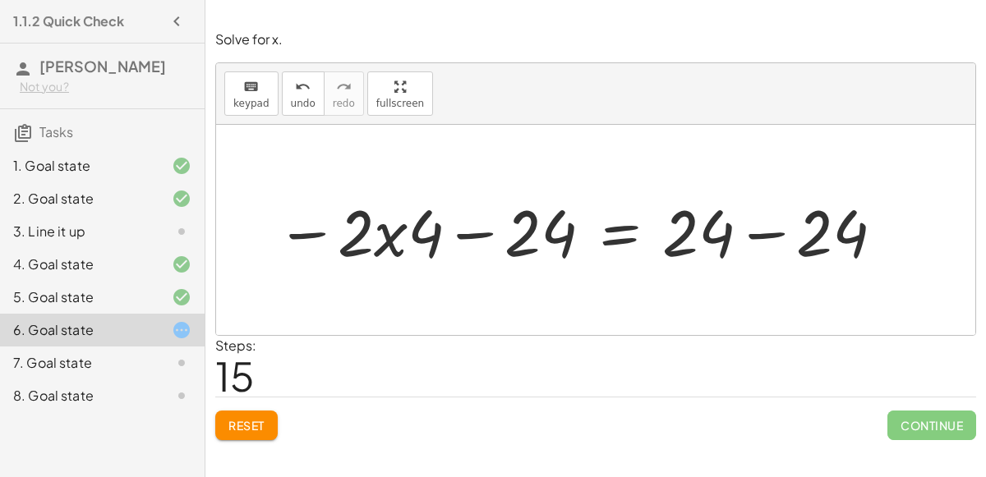
click at [258, 412] on button "Reset" at bounding box center [246, 426] width 62 height 30
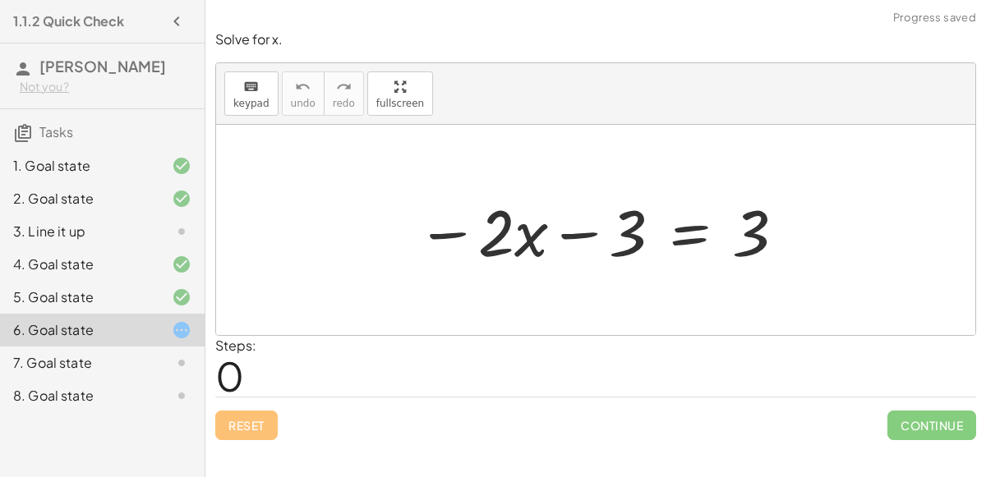
click at [445, 221] on div at bounding box center [601, 230] width 387 height 85
click at [446, 228] on div at bounding box center [601, 230] width 387 height 85
click at [588, 227] on div at bounding box center [601, 230] width 387 height 85
click at [680, 223] on div at bounding box center [601, 230] width 387 height 85
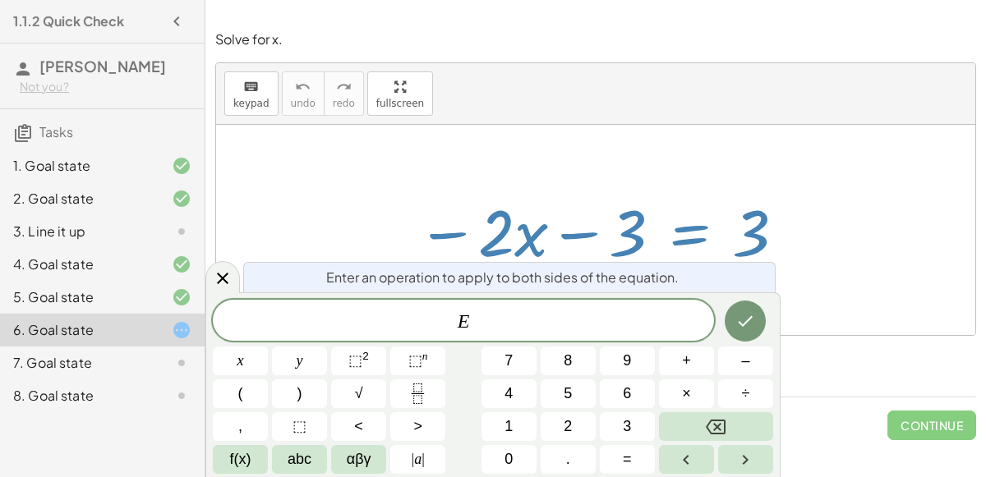
click at [689, 167] on div at bounding box center [595, 230] width 759 height 210
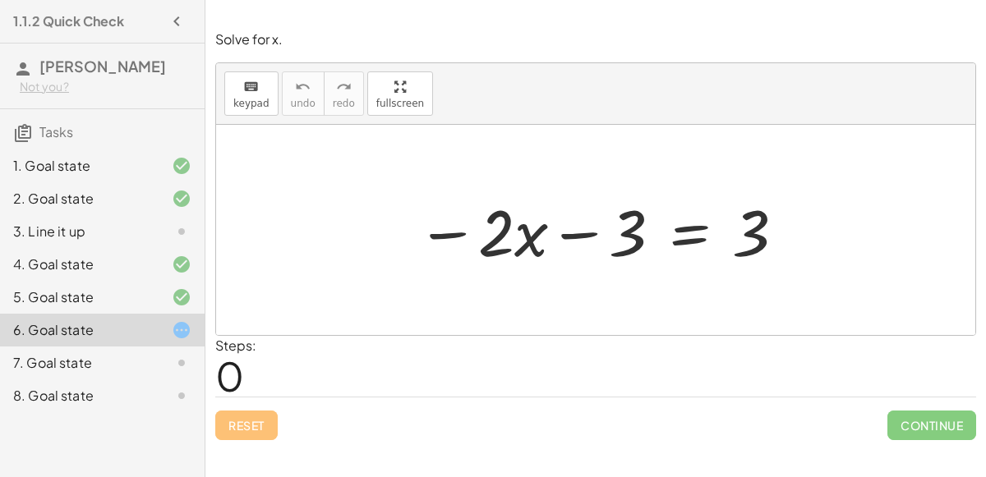
click at [587, 232] on div at bounding box center [601, 230] width 387 height 85
click at [435, 233] on div at bounding box center [601, 230] width 387 height 85
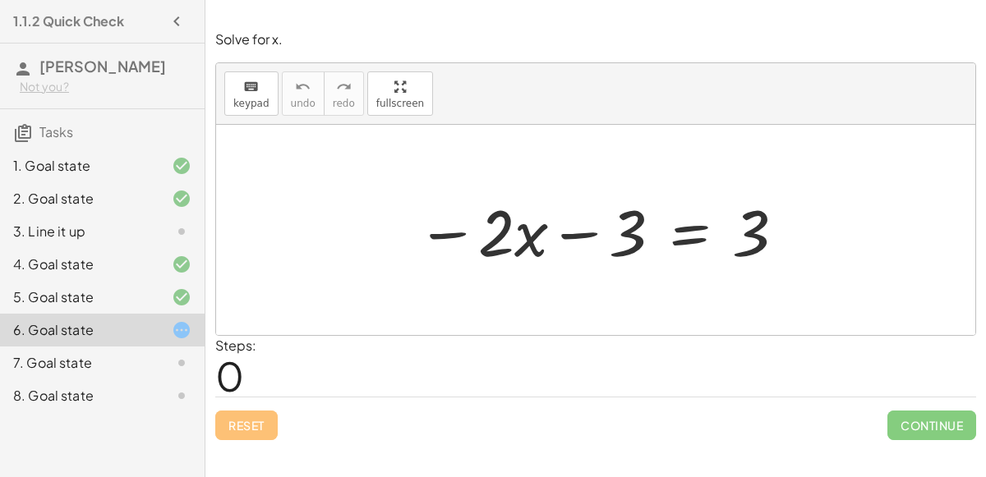
click at [435, 233] on div at bounding box center [601, 230] width 387 height 85
click at [569, 233] on div at bounding box center [601, 230] width 387 height 85
click at [671, 232] on div at bounding box center [601, 230] width 387 height 85
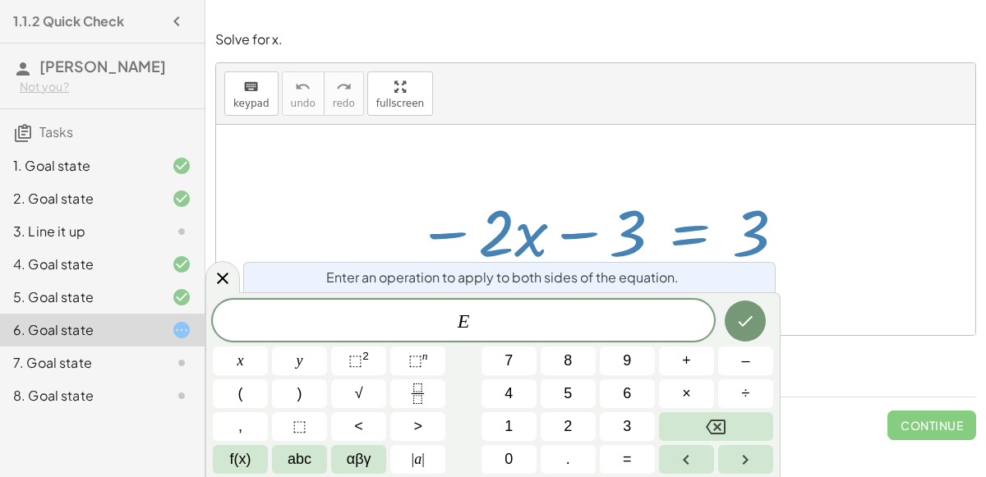
click at [597, 122] on div "keyboard keypad undo [PERSON_NAME] redo fullscreen" at bounding box center [595, 94] width 759 height 62
click at [594, 125] on div at bounding box center [595, 230] width 759 height 210
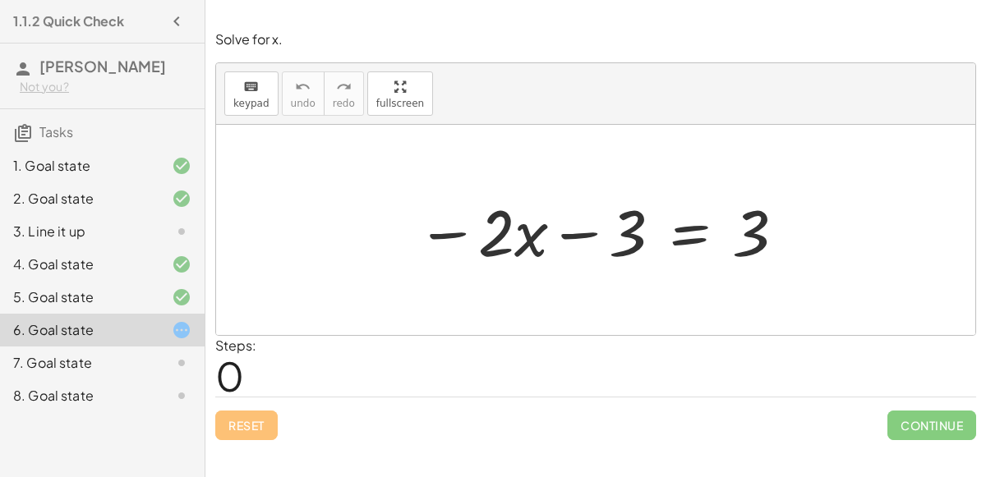
click at [459, 232] on div at bounding box center [601, 230] width 387 height 85
click at [601, 235] on div at bounding box center [601, 230] width 387 height 85
click at [449, 230] on div at bounding box center [601, 230] width 387 height 85
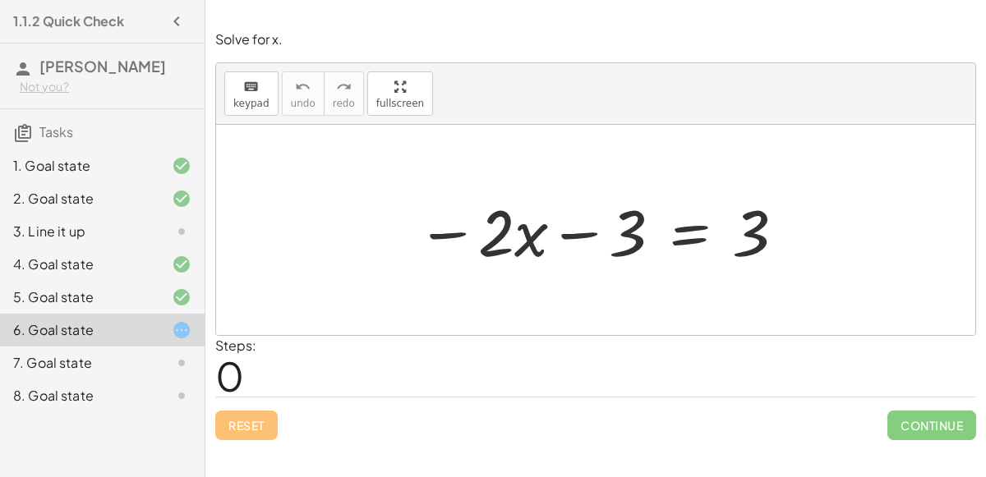
click at [449, 230] on div at bounding box center [601, 230] width 387 height 85
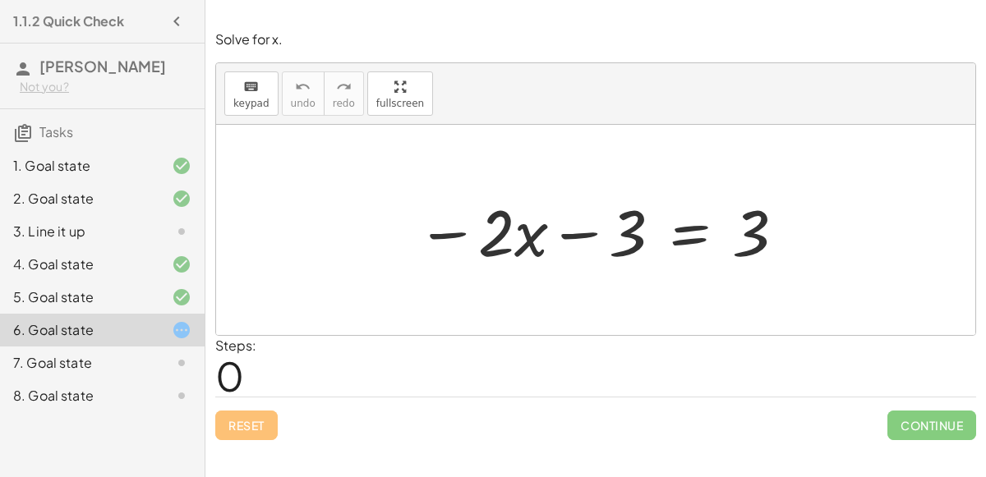
click at [449, 230] on div at bounding box center [601, 230] width 387 height 85
click at [573, 236] on div at bounding box center [601, 230] width 387 height 85
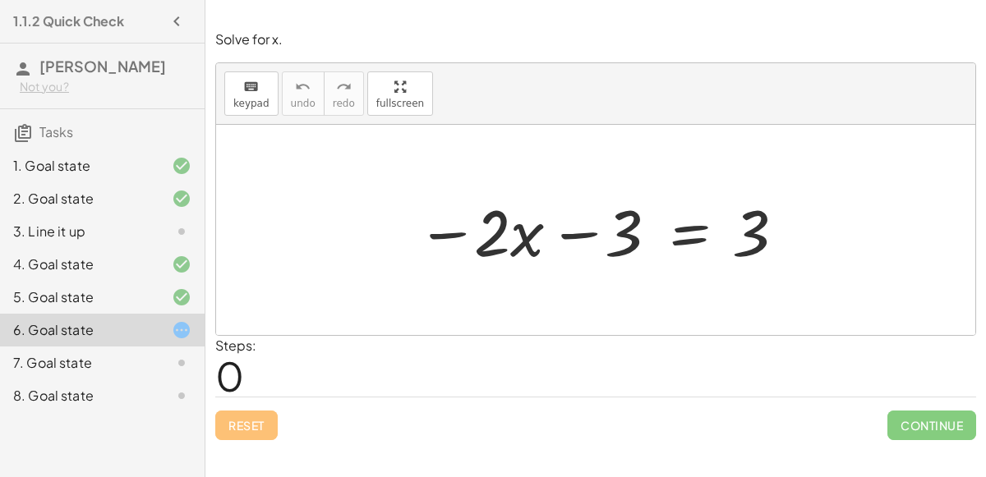
click at [573, 236] on div at bounding box center [601, 230] width 387 height 85
click at [683, 238] on div at bounding box center [601, 230] width 387 height 85
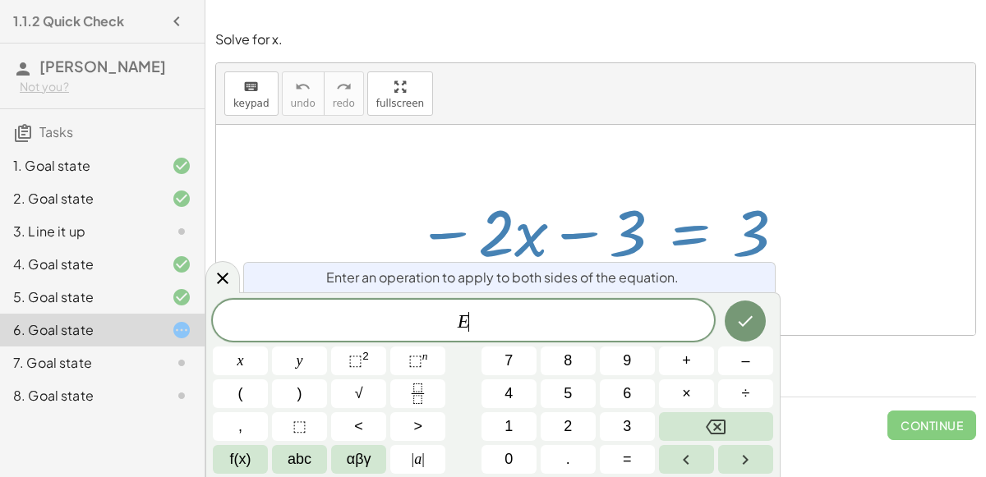
click at [585, 173] on div at bounding box center [595, 230] width 759 height 210
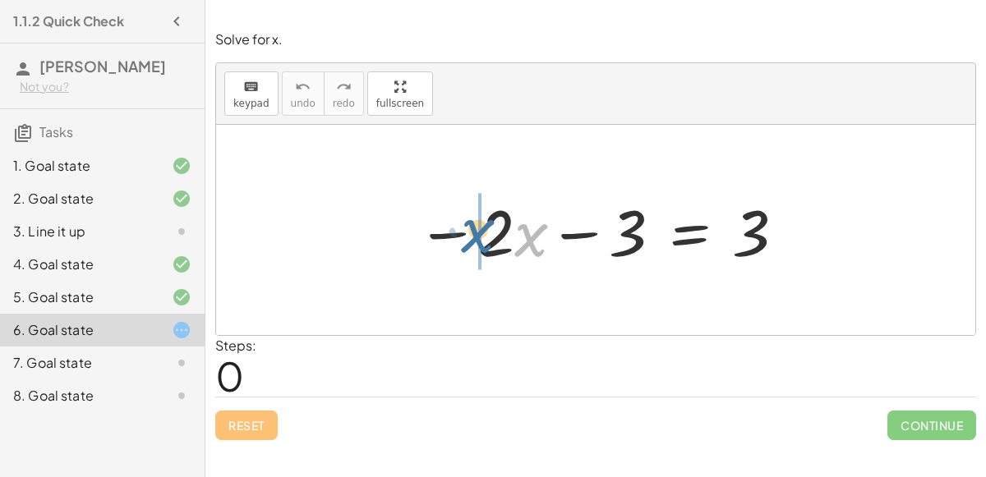
drag, startPoint x: 522, startPoint y: 231, endPoint x: 474, endPoint y: 228, distance: 47.8
click at [474, 228] on div at bounding box center [601, 230] width 387 height 85
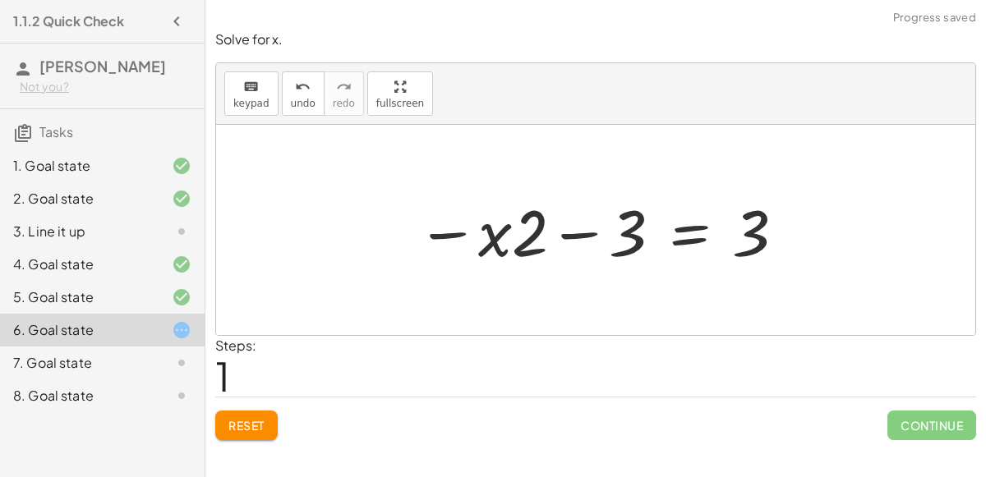
click at [443, 237] on div at bounding box center [601, 230] width 387 height 85
click at [581, 229] on div at bounding box center [601, 230] width 387 height 85
click at [251, 425] on span "Reset" at bounding box center [246, 425] width 36 height 15
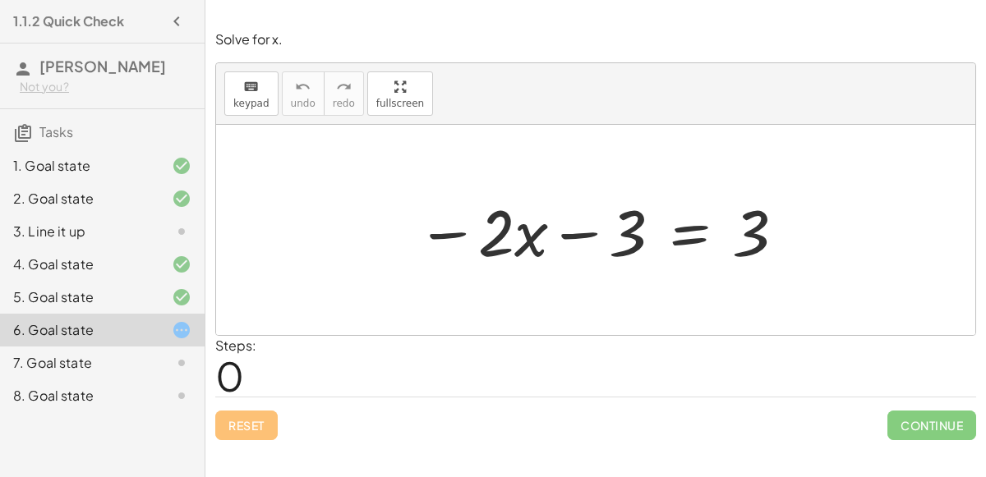
click at [708, 234] on div at bounding box center [601, 230] width 387 height 85
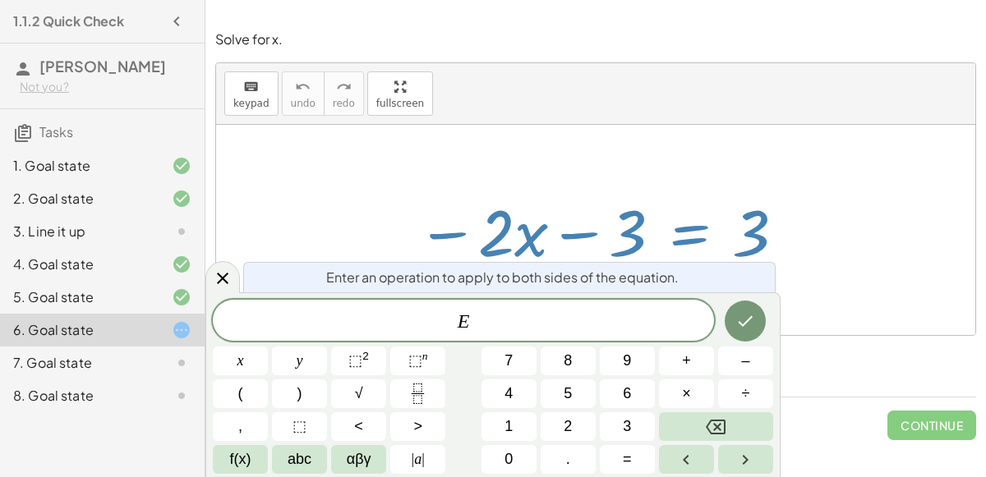
click at [612, 158] on div at bounding box center [595, 230] width 759 height 210
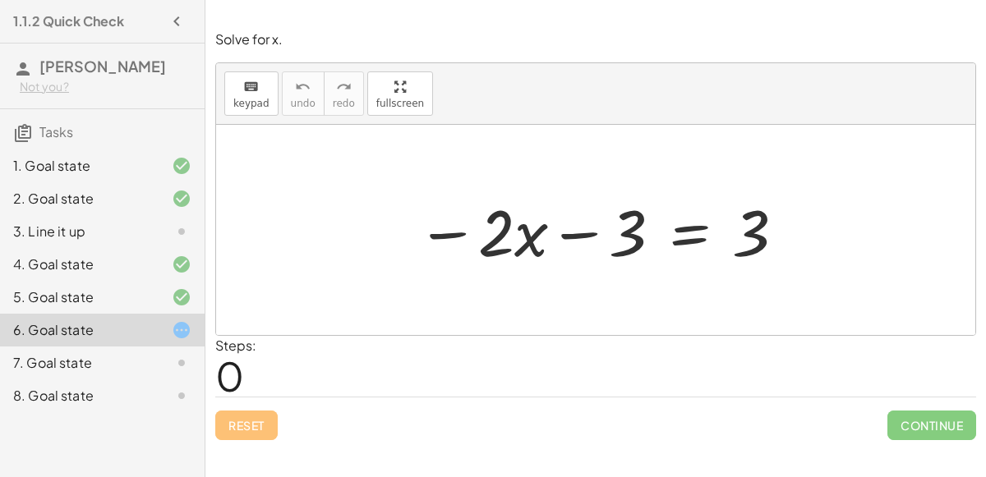
click at [586, 234] on div at bounding box center [601, 230] width 387 height 85
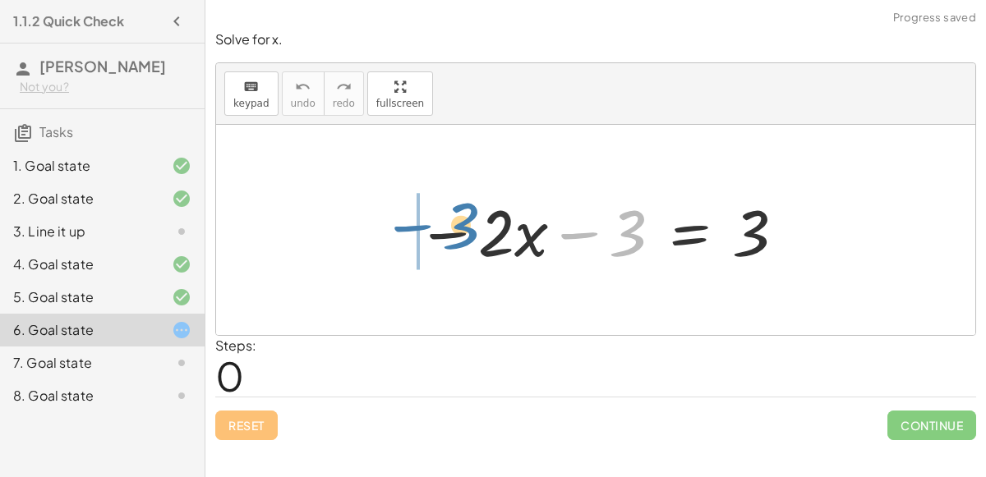
drag, startPoint x: 634, startPoint y: 217, endPoint x: 466, endPoint y: 209, distance: 168.6
click at [466, 209] on div at bounding box center [601, 230] width 387 height 85
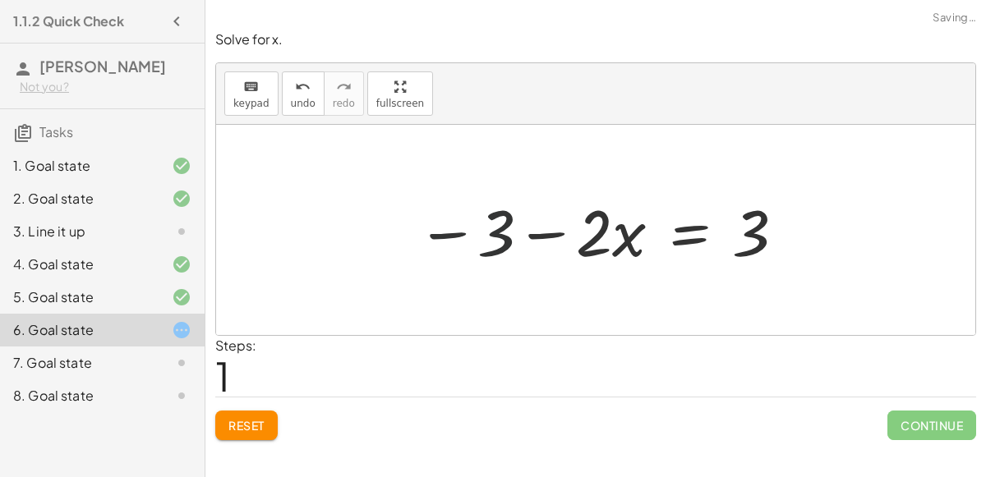
click at [545, 228] on div at bounding box center [601, 230] width 387 height 85
click at [688, 236] on div at bounding box center [601, 230] width 387 height 85
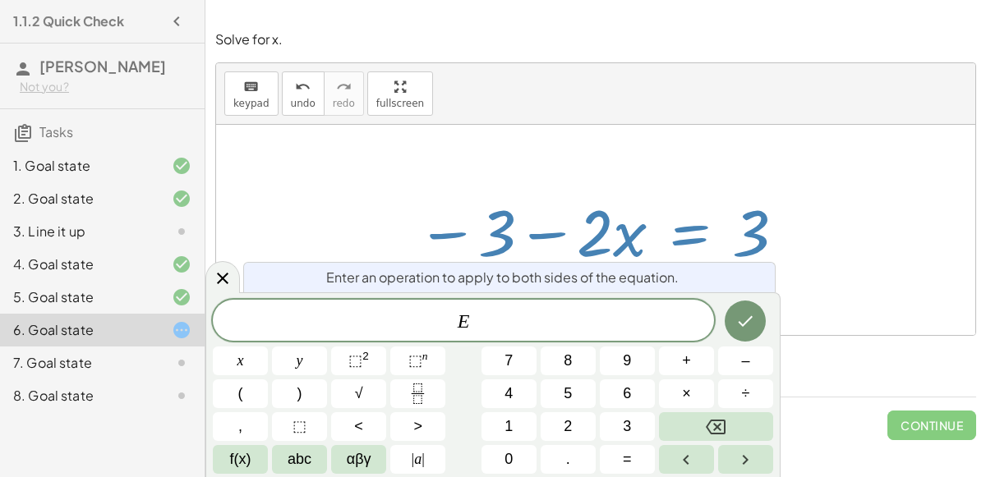
click at [670, 108] on div "keyboard keypad undo [PERSON_NAME] redo fullscreen" at bounding box center [595, 94] width 759 height 62
click at [604, 150] on div at bounding box center [595, 230] width 759 height 210
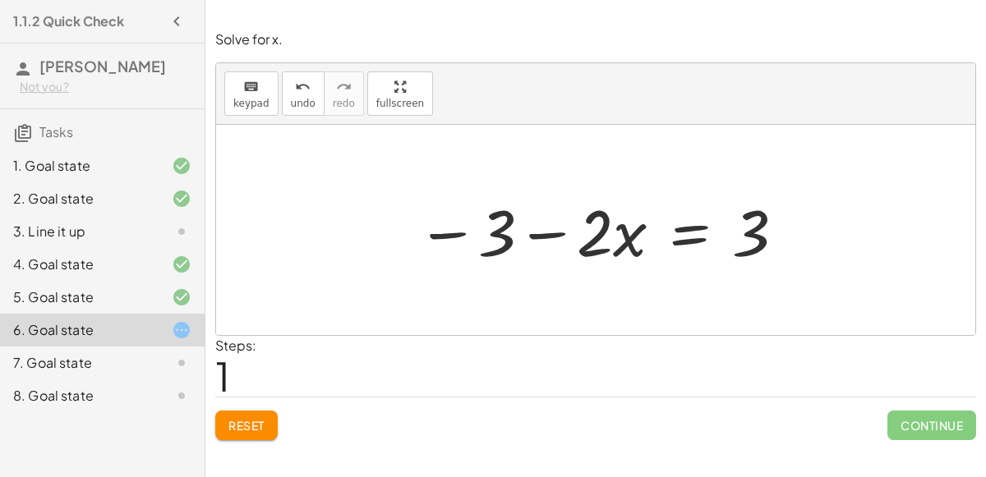
click at [604, 150] on div at bounding box center [595, 230] width 759 height 210
drag, startPoint x: 488, startPoint y: 214, endPoint x: 735, endPoint y: 210, distance: 247.3
click at [735, 210] on div at bounding box center [601, 230] width 387 height 85
click at [438, 230] on div at bounding box center [602, 230] width 585 height 85
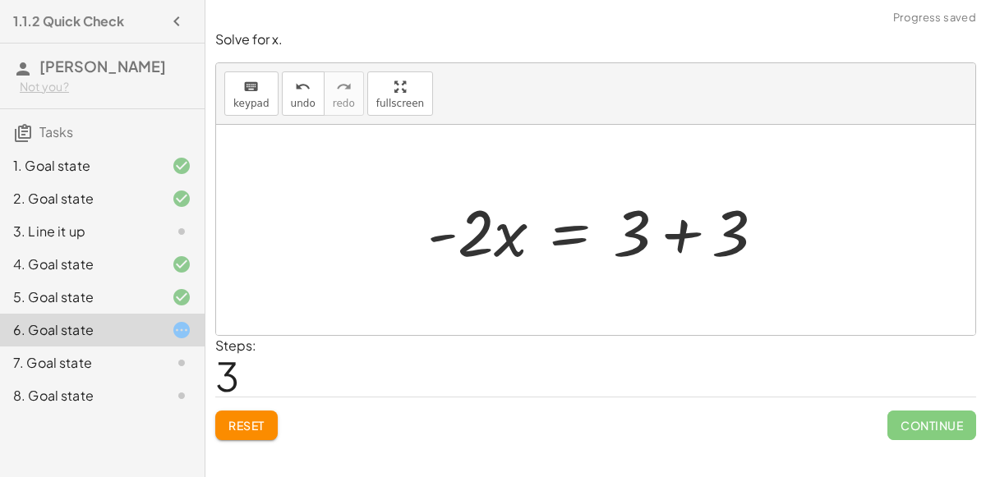
click at [674, 239] on div at bounding box center [602, 230] width 367 height 85
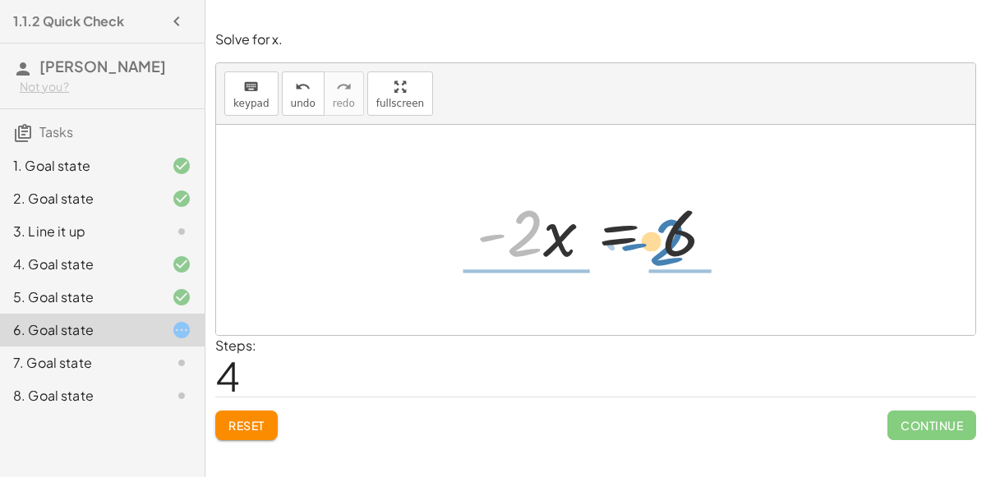
drag, startPoint x: 526, startPoint y: 235, endPoint x: 654, endPoint y: 236, distance: 128.2
click at [654, 236] on div at bounding box center [601, 230] width 267 height 85
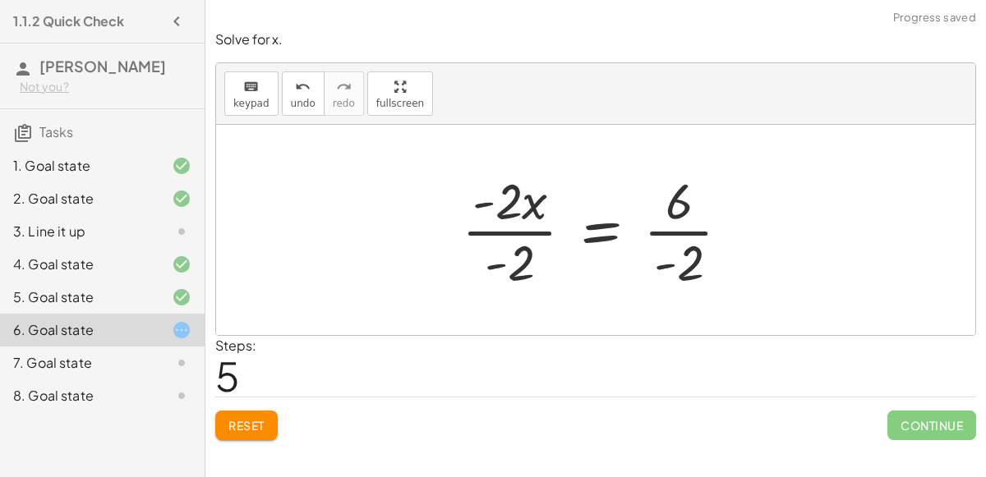
click at [518, 264] on div at bounding box center [603, 230] width 298 height 127
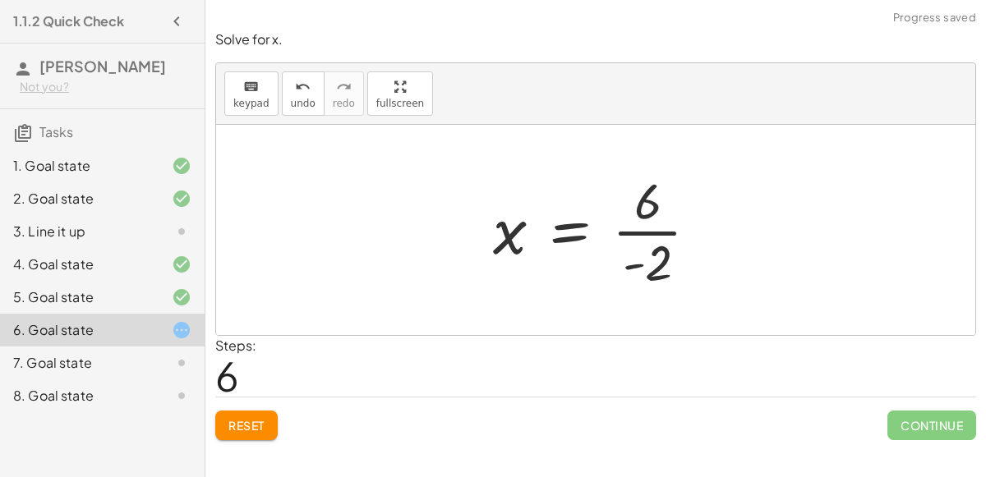
click at [660, 250] on div at bounding box center [602, 230] width 235 height 127
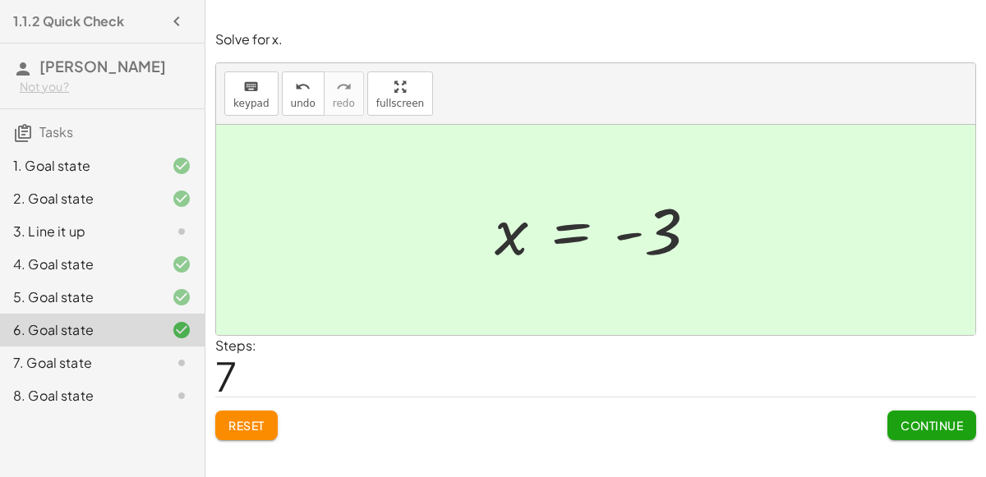
click at [940, 423] on span "Continue" at bounding box center [932, 425] width 62 height 15
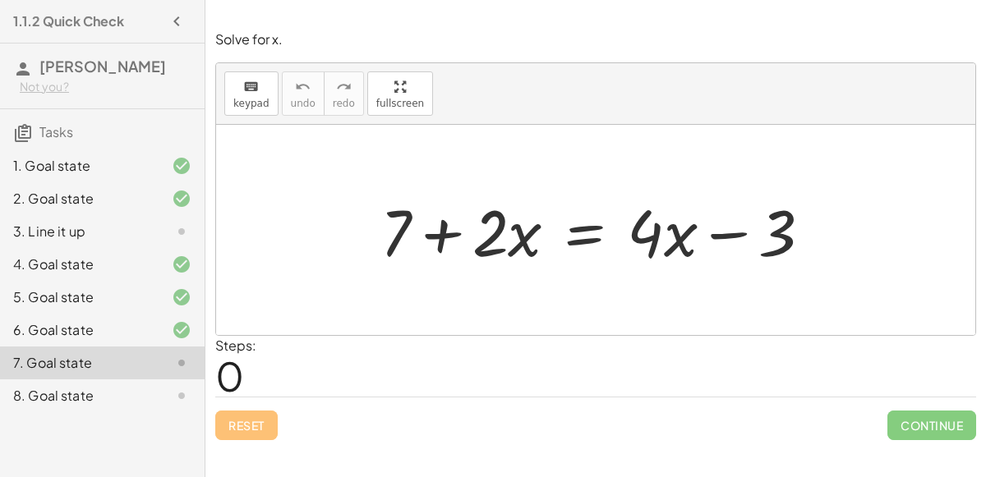
click at [445, 221] on div at bounding box center [602, 230] width 461 height 85
click at [736, 224] on div at bounding box center [602, 230] width 461 height 85
drag, startPoint x: 643, startPoint y: 224, endPoint x: 661, endPoint y: 226, distance: 19.0
click at [661, 226] on div at bounding box center [602, 230] width 461 height 85
click at [721, 228] on div at bounding box center [602, 230] width 461 height 85
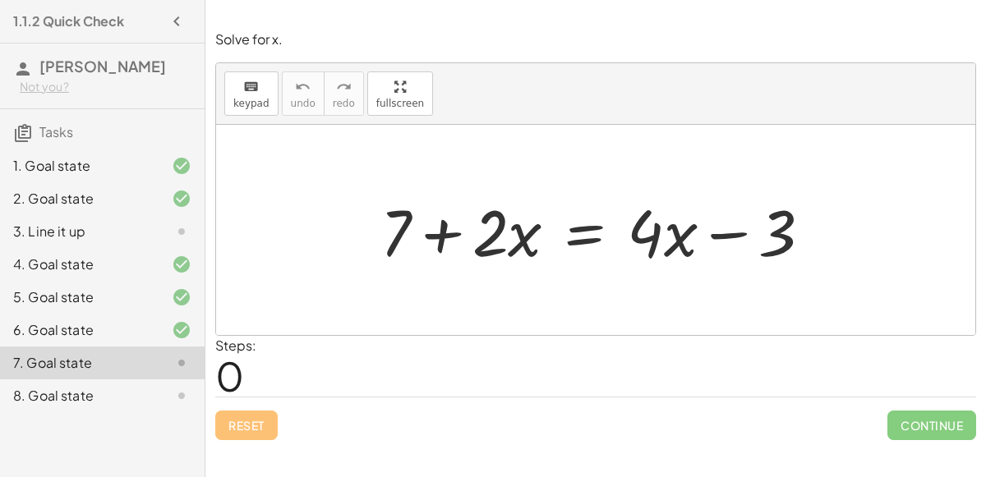
click at [517, 234] on div at bounding box center [602, 230] width 461 height 85
click at [464, 233] on div at bounding box center [602, 230] width 461 height 85
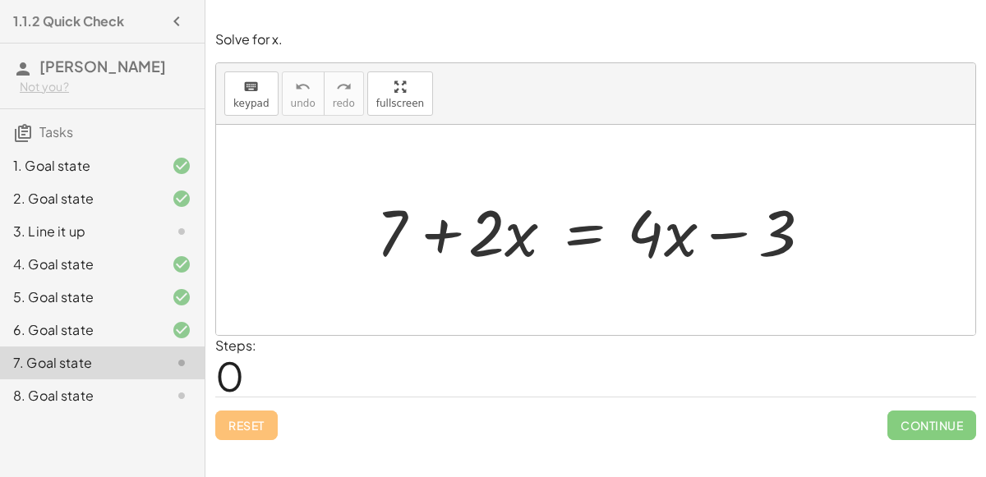
click at [464, 233] on div at bounding box center [602, 230] width 461 height 85
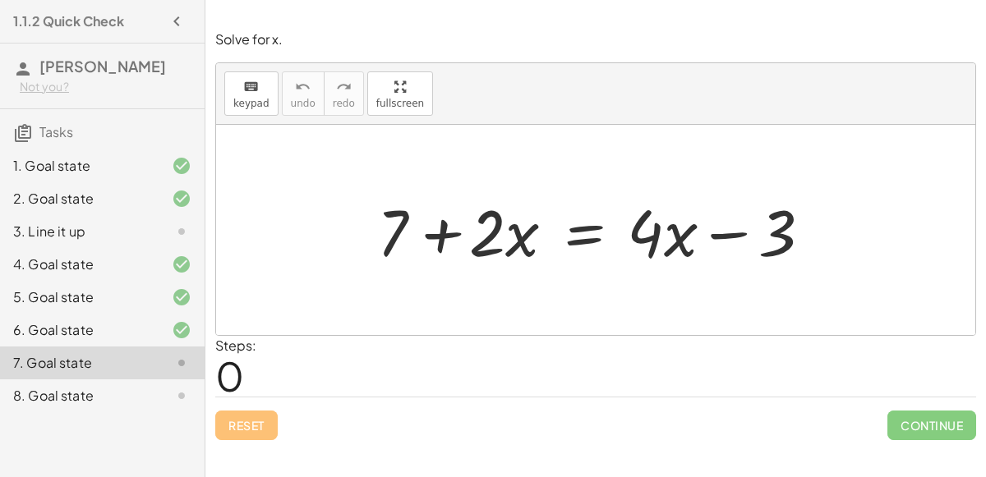
click at [464, 233] on div at bounding box center [602, 230] width 461 height 85
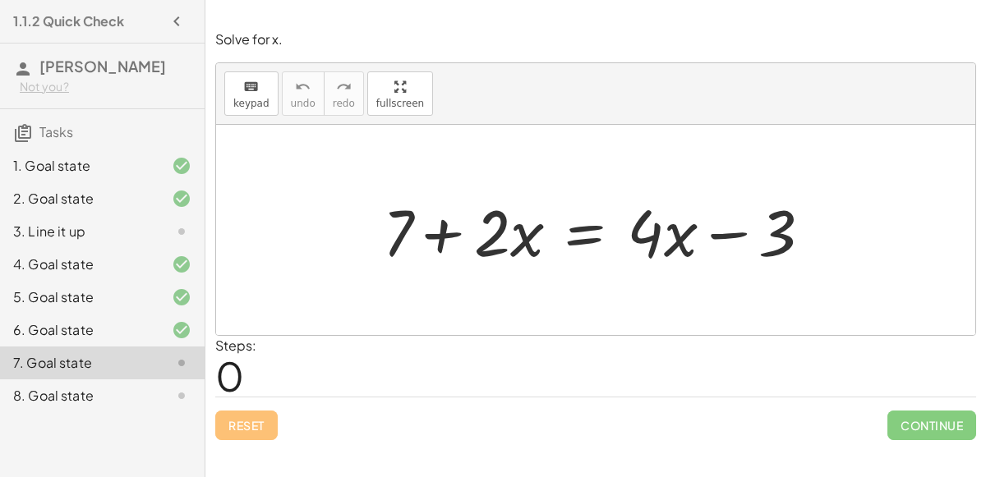
click at [464, 233] on div at bounding box center [602, 230] width 461 height 85
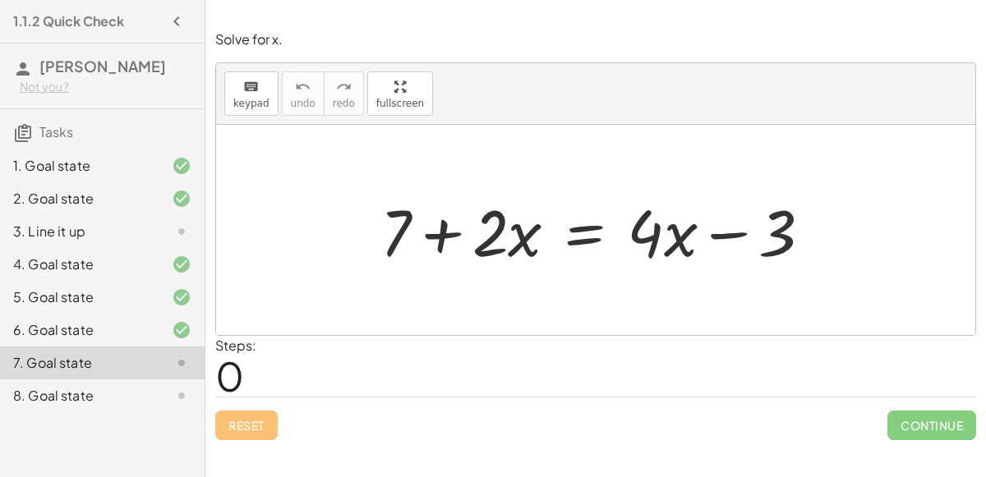
click at [464, 233] on div at bounding box center [602, 230] width 461 height 85
click at [427, 227] on div at bounding box center [602, 230] width 461 height 85
click at [708, 236] on div at bounding box center [602, 230] width 461 height 85
click at [548, 259] on div at bounding box center [602, 230] width 461 height 85
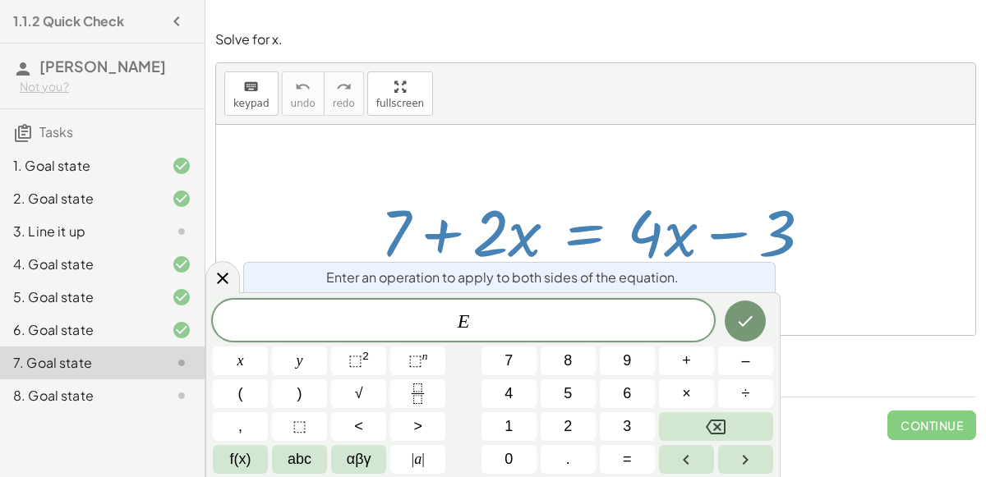
click at [513, 193] on div at bounding box center [602, 230] width 461 height 85
click at [513, 191] on div at bounding box center [602, 230] width 461 height 85
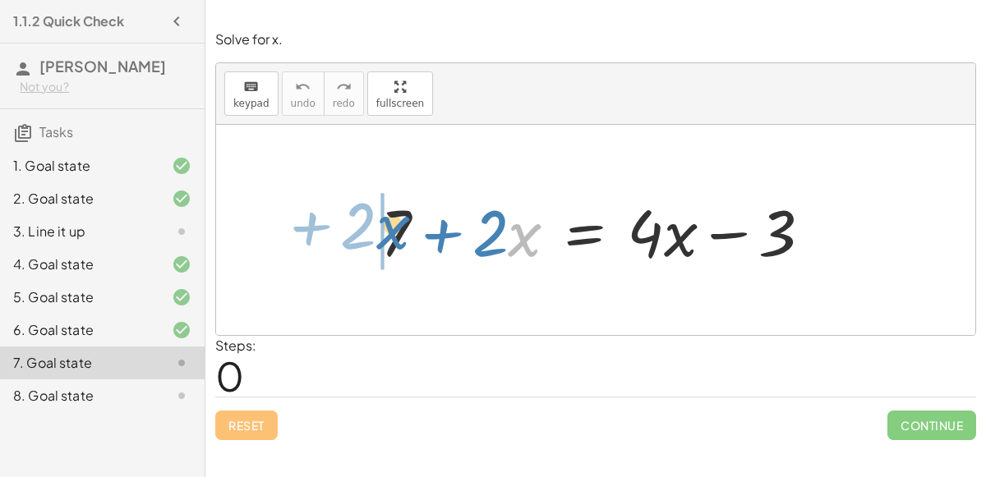
drag, startPoint x: 528, startPoint y: 234, endPoint x: 397, endPoint y: 227, distance: 130.9
click at [397, 227] on div at bounding box center [602, 230] width 461 height 85
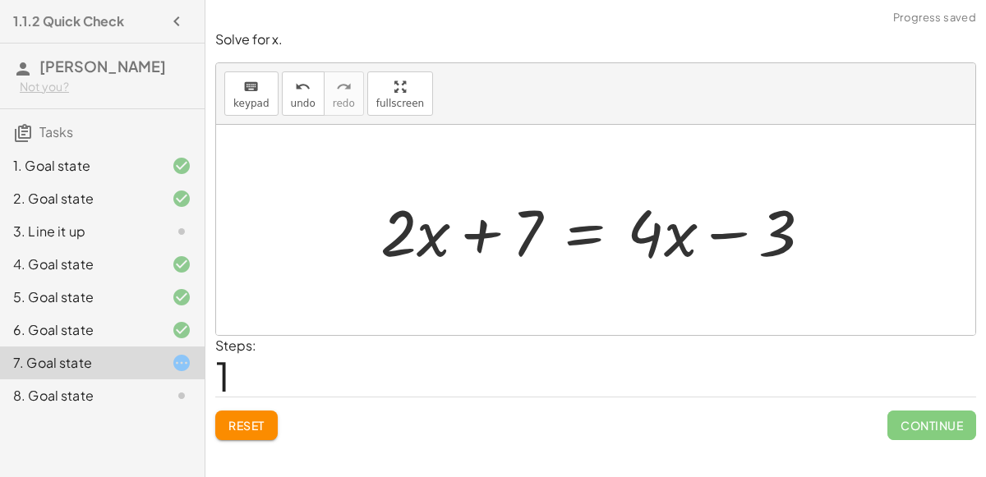
click at [476, 237] on div at bounding box center [602, 230] width 461 height 85
click at [722, 240] on div at bounding box center [602, 230] width 461 height 85
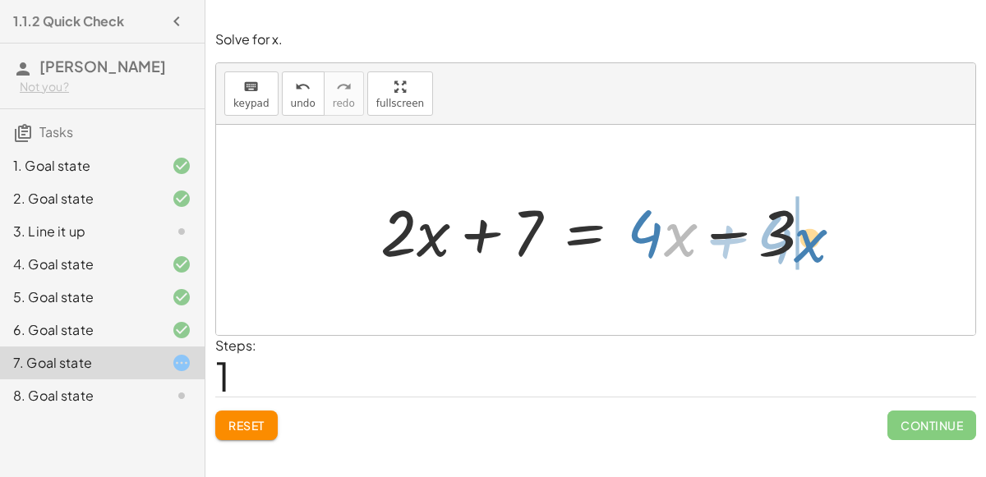
drag, startPoint x: 665, startPoint y: 237, endPoint x: 827, endPoint y: 242, distance: 161.9
click at [827, 242] on div at bounding box center [602, 230] width 461 height 85
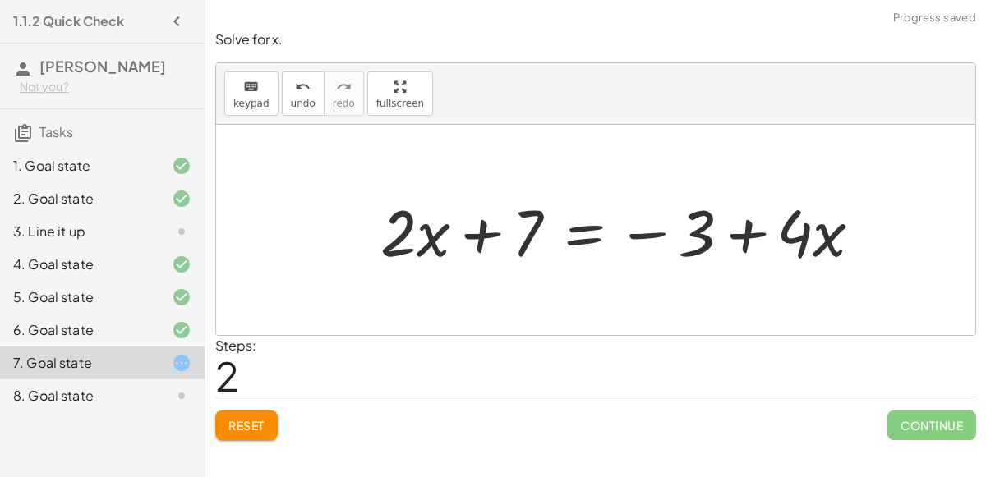
click at [734, 234] on div at bounding box center [627, 230] width 511 height 85
click at [644, 231] on div at bounding box center [627, 230] width 511 height 85
drag, startPoint x: 644, startPoint y: 231, endPoint x: 796, endPoint y: 227, distance: 152.1
click at [796, 227] on div at bounding box center [627, 230] width 511 height 85
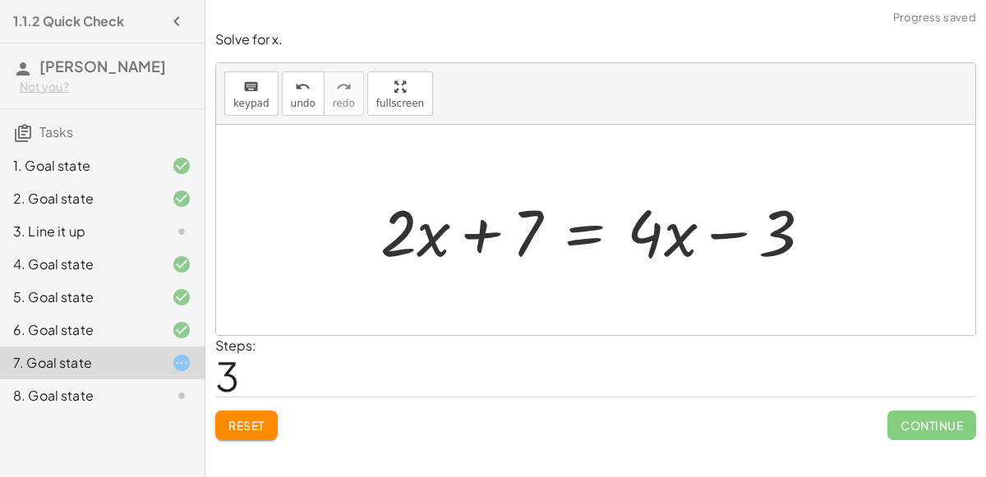
click at [740, 229] on div at bounding box center [602, 230] width 461 height 85
drag, startPoint x: 426, startPoint y: 231, endPoint x: 555, endPoint y: 230, distance: 129.0
click at [555, 230] on div at bounding box center [602, 230] width 461 height 85
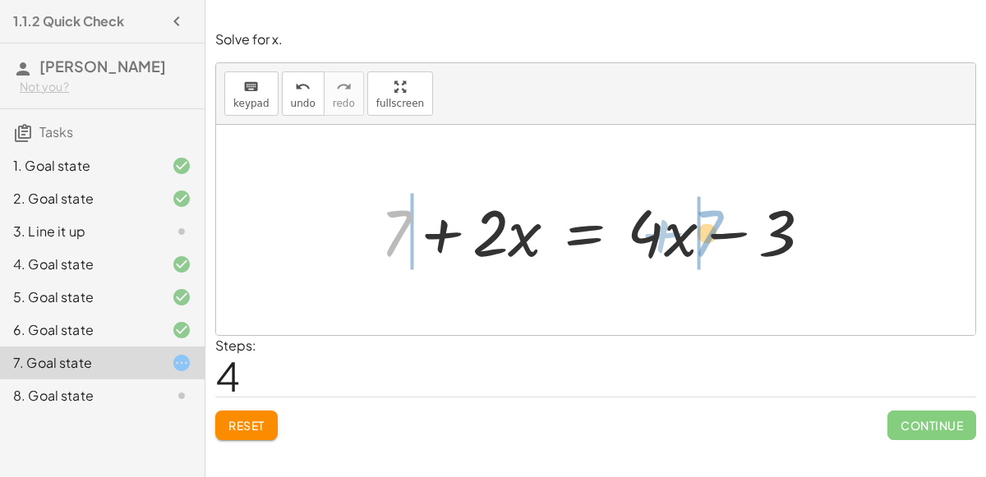
drag, startPoint x: 393, startPoint y: 226, endPoint x: 703, endPoint y: 225, distance: 310.6
click at [703, 225] on div at bounding box center [602, 230] width 461 height 85
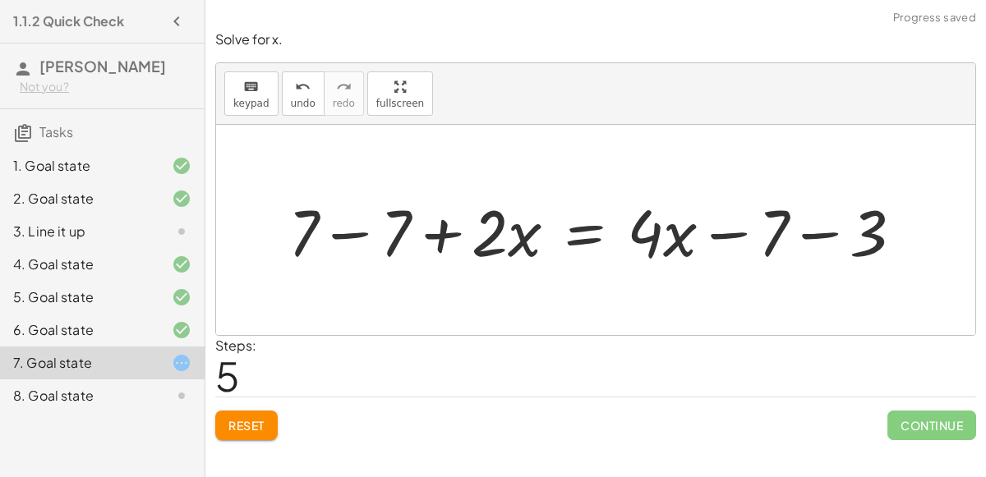
click at [718, 234] on div at bounding box center [602, 230] width 644 height 85
click at [809, 231] on div at bounding box center [602, 230] width 644 height 85
click at [341, 236] on div at bounding box center [565, 230] width 571 height 85
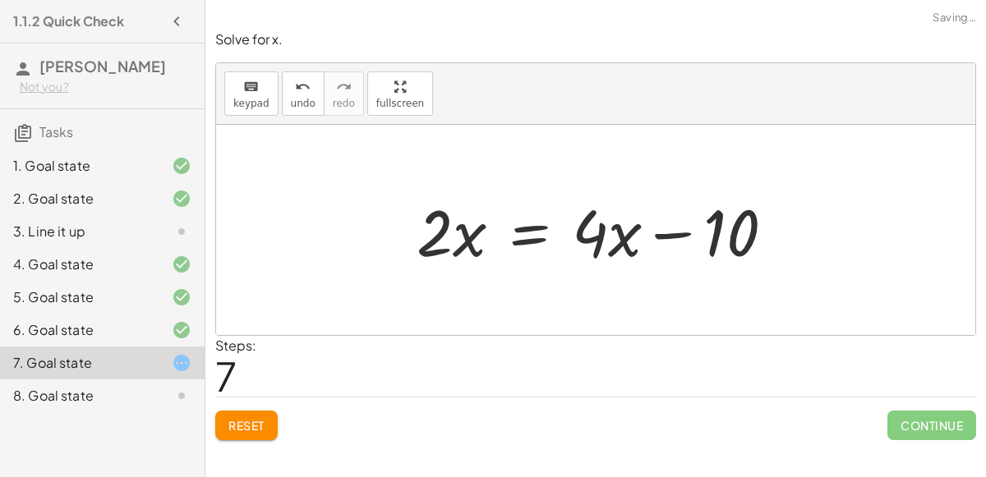
click at [478, 230] on div at bounding box center [601, 230] width 387 height 85
click at [672, 228] on div at bounding box center [601, 230] width 387 height 85
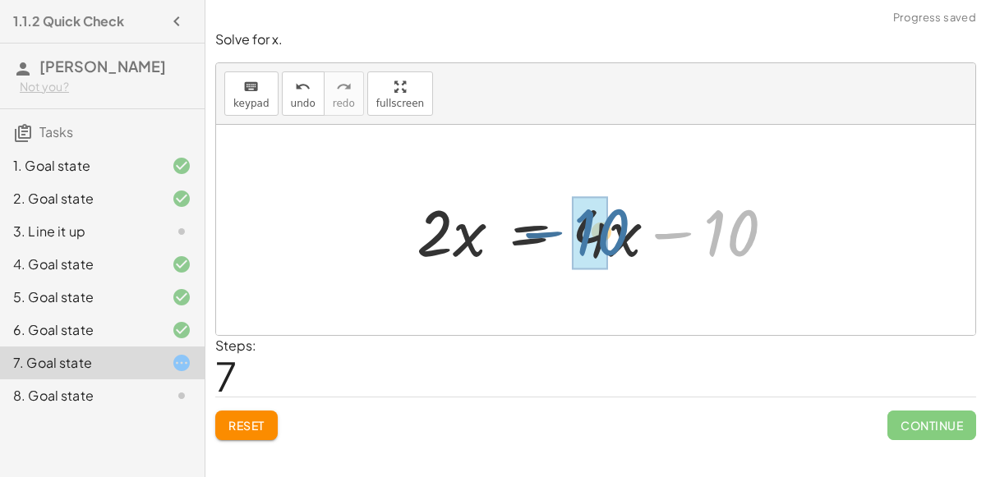
drag, startPoint x: 734, startPoint y: 233, endPoint x: 601, endPoint y: 231, distance: 132.3
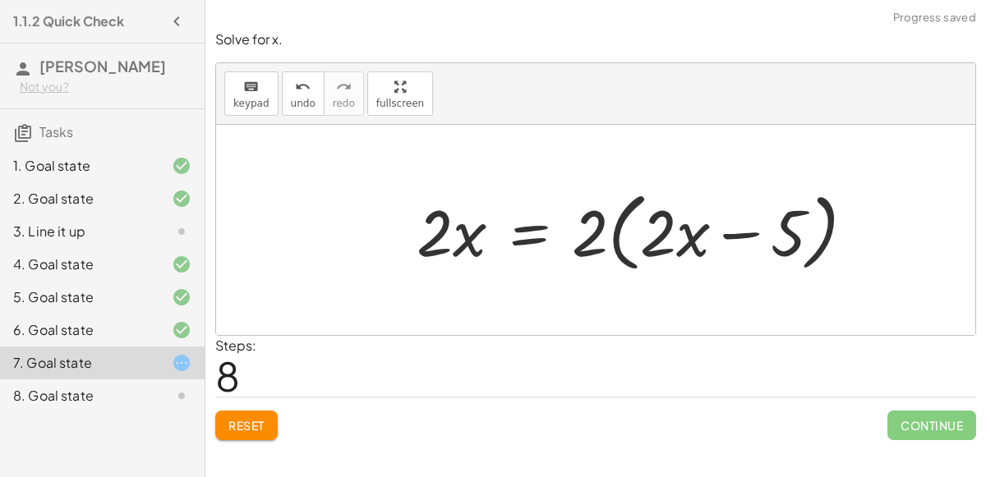
click at [739, 235] on div at bounding box center [642, 230] width 468 height 94
click at [597, 225] on div at bounding box center [642, 230] width 468 height 94
click at [524, 231] on div at bounding box center [642, 230] width 468 height 94
click at [738, 233] on div at bounding box center [642, 230] width 468 height 94
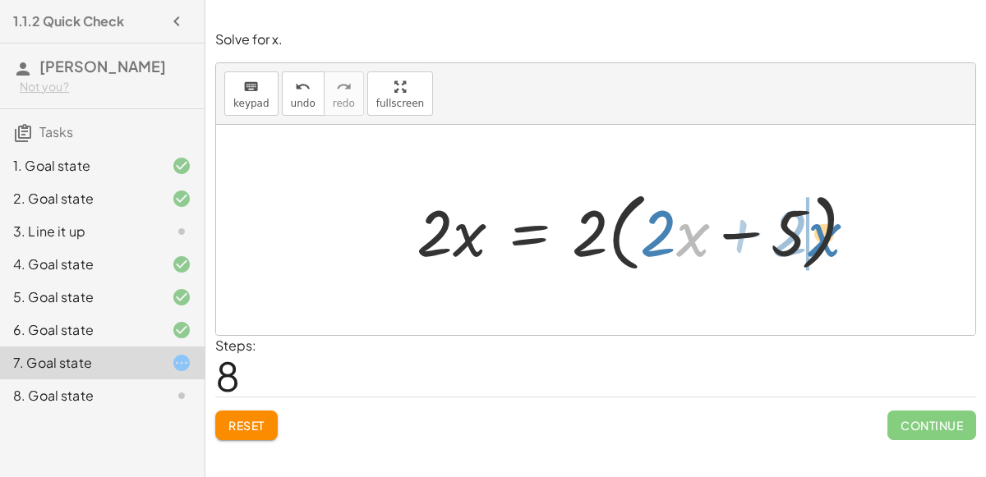
drag, startPoint x: 702, startPoint y: 240, endPoint x: 832, endPoint y: 237, distance: 130.7
click at [832, 237] on div at bounding box center [642, 230] width 468 height 94
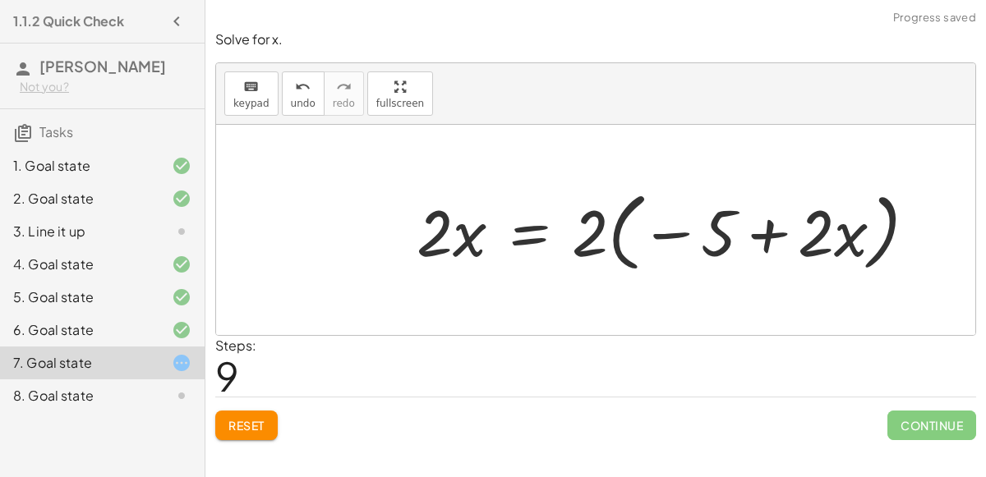
click at [772, 237] on div at bounding box center [672, 230] width 529 height 94
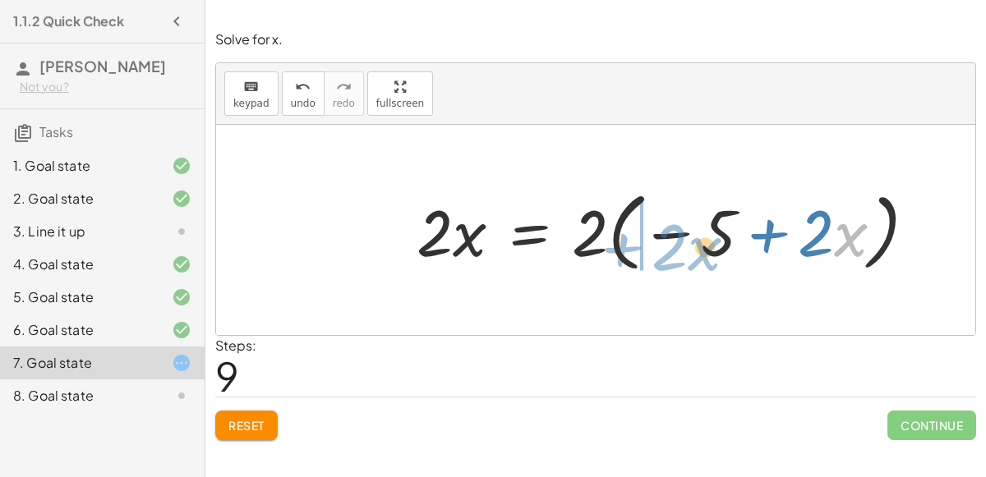
drag, startPoint x: 841, startPoint y: 242, endPoint x: 693, endPoint y: 250, distance: 148.9
click at [693, 250] on div at bounding box center [672, 230] width 529 height 94
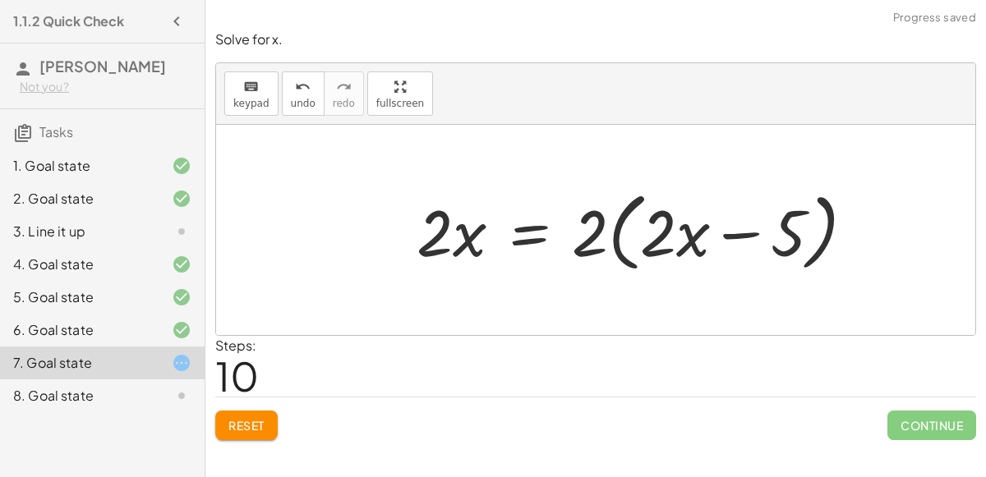
click at [752, 232] on div at bounding box center [642, 230] width 468 height 94
drag, startPoint x: 472, startPoint y: 230, endPoint x: 458, endPoint y: 221, distance: 16.6
click at [458, 221] on div at bounding box center [642, 230] width 468 height 94
drag, startPoint x: 443, startPoint y: 225, endPoint x: 524, endPoint y: 242, distance: 83.2
click at [524, 242] on div at bounding box center [642, 230] width 468 height 94
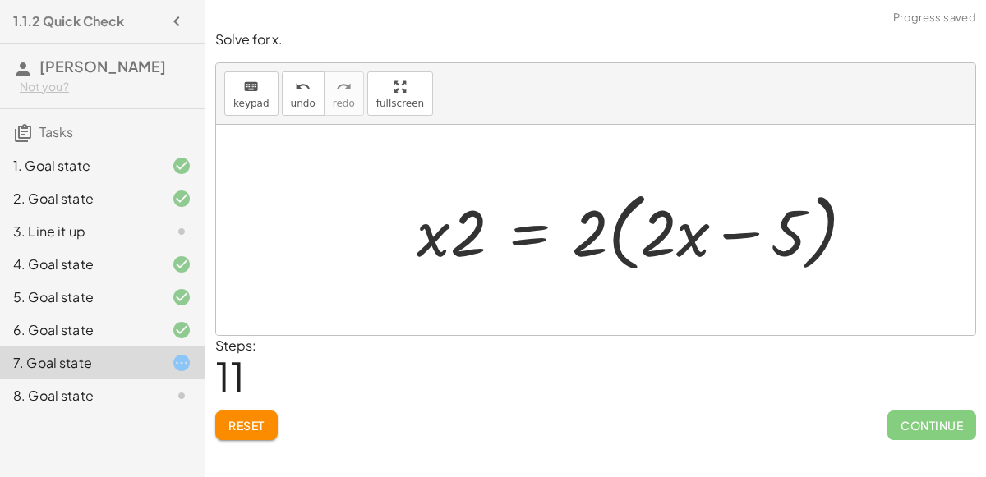
click at [435, 241] on div at bounding box center [642, 230] width 468 height 94
click at [506, 245] on div at bounding box center [642, 230] width 468 height 94
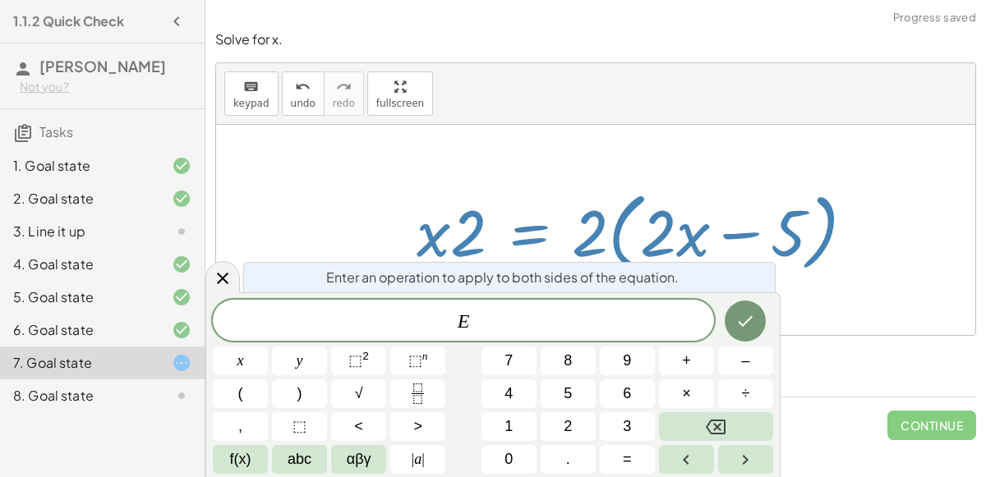
click at [574, 226] on div at bounding box center [642, 230] width 468 height 94
click at [556, 189] on div at bounding box center [642, 230] width 468 height 94
click at [569, 205] on div at bounding box center [642, 230] width 468 height 94
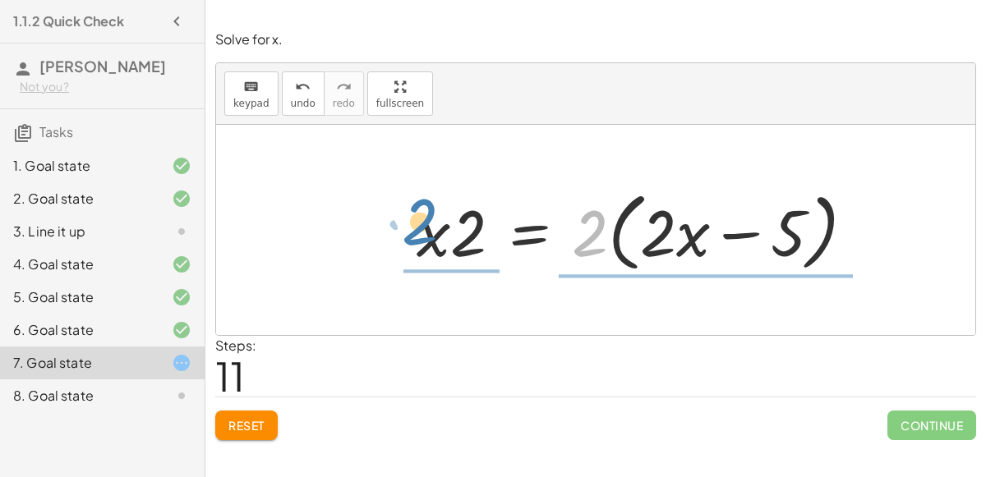
drag, startPoint x: 579, startPoint y: 252, endPoint x: 407, endPoint y: 246, distance: 172.6
click at [407, 246] on div "+ 7 + · 2 · x = + · 4 · x − 3 + · 2 · x + 7 = + · 4 · x − 3 + · 2 · x + 7 = − 3…" at bounding box center [636, 230] width 489 height 103
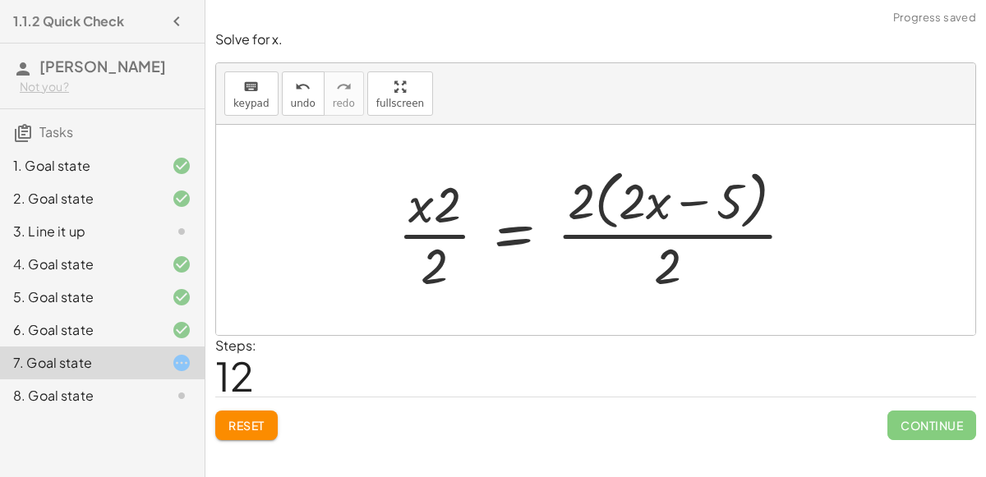
click at [516, 229] on div at bounding box center [602, 230] width 426 height 134
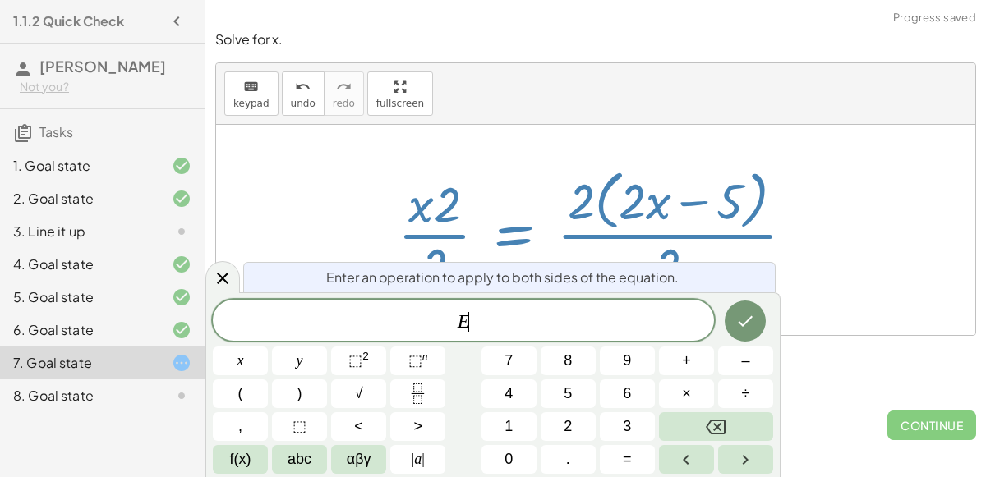
click at [861, 231] on div at bounding box center [595, 230] width 759 height 210
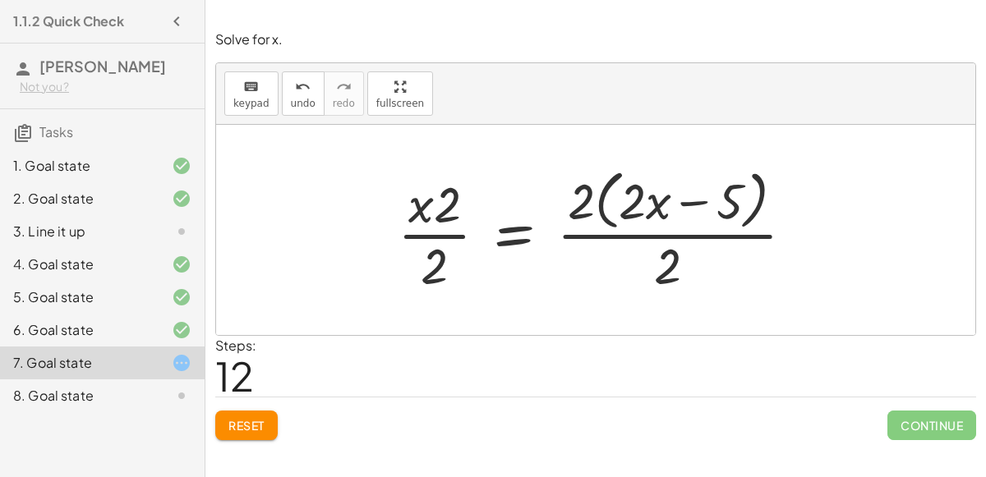
click at [683, 195] on div at bounding box center [602, 230] width 426 height 134
click at [413, 219] on div at bounding box center [602, 230] width 426 height 134
click at [449, 204] on div at bounding box center [602, 230] width 426 height 134
click at [443, 240] on div at bounding box center [602, 230] width 426 height 134
click at [440, 258] on div at bounding box center [602, 230] width 426 height 134
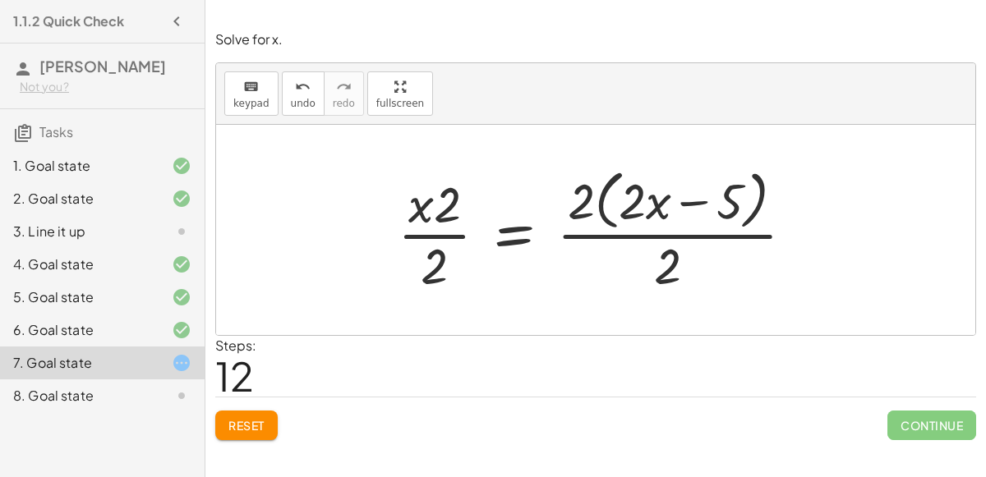
click at [526, 235] on div at bounding box center [602, 230] width 426 height 134
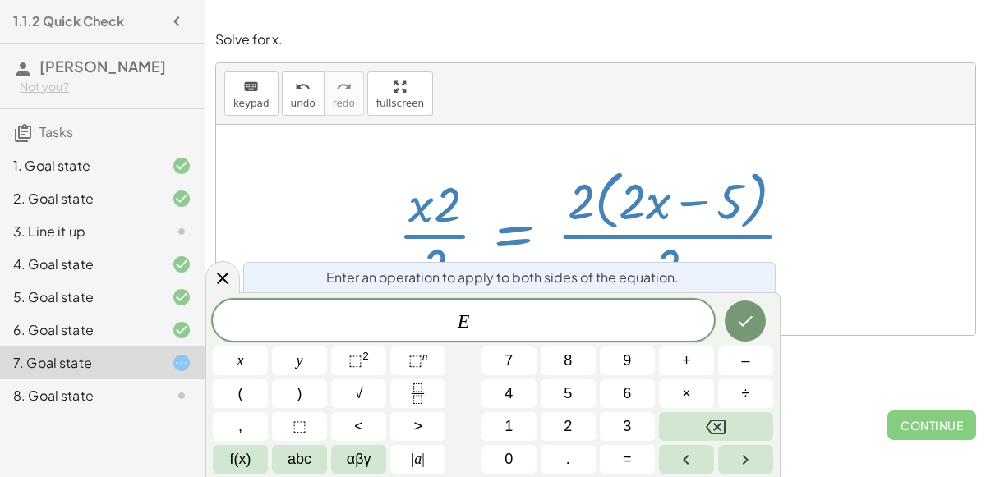
click at [794, 241] on div at bounding box center [602, 230] width 426 height 134
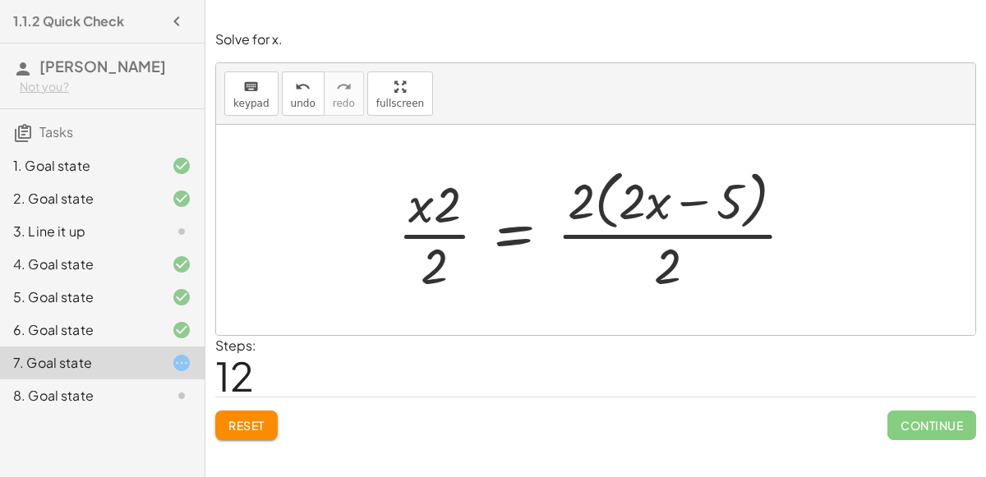
click at [692, 204] on div at bounding box center [602, 230] width 426 height 134
click at [657, 263] on div at bounding box center [602, 230] width 426 height 134
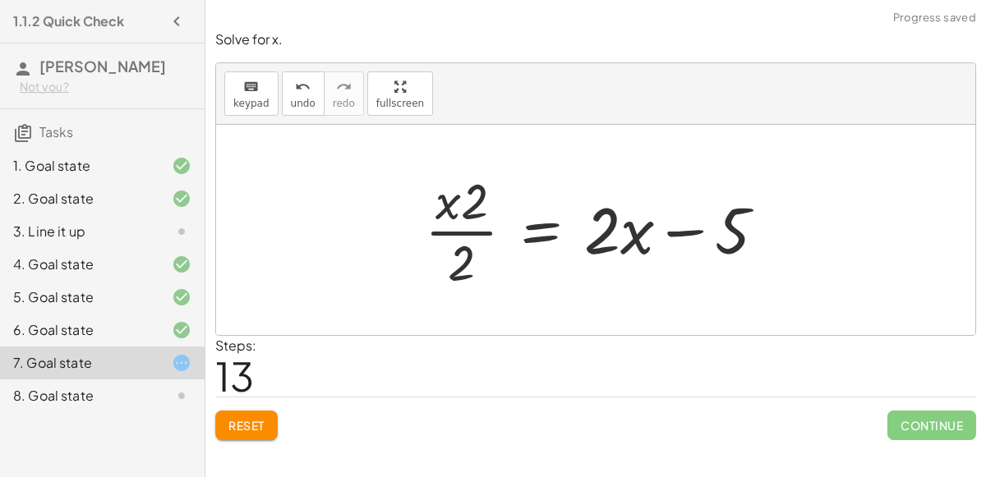
click at [671, 237] on div at bounding box center [602, 230] width 371 height 127
click at [463, 201] on div at bounding box center [602, 230] width 371 height 127
click at [443, 202] on div at bounding box center [602, 230] width 371 height 127
click at [463, 251] on div at bounding box center [602, 230] width 371 height 127
